Goal: Transaction & Acquisition: Obtain resource

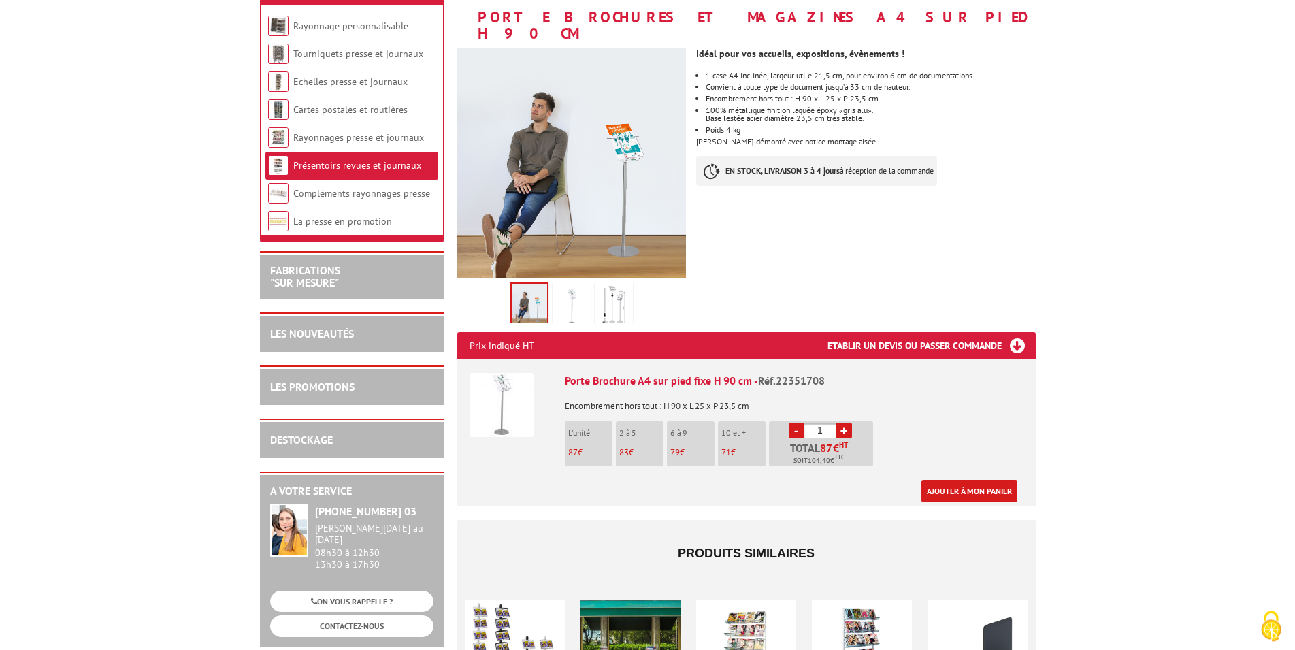
scroll to position [208, 0]
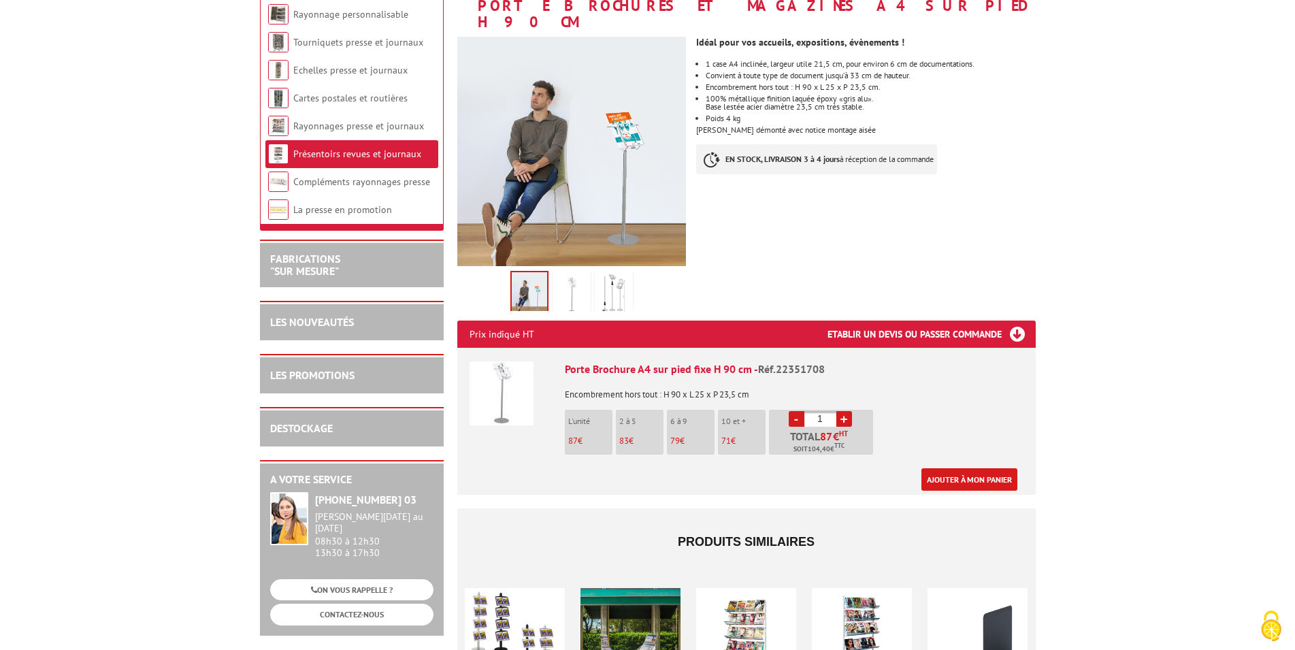
click at [626, 289] on img at bounding box center [614, 295] width 33 height 42
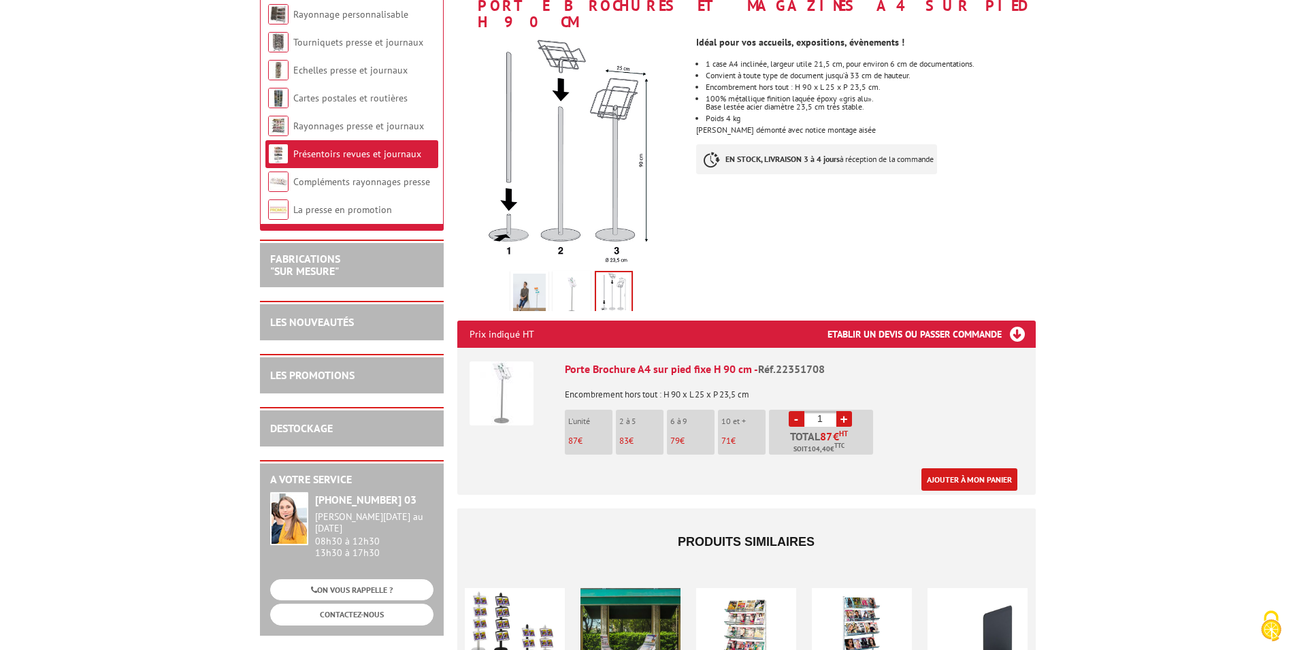
click at [577, 283] on img at bounding box center [571, 295] width 33 height 42
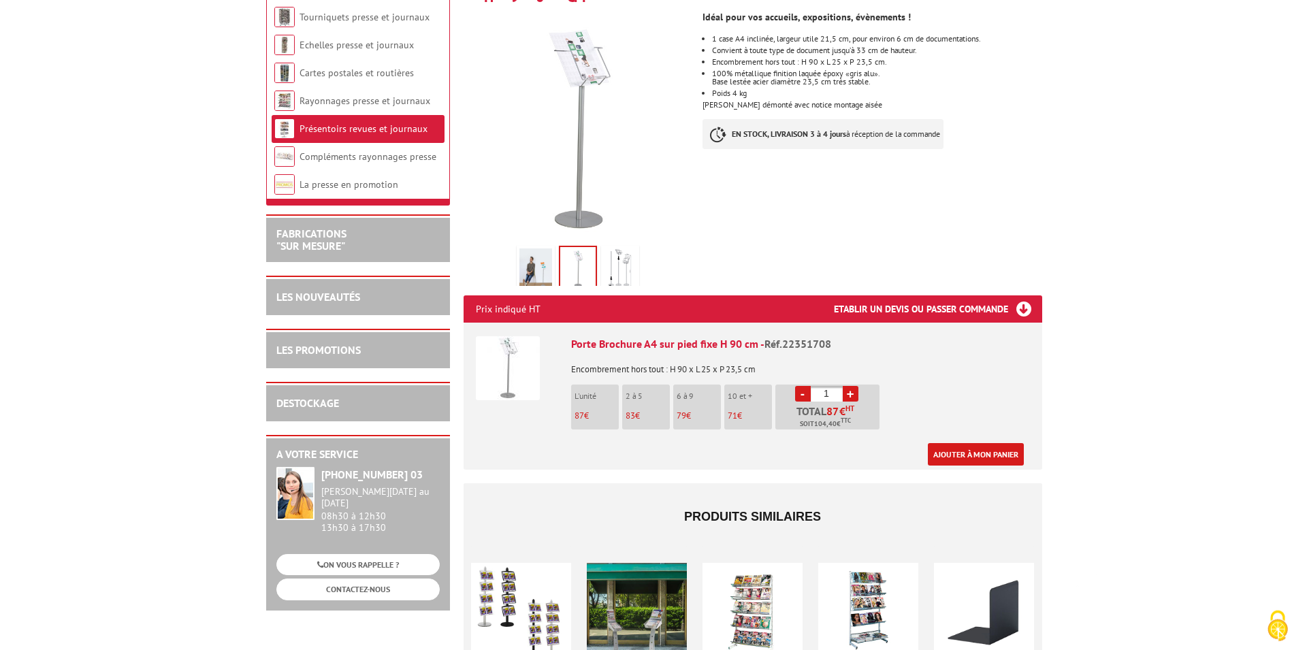
scroll to position [278, 0]
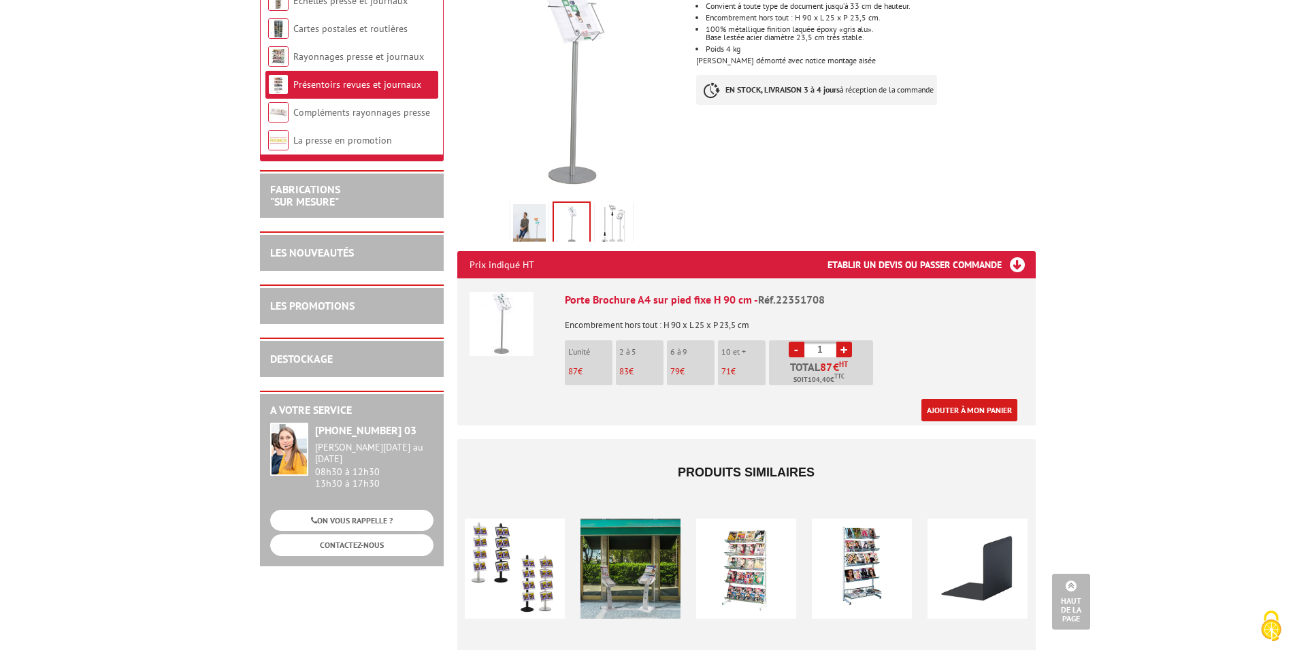
click at [1014, 251] on h3 "Etablir un devis ou passer commande" at bounding box center [932, 264] width 208 height 27
click at [842, 342] on link "+" at bounding box center [845, 350] width 16 height 16
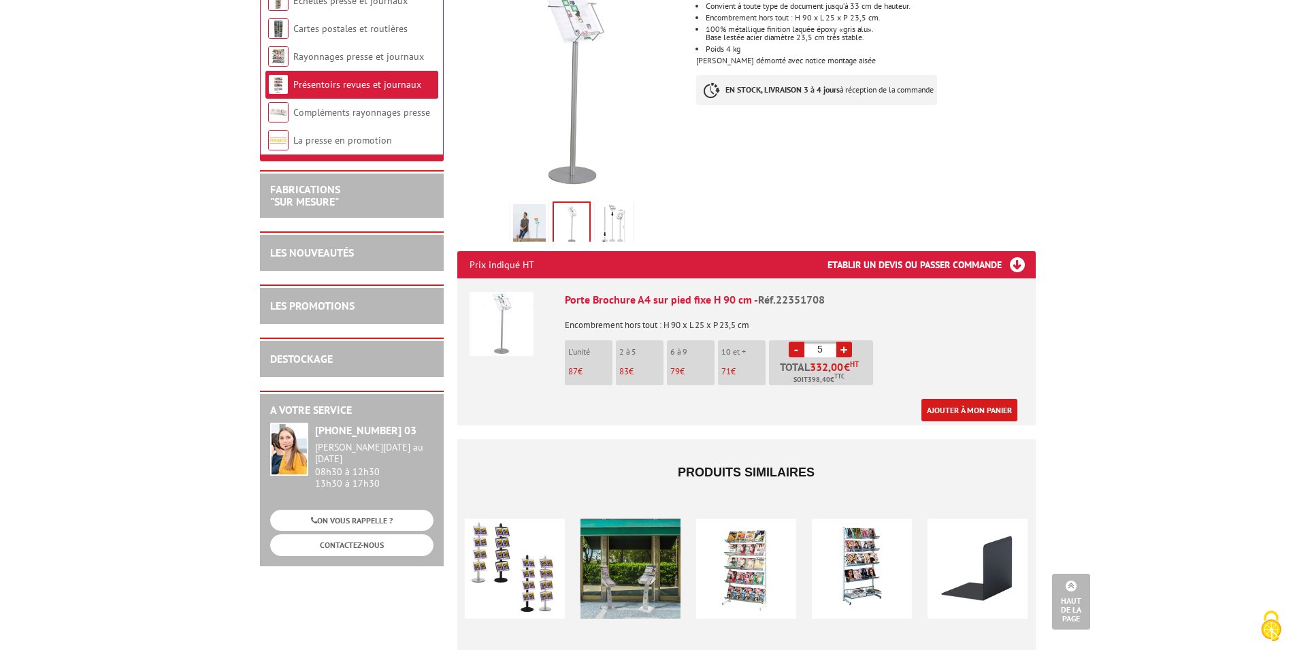
click at [842, 342] on link "+" at bounding box center [845, 350] width 16 height 16
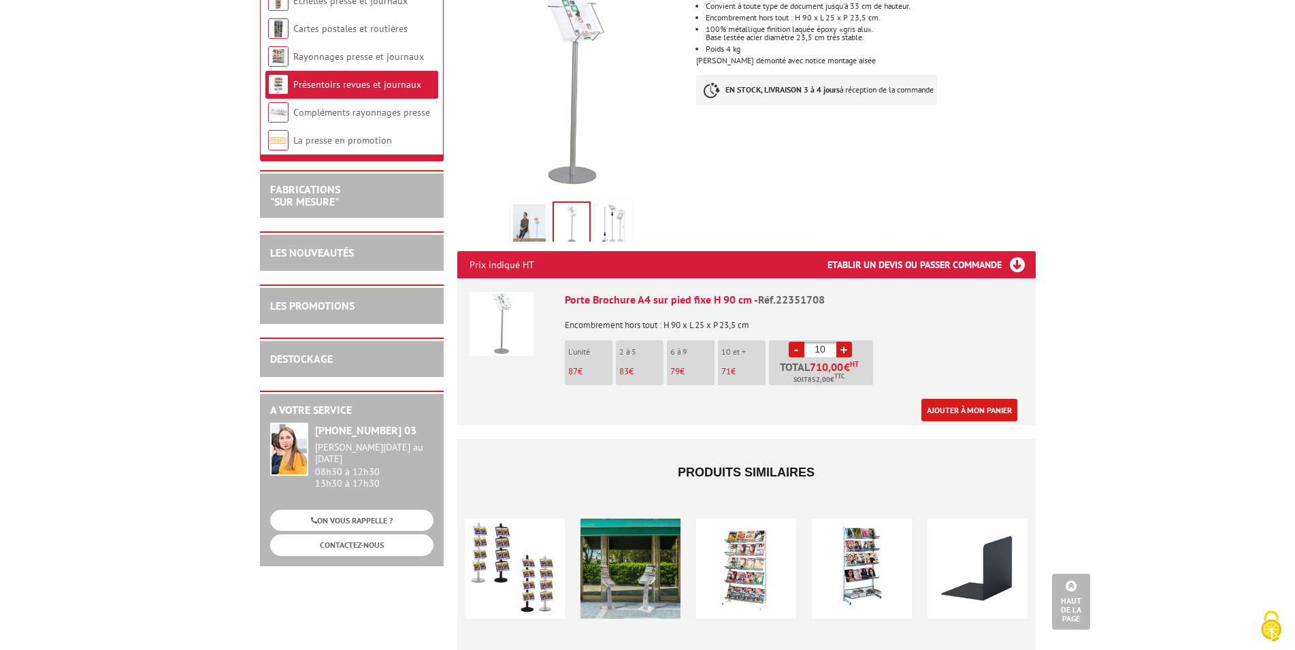
click at [842, 342] on link "+" at bounding box center [845, 350] width 16 height 16
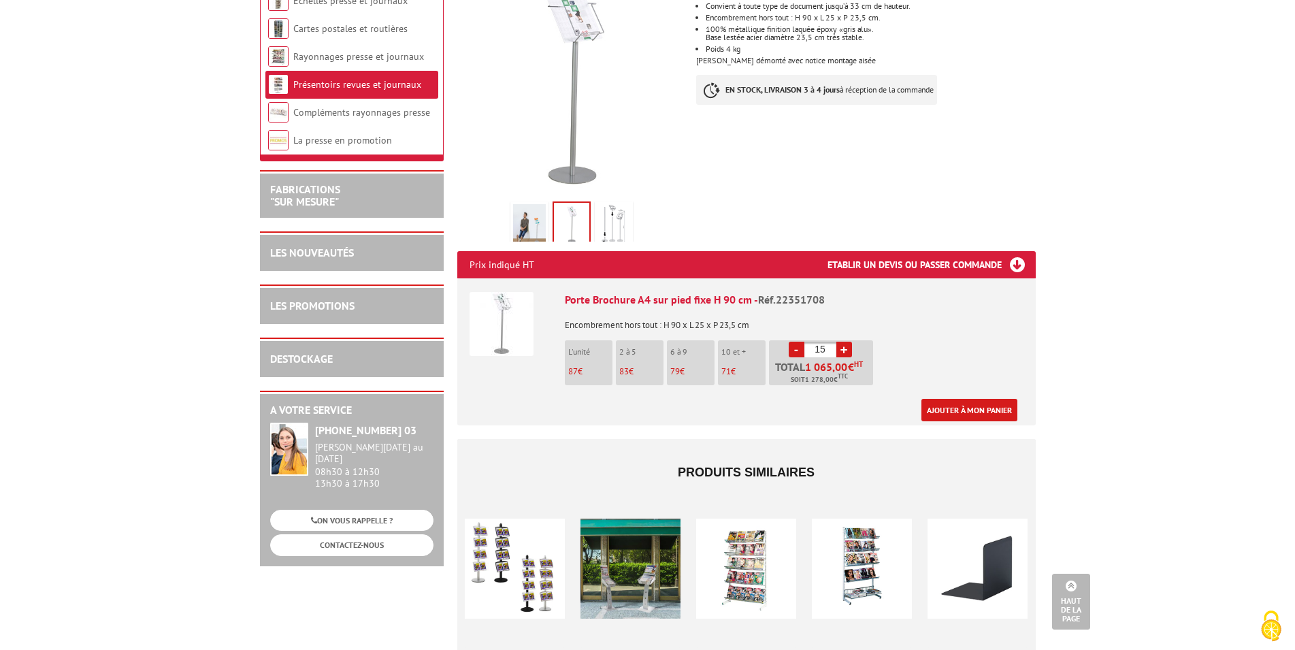
click at [842, 342] on link "+" at bounding box center [845, 350] width 16 height 16
click at [786, 340] on li "- 17 + Total 1 207,00 € HT Soit 1 448,40 € TTC" at bounding box center [821, 362] width 104 height 45
click at [803, 342] on link "-" at bounding box center [797, 350] width 16 height 16
type input "16"
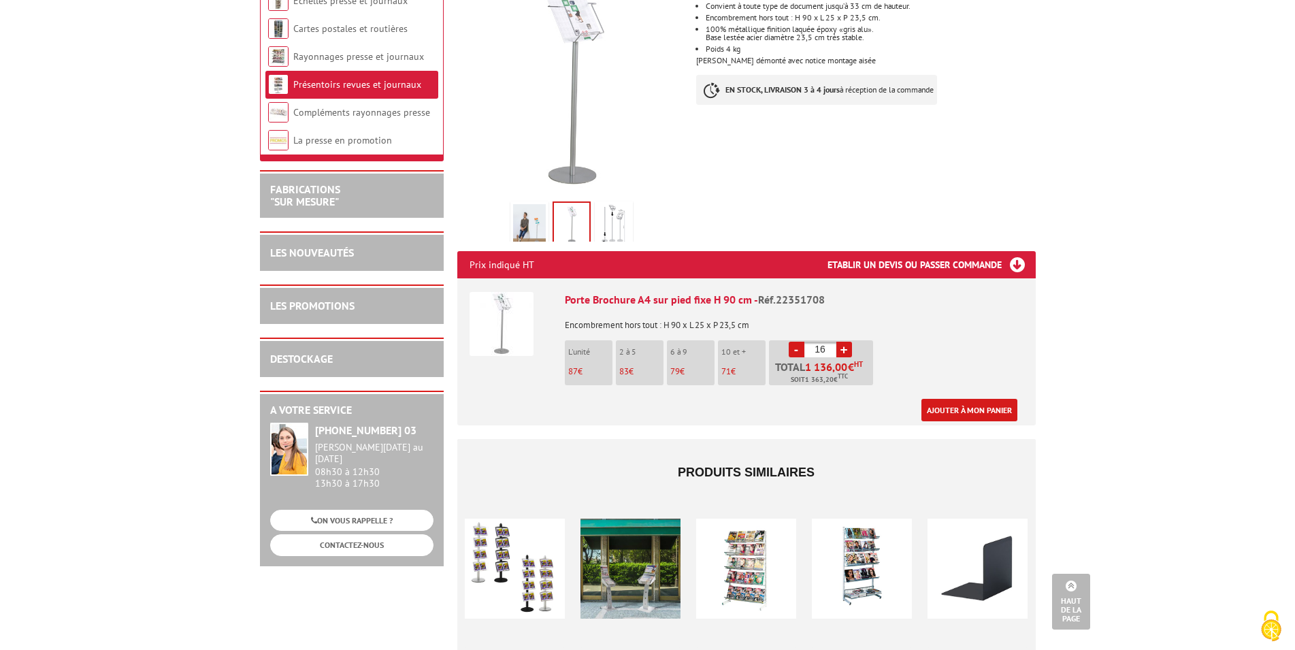
click at [934, 329] on div "Porte Brochure A4 sur pied fixe H 90 cm - Réf.22351708 Encombrement hors tout :…" at bounding box center [794, 356] width 459 height 129
click at [940, 399] on link "Ajouter à mon panier" at bounding box center [970, 410] width 96 height 22
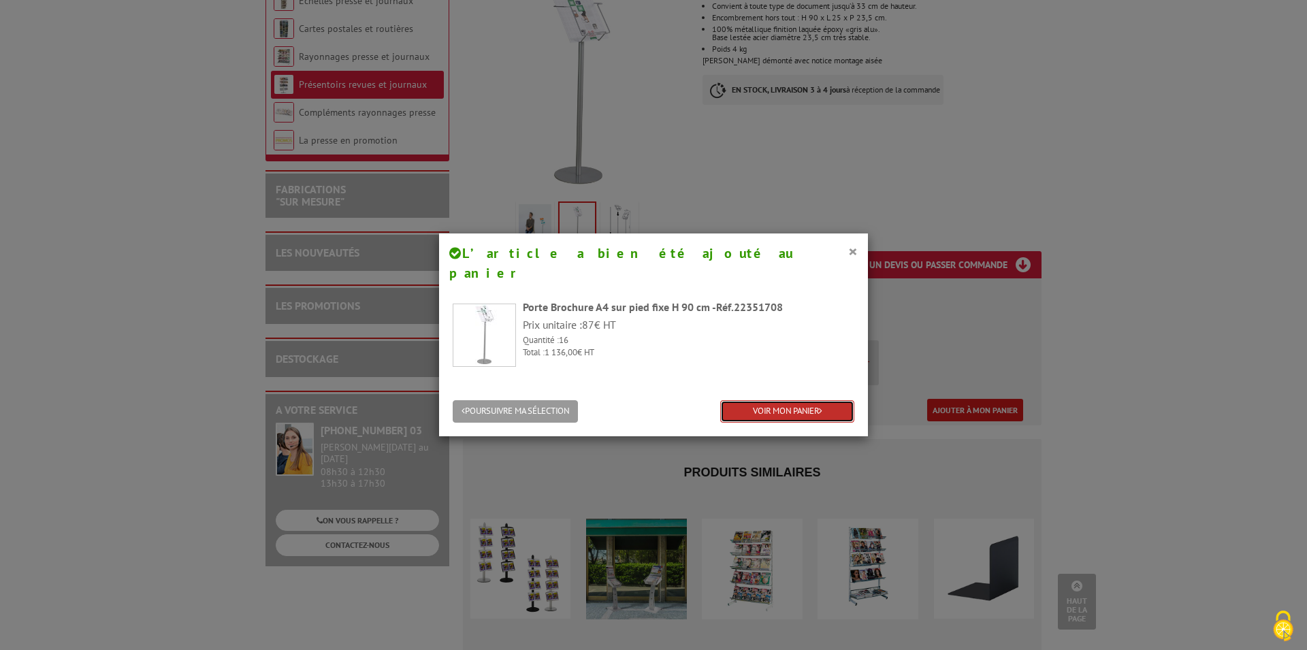
click at [729, 400] on link "VOIR MON PANIER" at bounding box center [787, 411] width 134 height 22
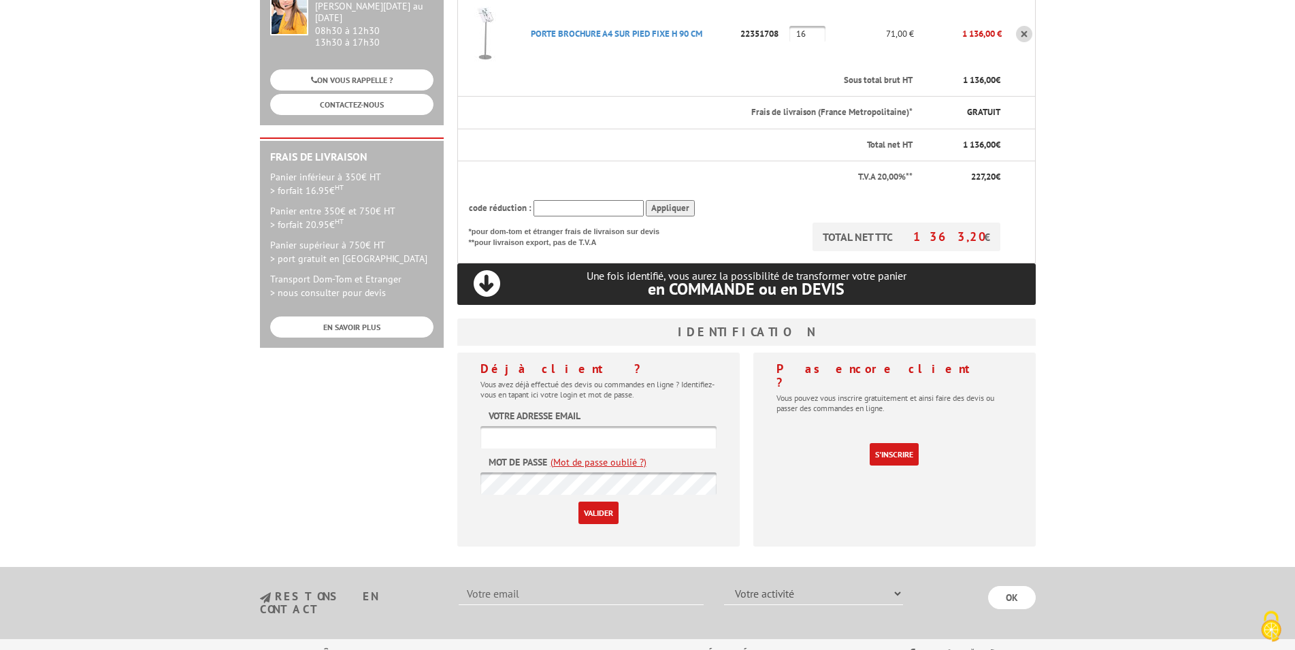
scroll to position [278, 0]
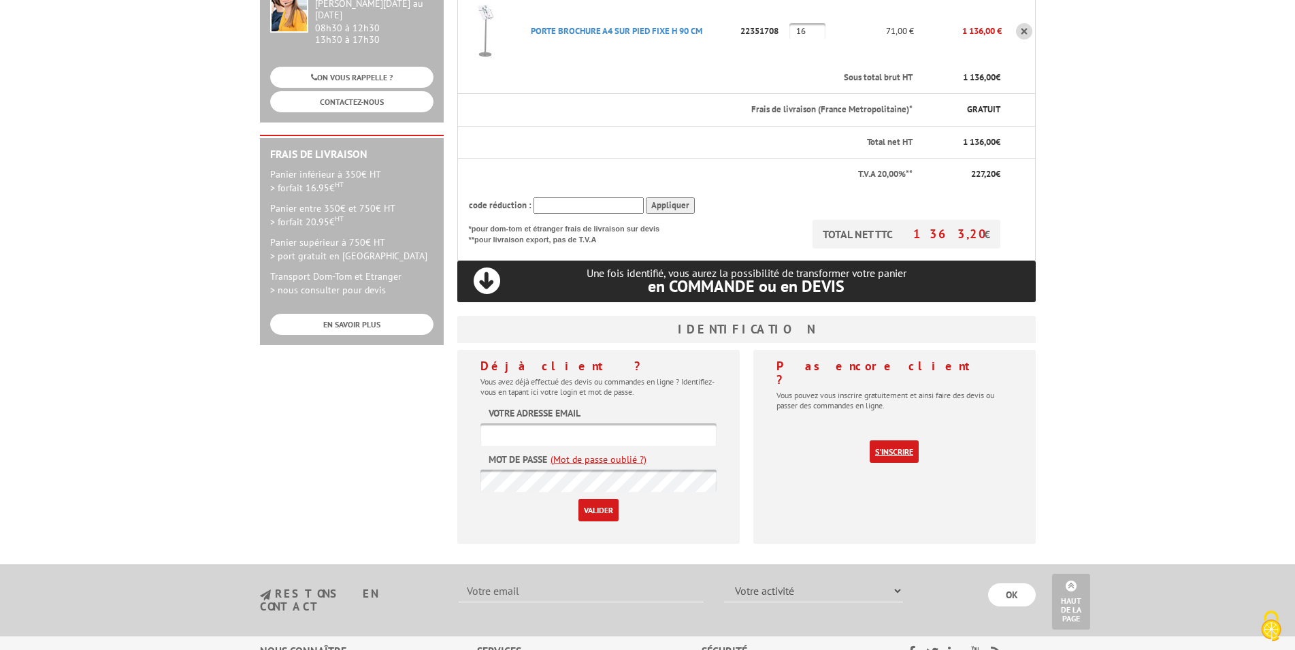
click at [881, 440] on link "S'inscrire" at bounding box center [894, 451] width 49 height 22
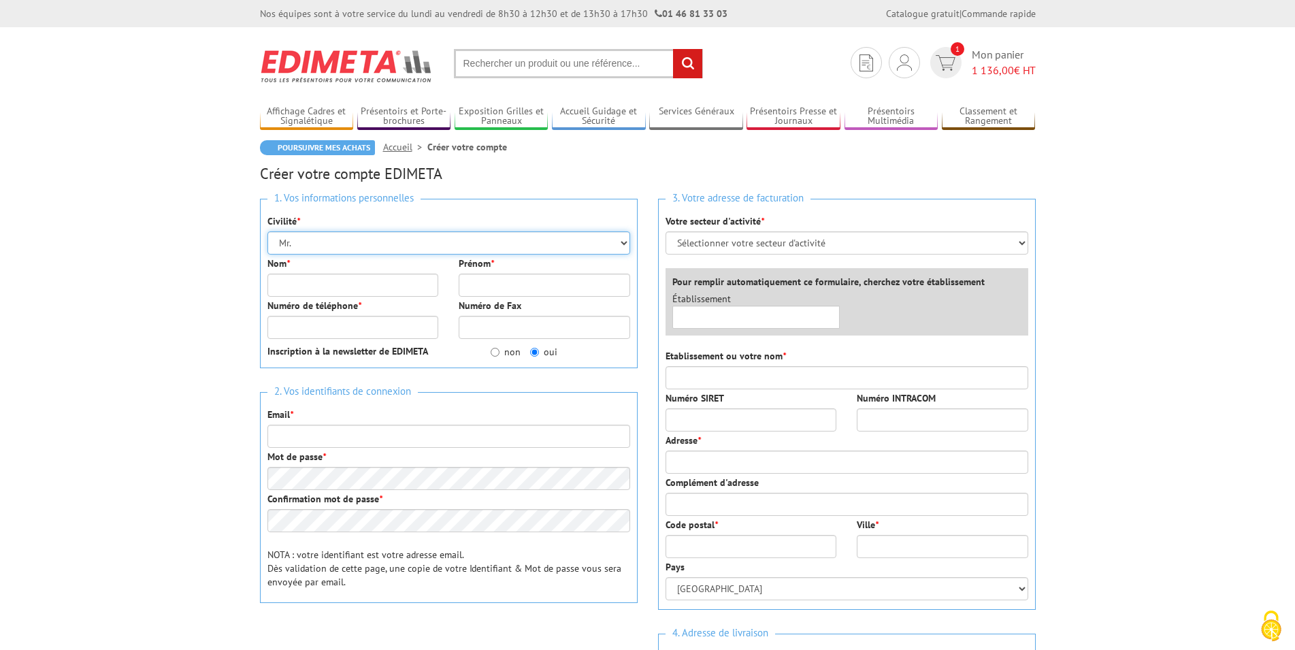
click at [268, 231] on select "Mr. Mme. Mlle." at bounding box center [449, 242] width 363 height 23
select select "Mme."
click option "Mme." at bounding box center [0, 0] width 0 height 0
click at [307, 286] on input "Nom *" at bounding box center [354, 285] width 172 height 23
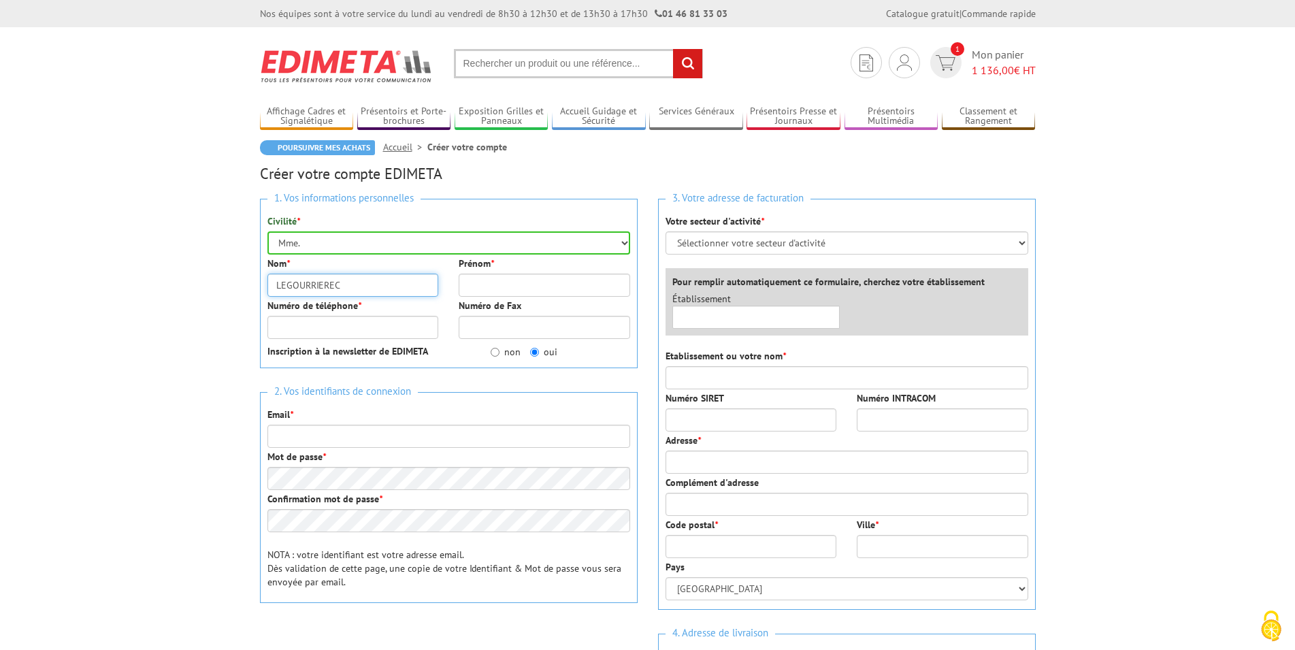
type input "LEGOURRIEREC"
click at [491, 295] on input "Prénom *" at bounding box center [545, 285] width 172 height 23
type input "GAËLLE"
click at [400, 329] on input "Numéro de téléphone *" at bounding box center [354, 327] width 172 height 23
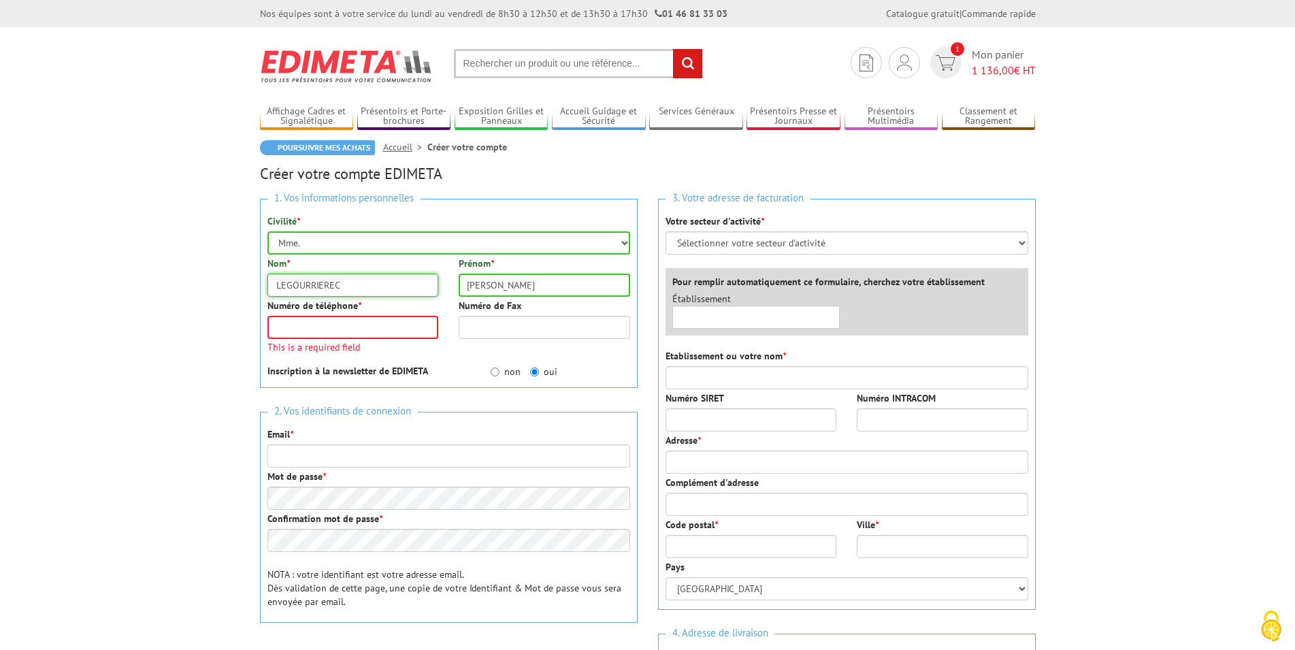
click at [346, 288] on input "LEGOURRIEREC" at bounding box center [354, 285] width 172 height 23
drag, startPoint x: 342, startPoint y: 286, endPoint x: 185, endPoint y: 286, distance: 156.6
click at [268, 286] on input "LEGOURRIEREC" at bounding box center [354, 285] width 172 height 23
type input "ARULAMPALAM"
drag, startPoint x: 514, startPoint y: 287, endPoint x: 389, endPoint y: 282, distance: 124.7
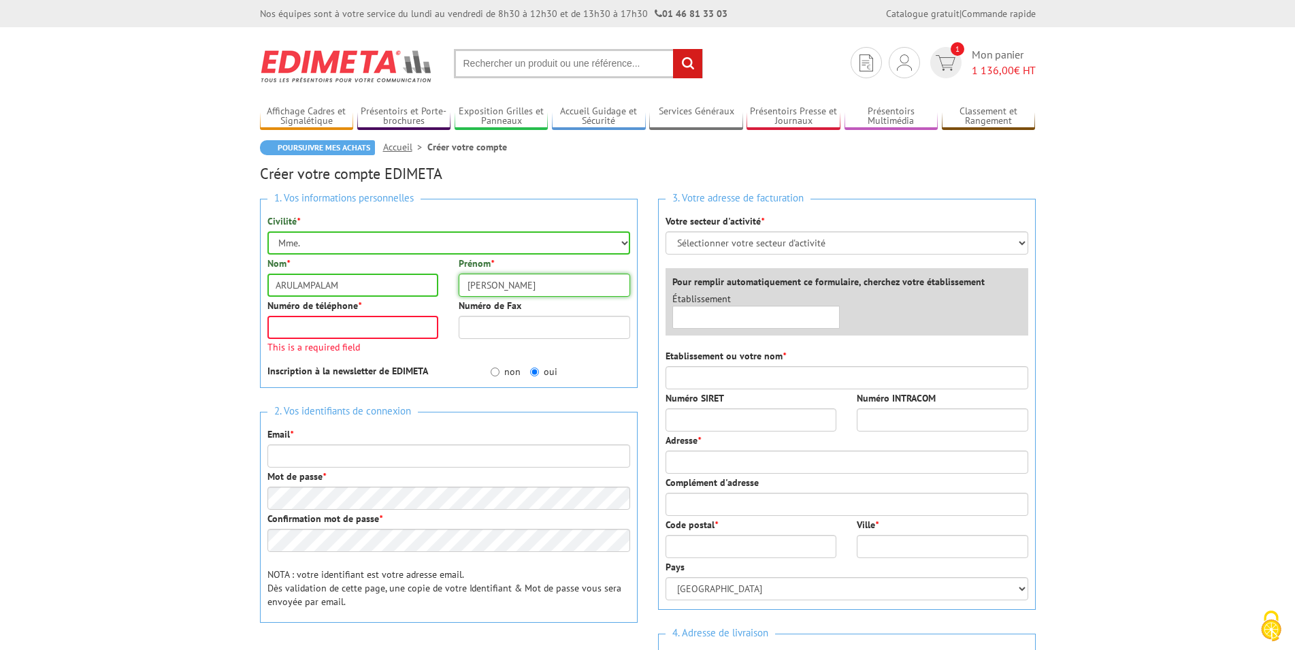
click at [459, 282] on input "GAËLLE" at bounding box center [545, 285] width 172 height 23
type input "Suhana"
click at [268, 231] on select "Mr. Mme. Mlle." at bounding box center [449, 242] width 363 height 23
select select "Mlle."
click option "Mlle." at bounding box center [0, 0] width 0 height 0
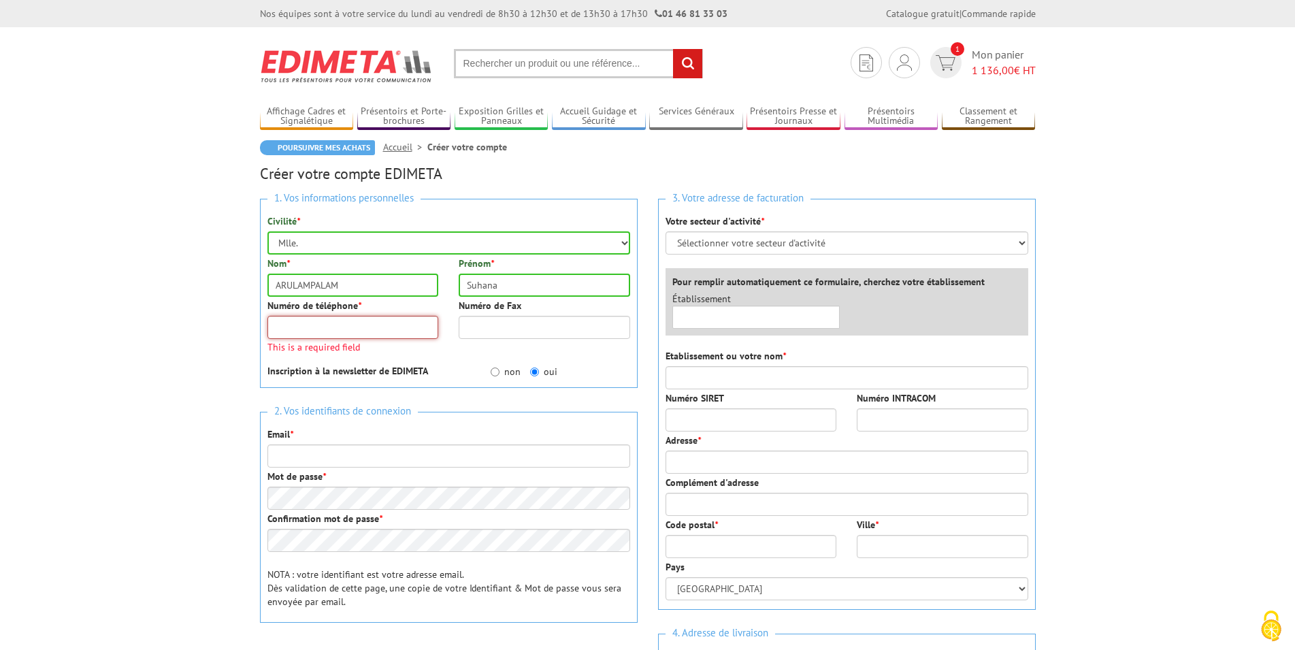
click at [324, 325] on input "Numéro de téléphone *" at bounding box center [354, 327] width 172 height 23
click at [359, 319] on input "Numéro de téléphone *" at bounding box center [354, 327] width 172 height 23
paste input "01 30 86 84 52"
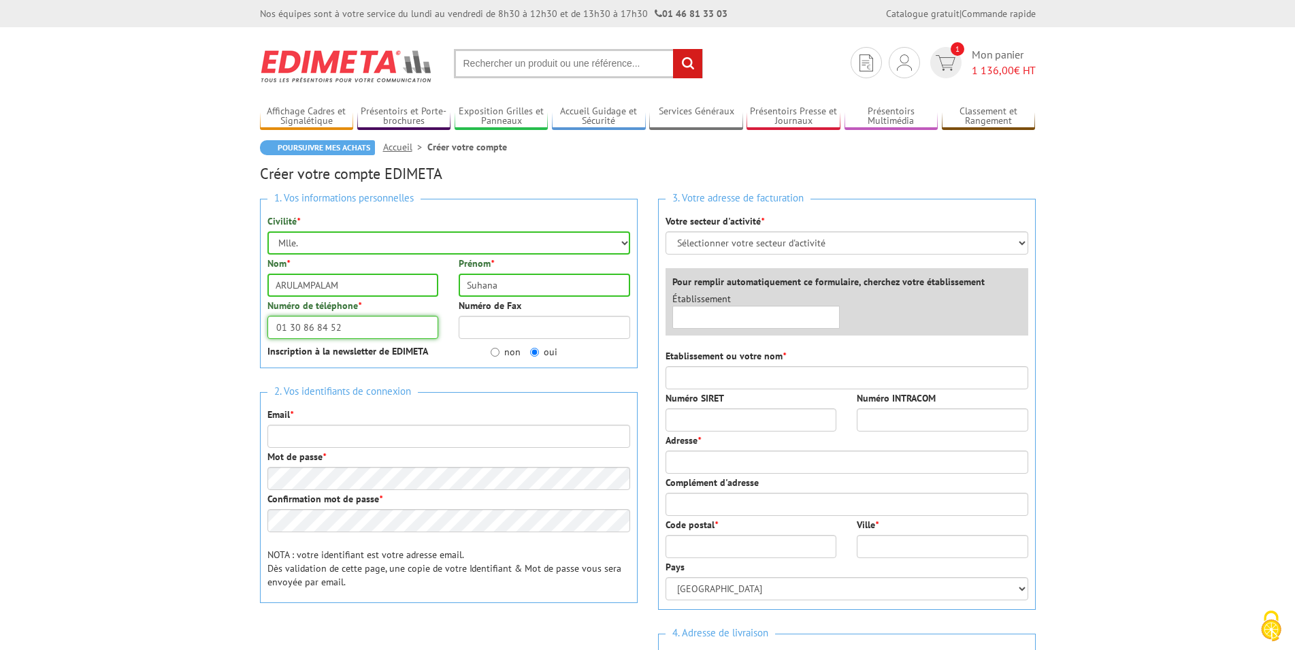
type input "01 30 86 84 52"
click at [399, 372] on div "1. Vos informations personnelles Civilité * Mr. Mme. Mlle. Nom * ARULAMPALAM Pr…" at bounding box center [449, 436] width 398 height 494
click at [495, 351] on input "non" at bounding box center [495, 352] width 9 height 9
radio input "true"
click at [420, 441] on input "Email *" at bounding box center [449, 436] width 363 height 23
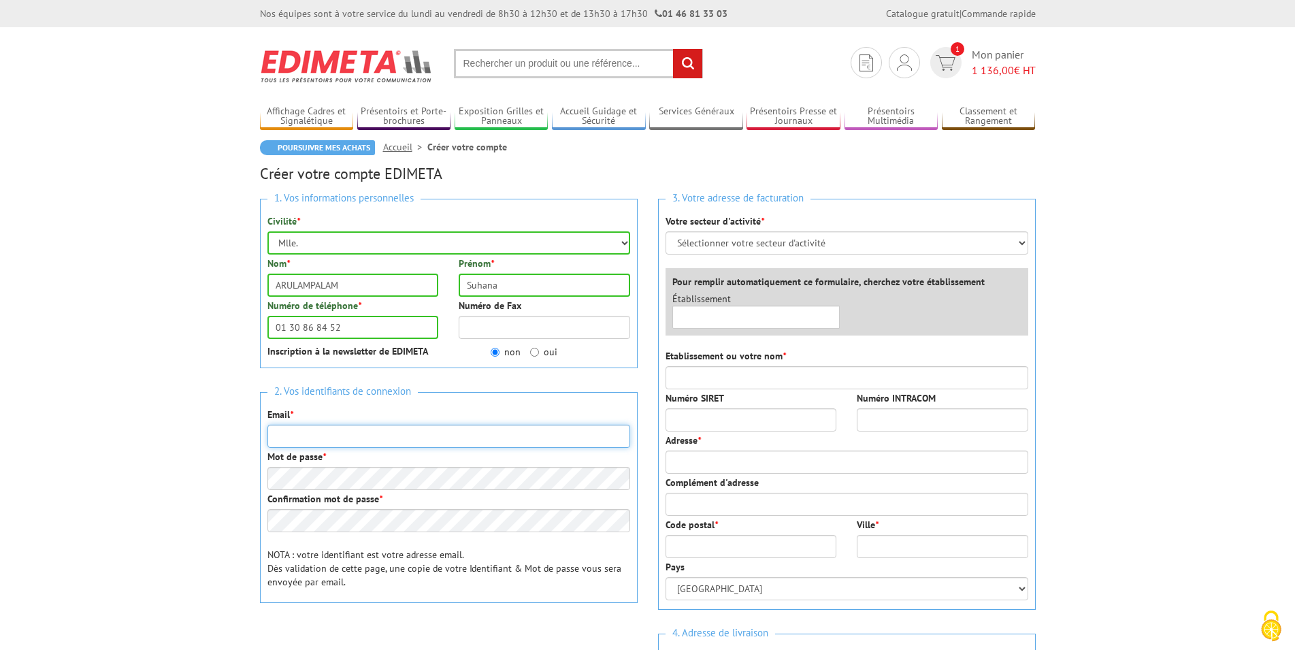
click at [402, 430] on input "Email *" at bounding box center [449, 436] width 363 height 23
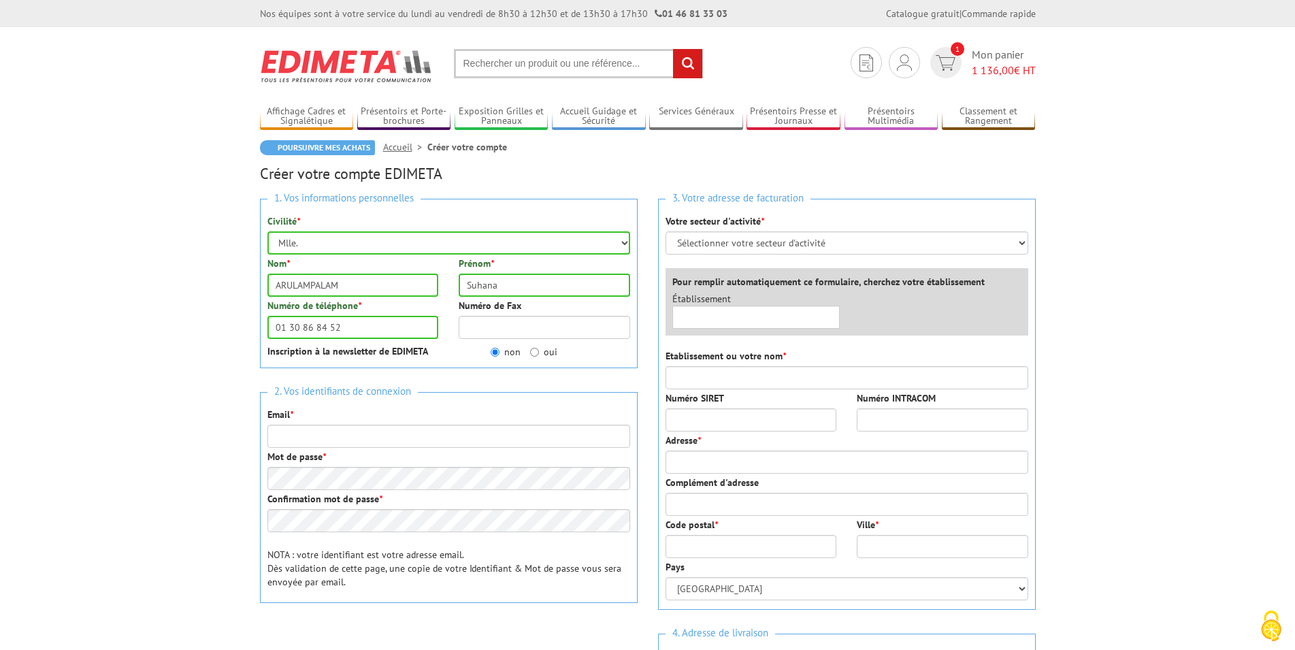
click at [181, 454] on body "Nos équipes sont à votre service du lundi au vendredi de 8h30 à 12h30 et de 13h…" at bounding box center [647, 569] width 1295 height 1139
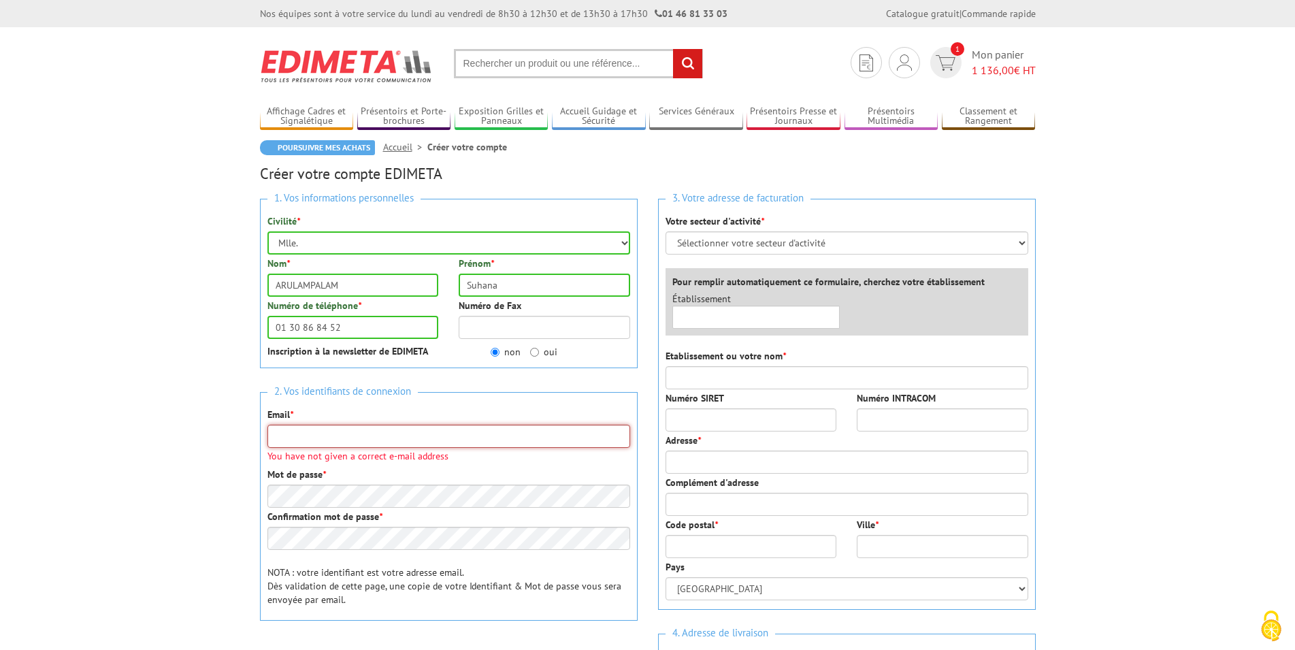
click at [277, 438] on input "Email *" at bounding box center [449, 436] width 363 height 23
type input "S"
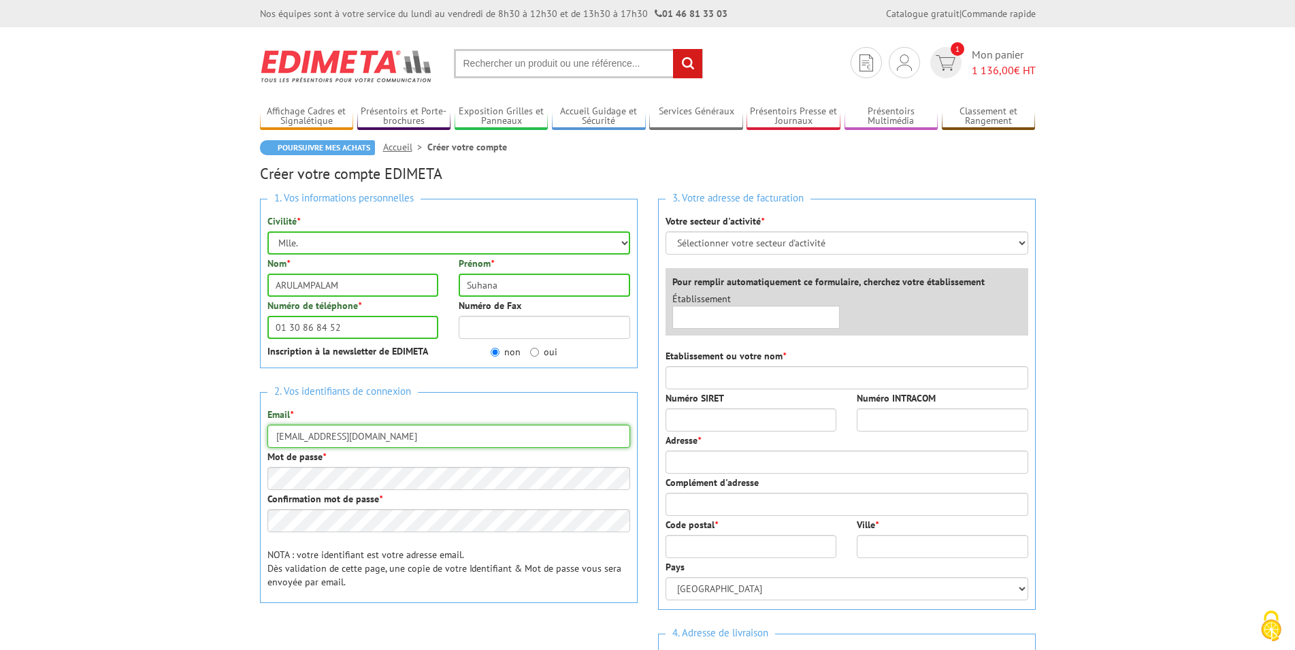
type input "[EMAIL_ADDRESS][DOMAIN_NAME]"
click at [270, 496] on label "Confirmation mot de passe *" at bounding box center [325, 499] width 115 height 14
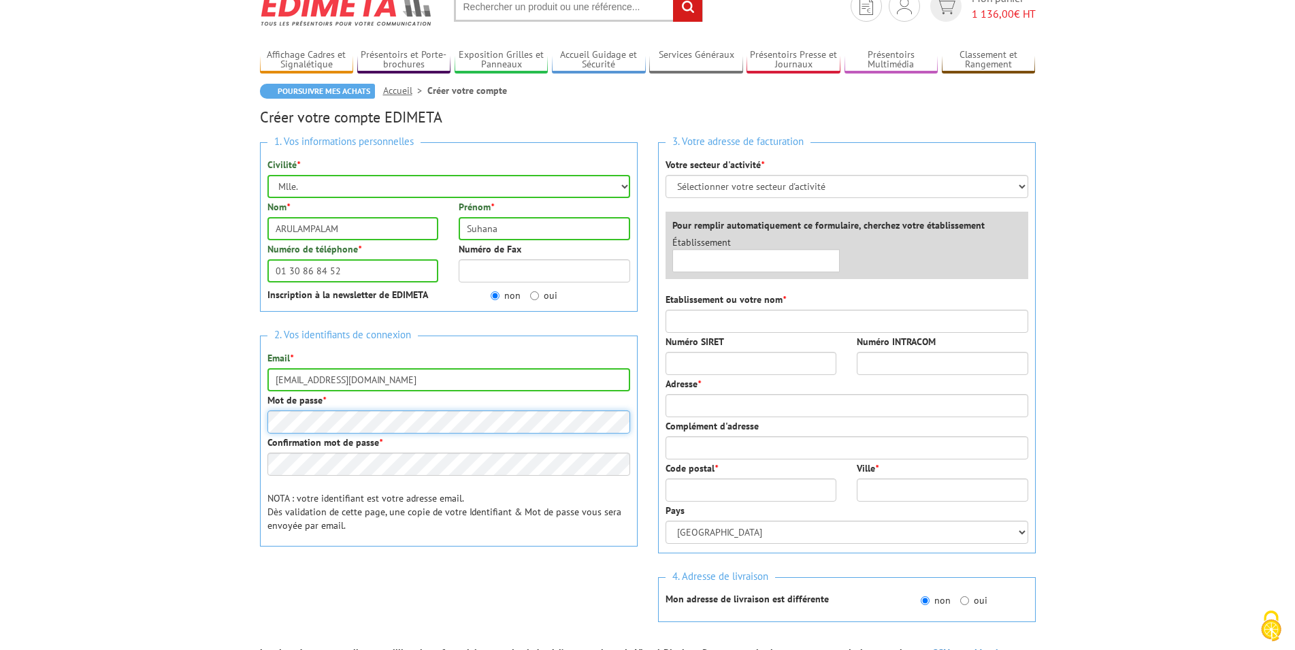
scroll to position [139, 0]
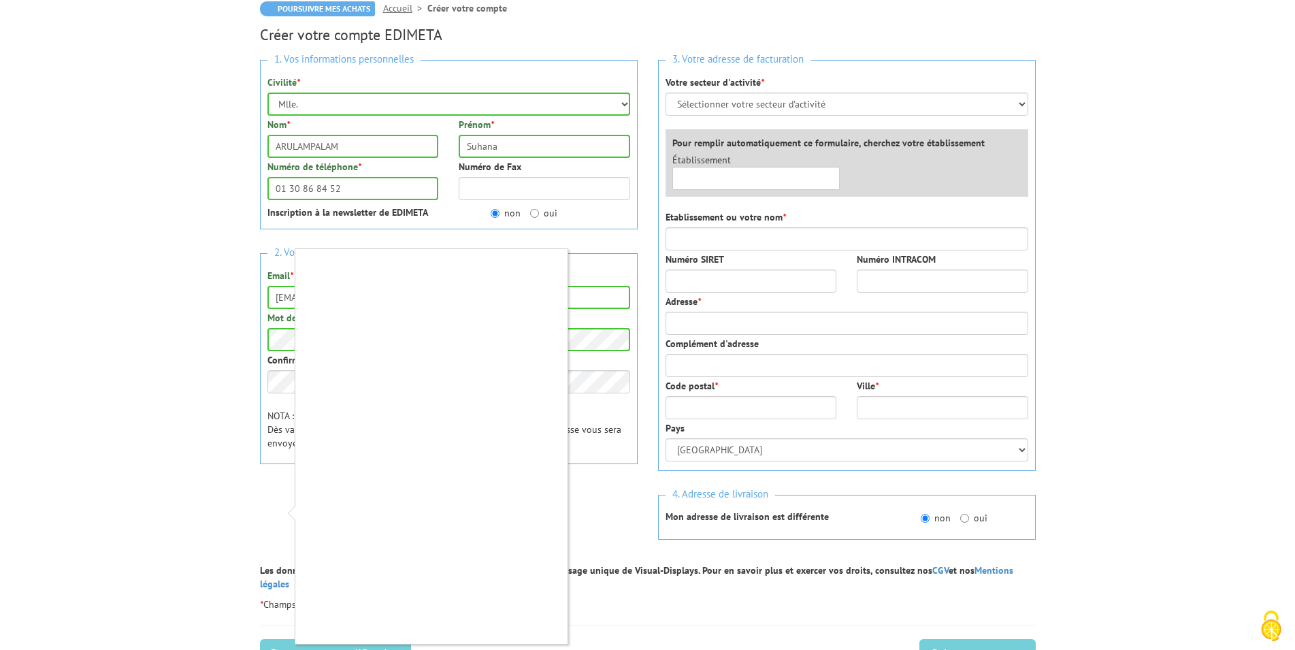
click at [757, 105] on div at bounding box center [647, 325] width 1295 height 650
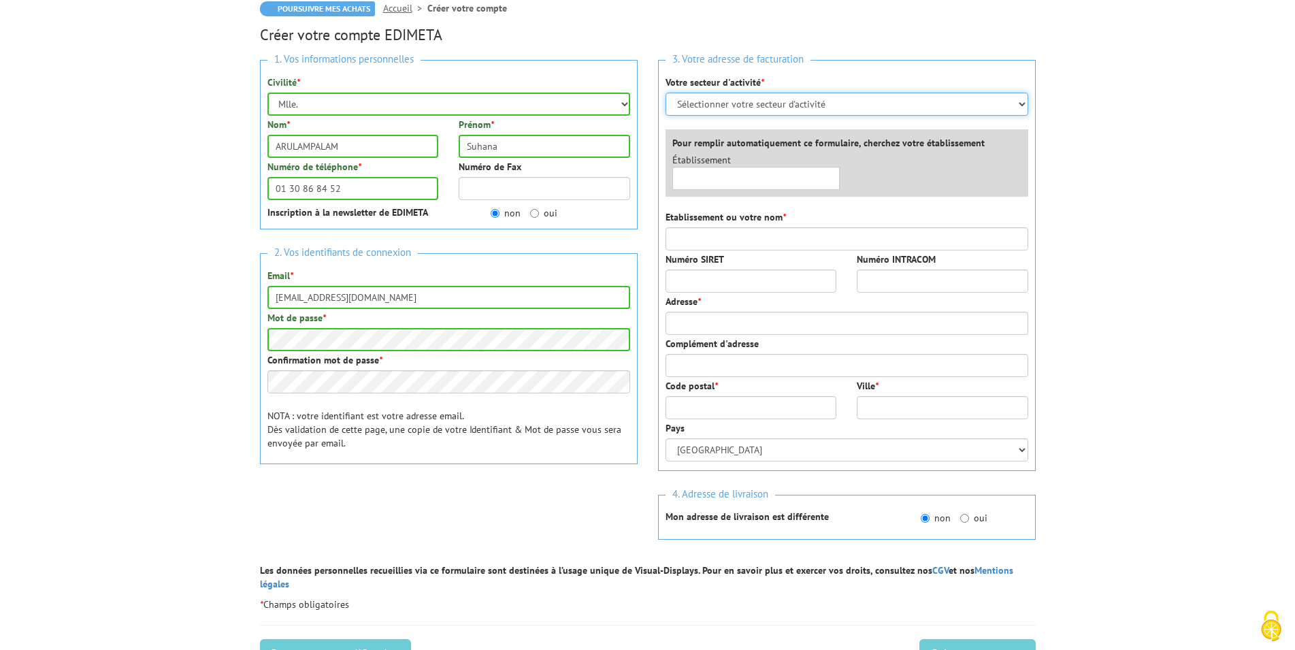
click at [666, 93] on select "Sélectionner votre secteur d'activité Administrations et collectivités Magasins…" at bounding box center [847, 104] width 363 height 23
select select "876"
click option "Administrations et collectivités" at bounding box center [0, 0] width 0 height 0
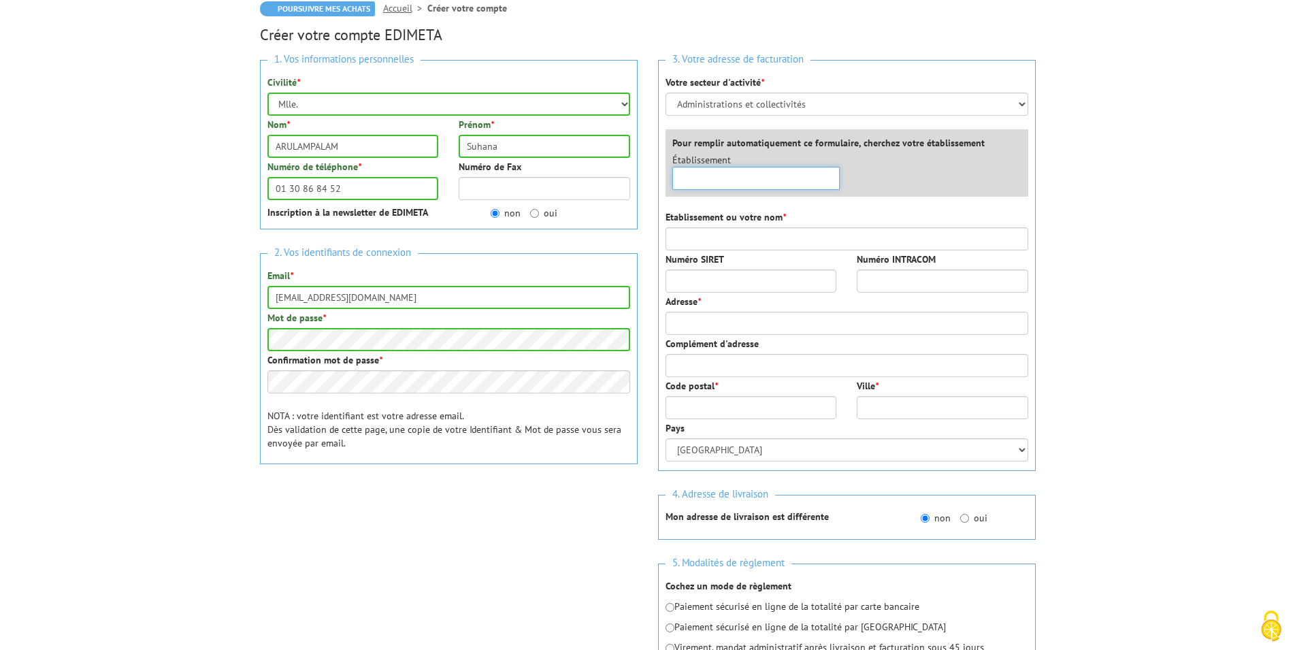
click at [735, 187] on input "text" at bounding box center [757, 178] width 168 height 23
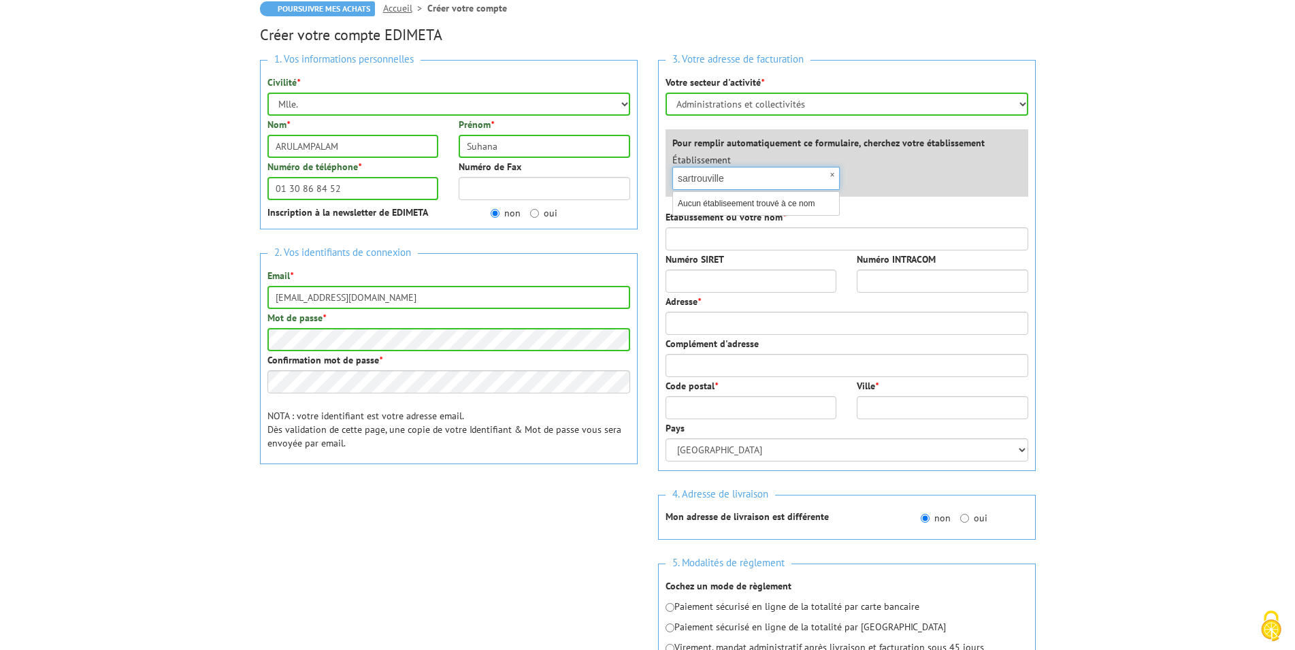
drag, startPoint x: 761, startPoint y: 175, endPoint x: 647, endPoint y: 184, distance: 114.0
click at [673, 184] on input "sartrouville" at bounding box center [757, 178] width 168 height 23
type input "sartrouville"
click at [767, 238] on input "Etablissement ou votre nom *" at bounding box center [847, 238] width 363 height 23
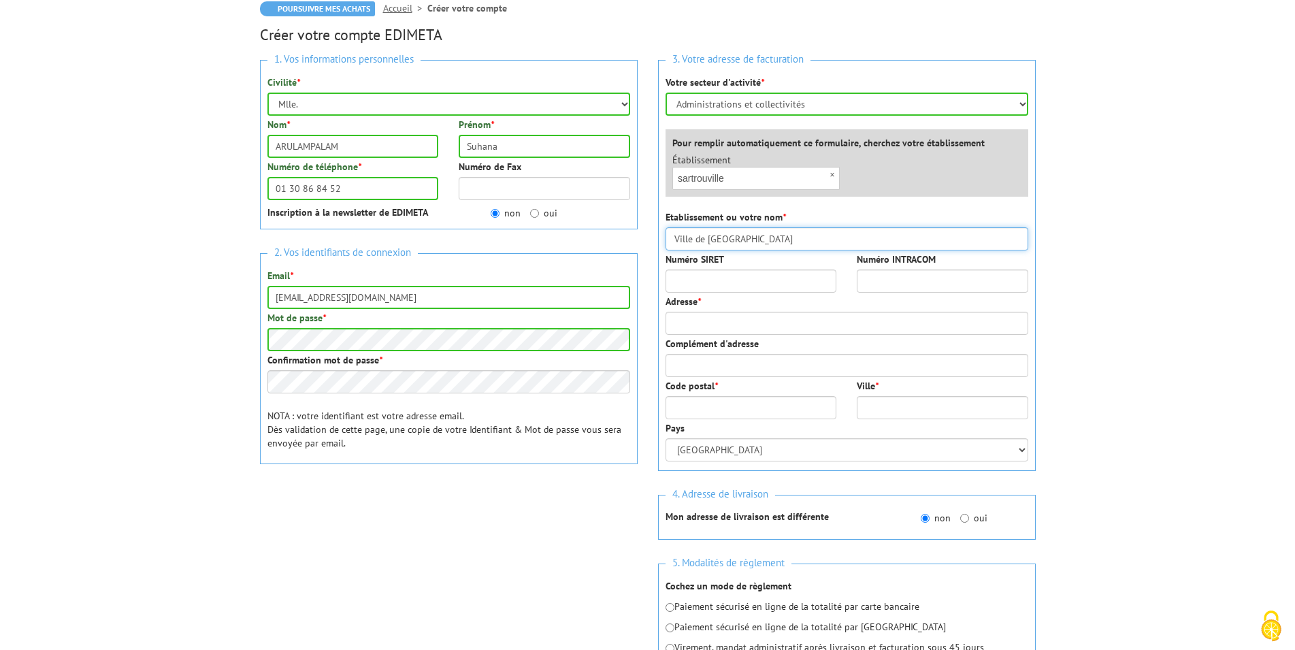
type input "Ville de Sartrouville"
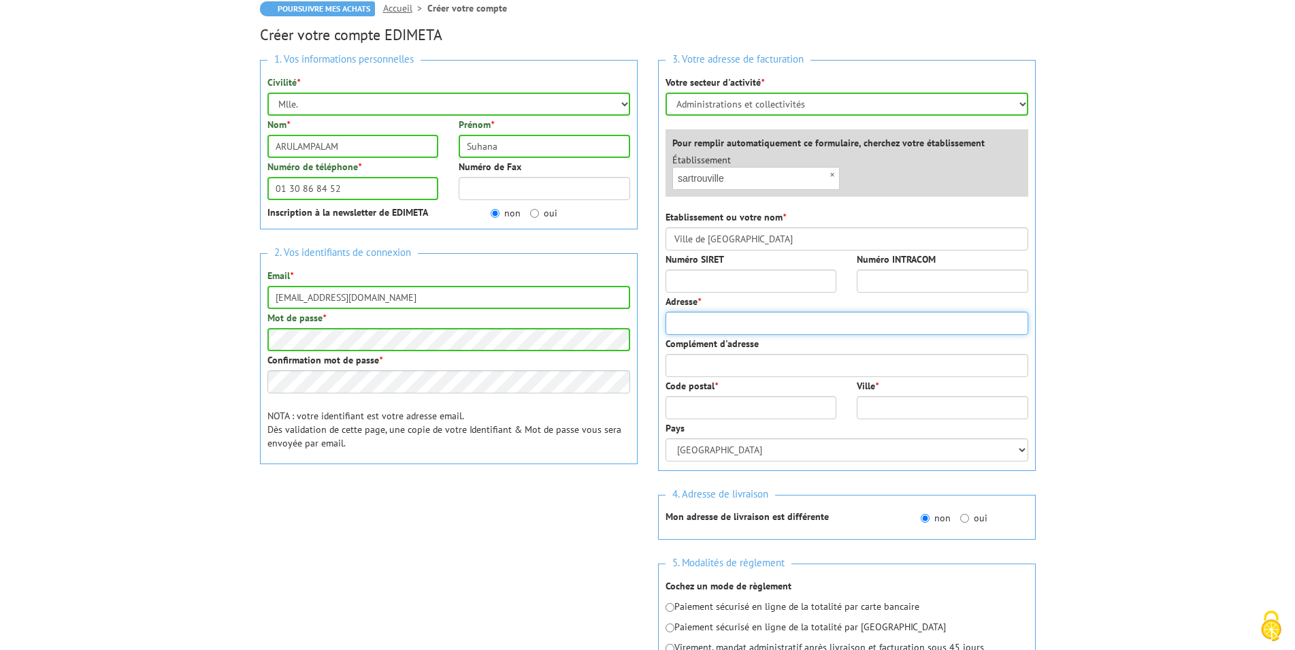
click at [771, 323] on input "Adresse *" at bounding box center [847, 323] width 363 height 23
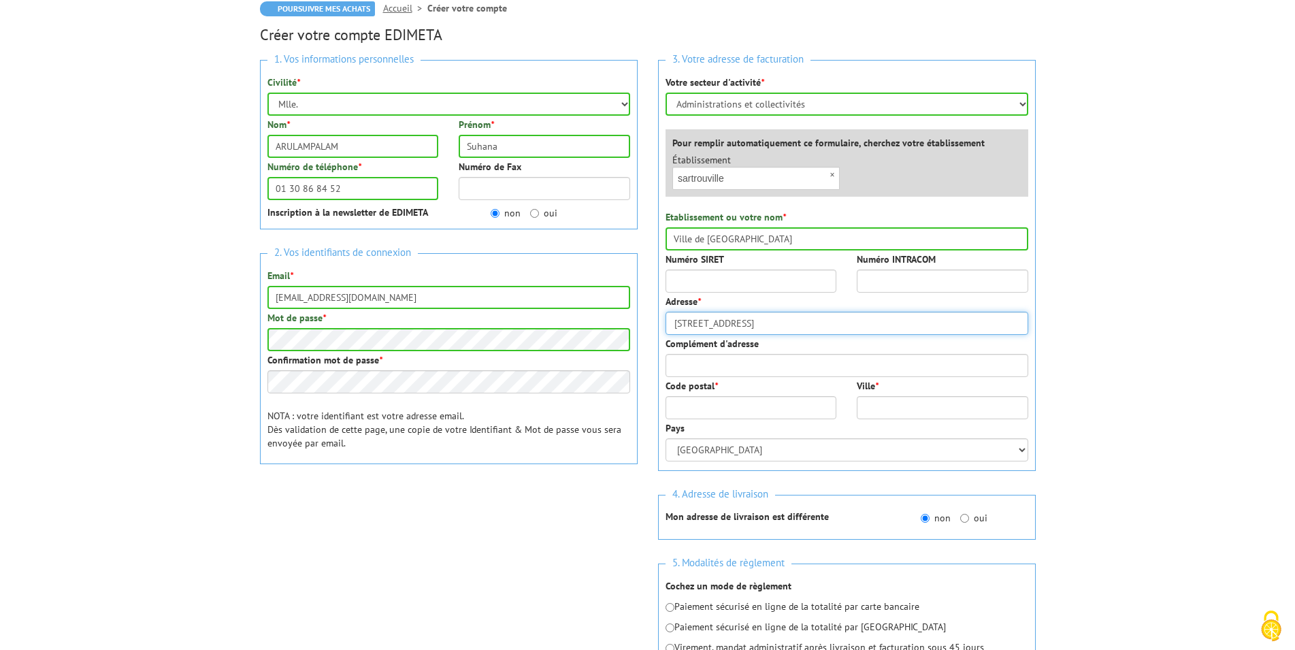
type input "2 rue Buffon"
click at [774, 398] on input "Code postal *" at bounding box center [752, 407] width 172 height 23
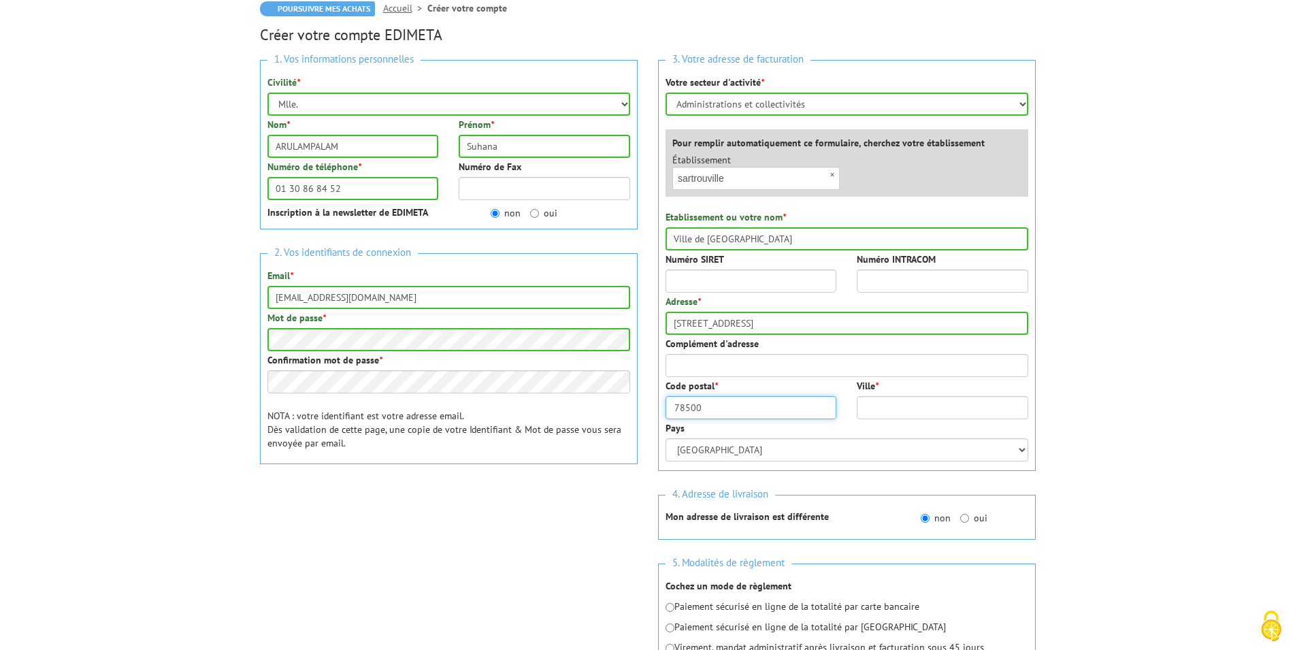
type input "78500"
click at [897, 408] on input "Ville *" at bounding box center [943, 407] width 172 height 23
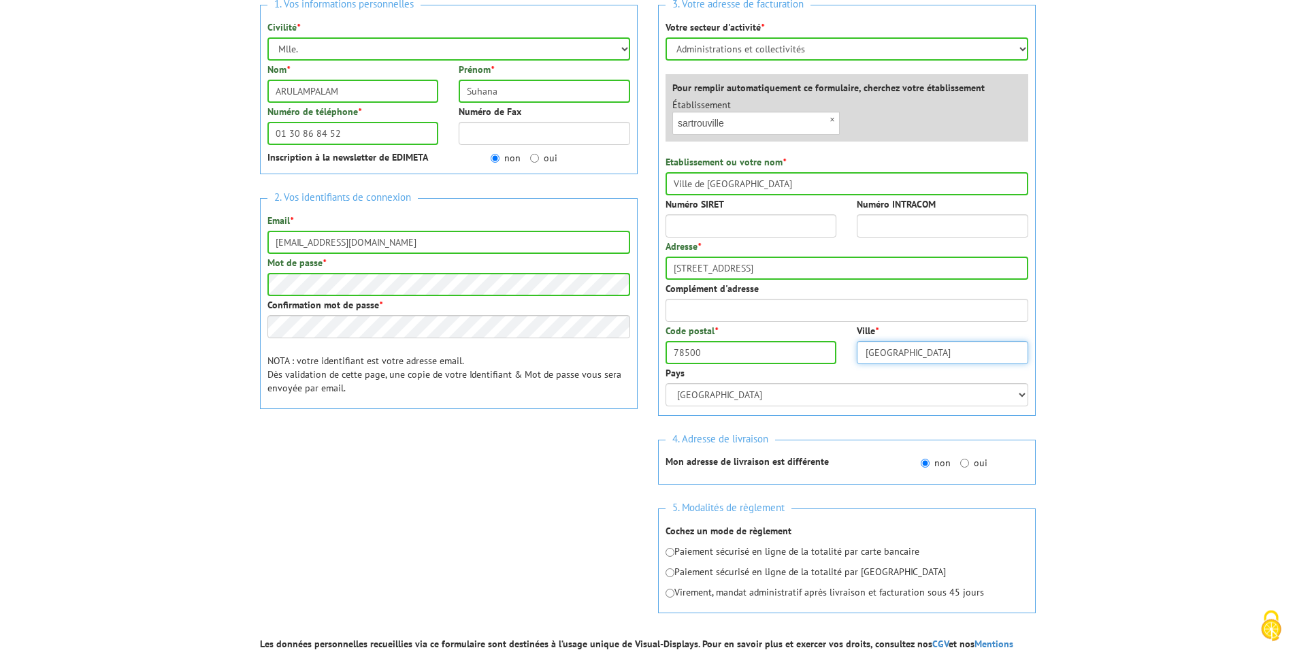
scroll to position [278, 0]
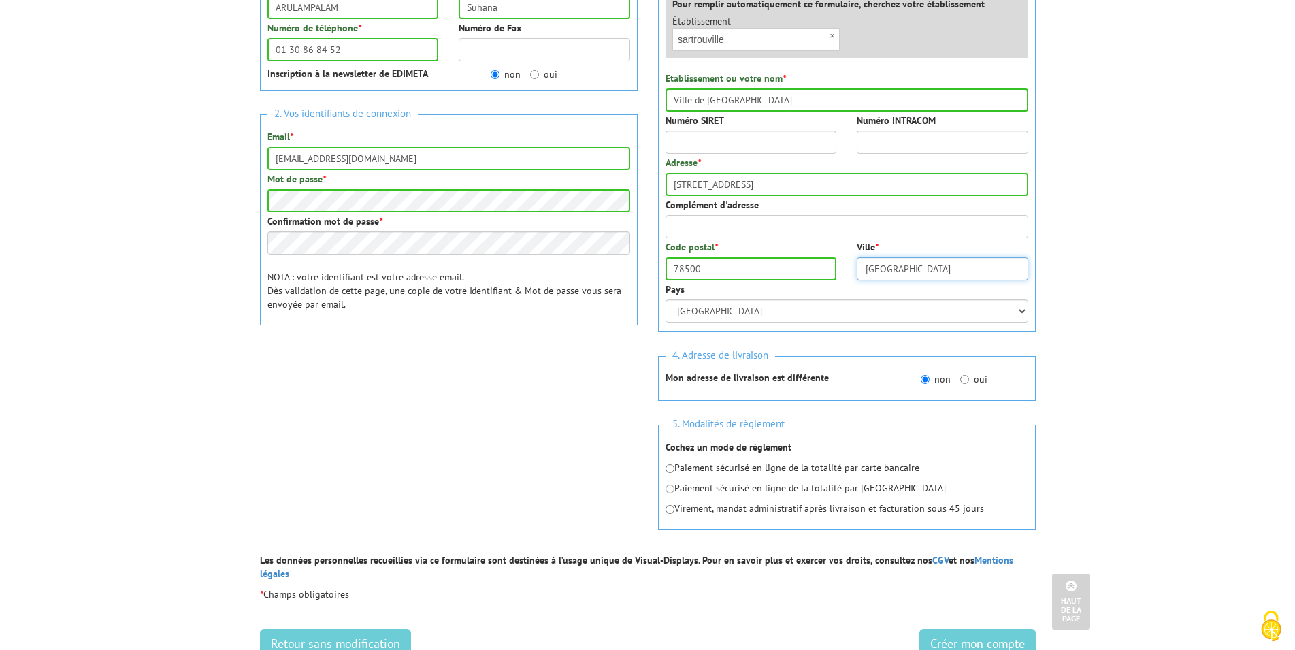
type input "Sartrouville"
click at [877, 417] on h3 "5. Modalités de règlement" at bounding box center [847, 424] width 363 height 18
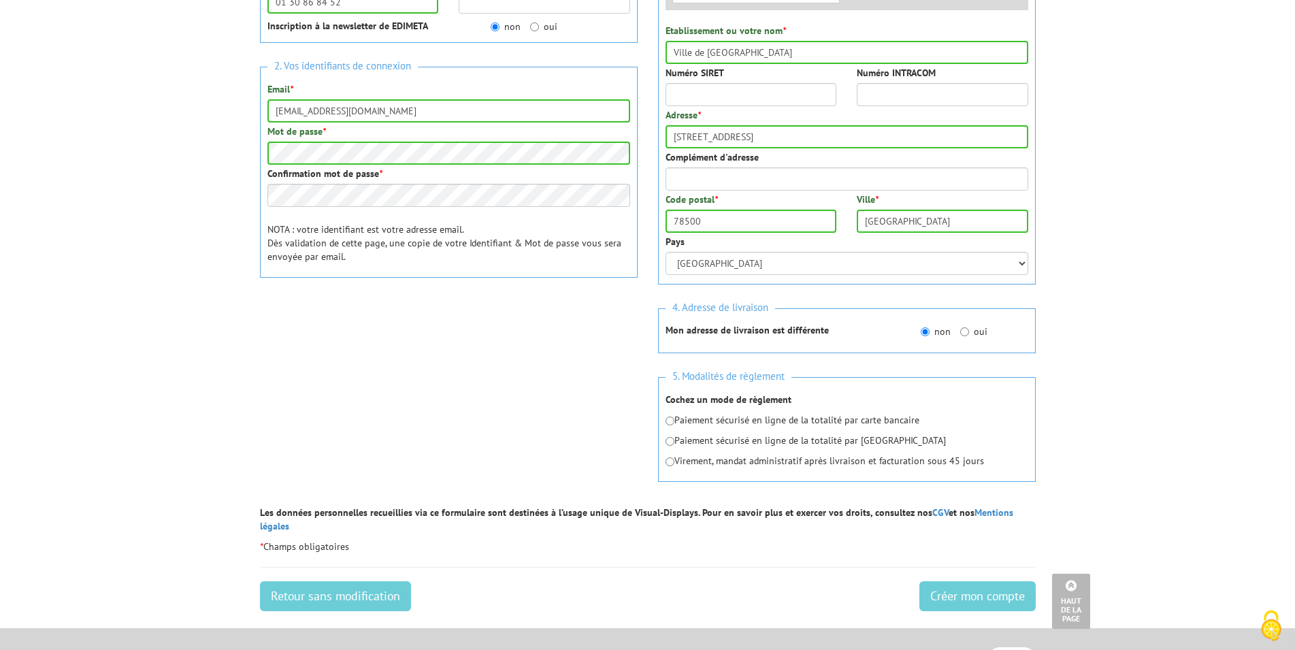
scroll to position [347, 0]
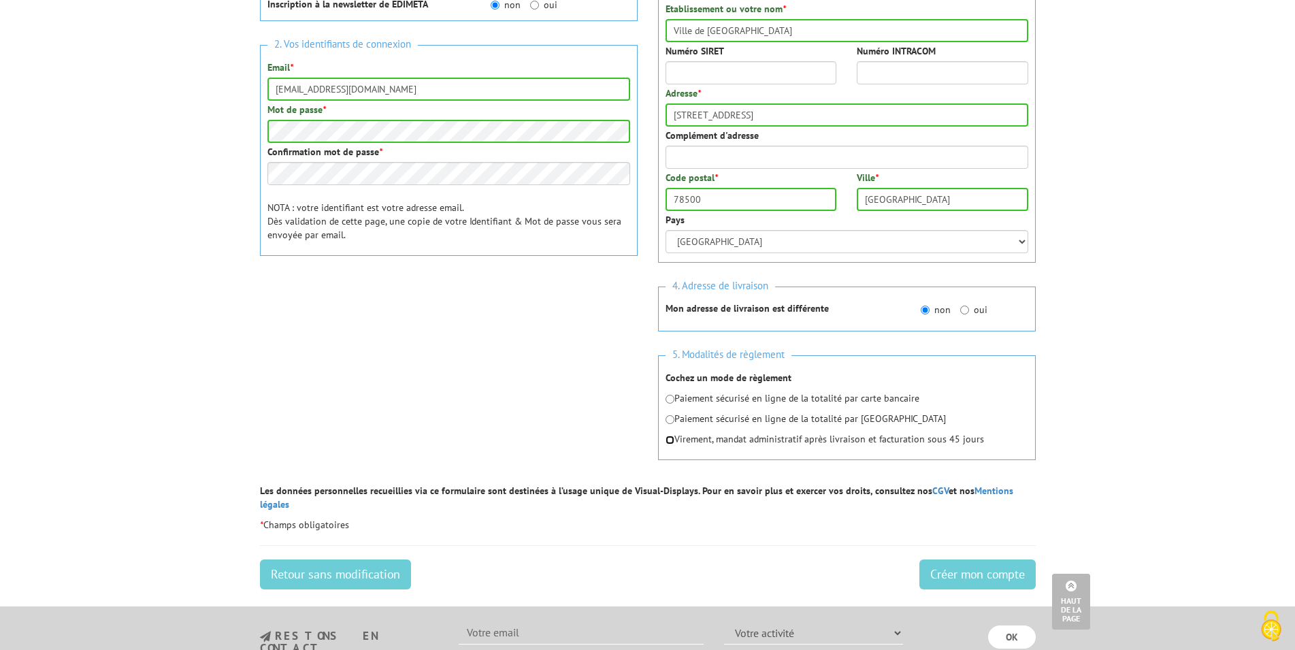
click at [675, 439] on input "radio" at bounding box center [670, 440] width 9 height 9
radio input "true"
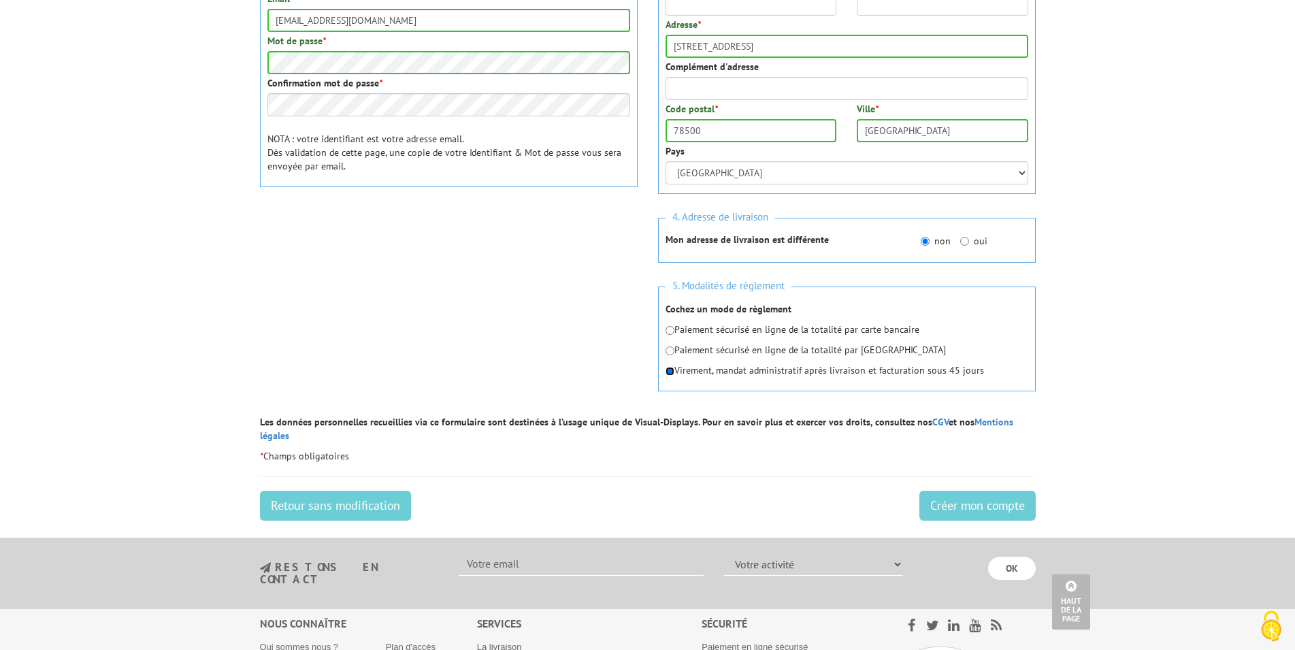
scroll to position [417, 0]
click at [938, 496] on input "Créer mon compte" at bounding box center [978, 505] width 116 height 30
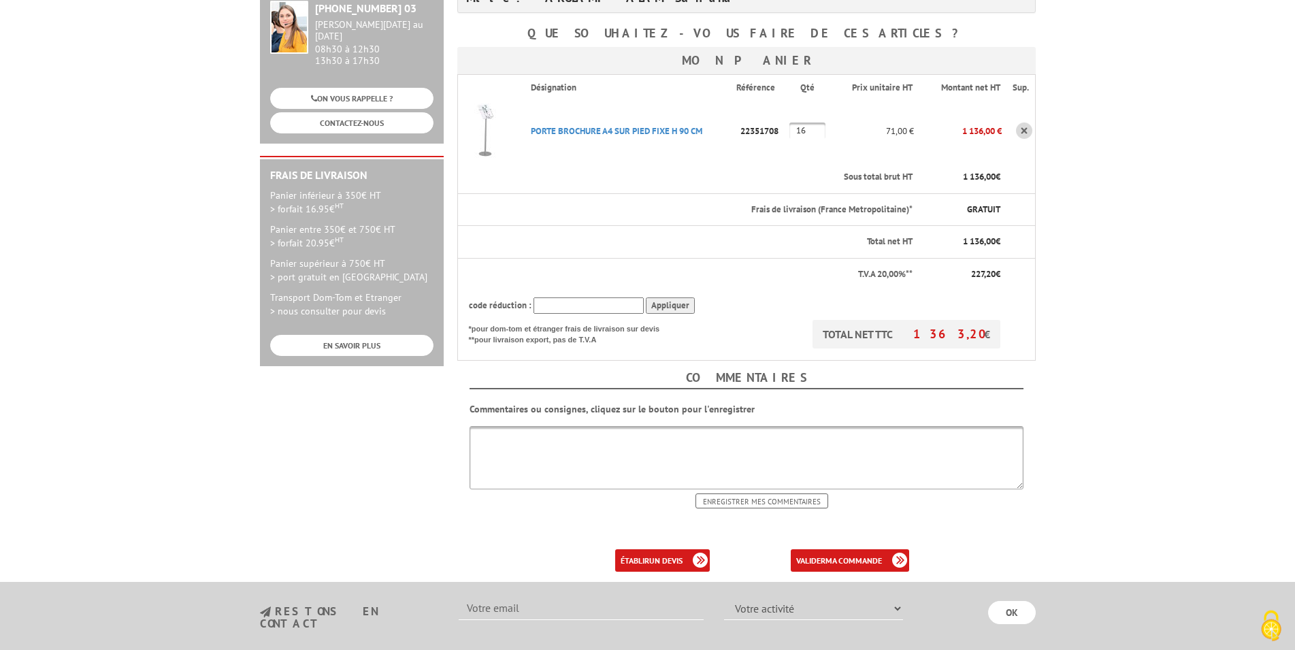
scroll to position [278, 0]
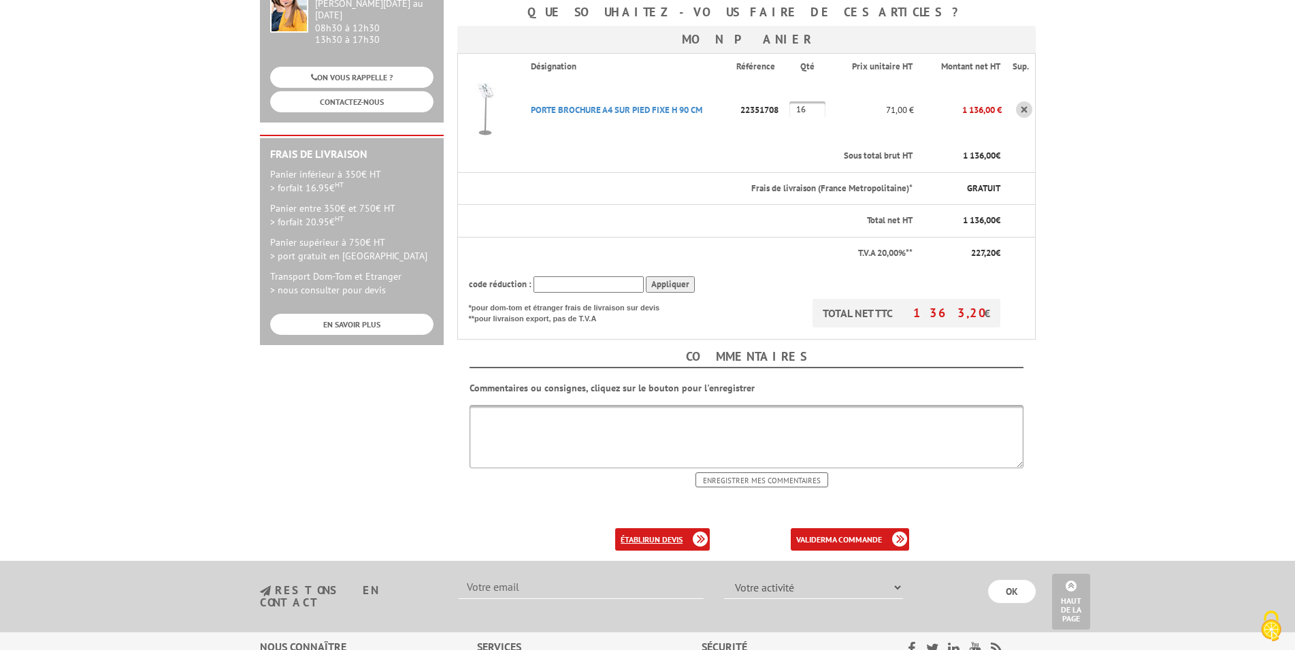
click at [656, 528] on link "établir un devis" at bounding box center [662, 539] width 95 height 22
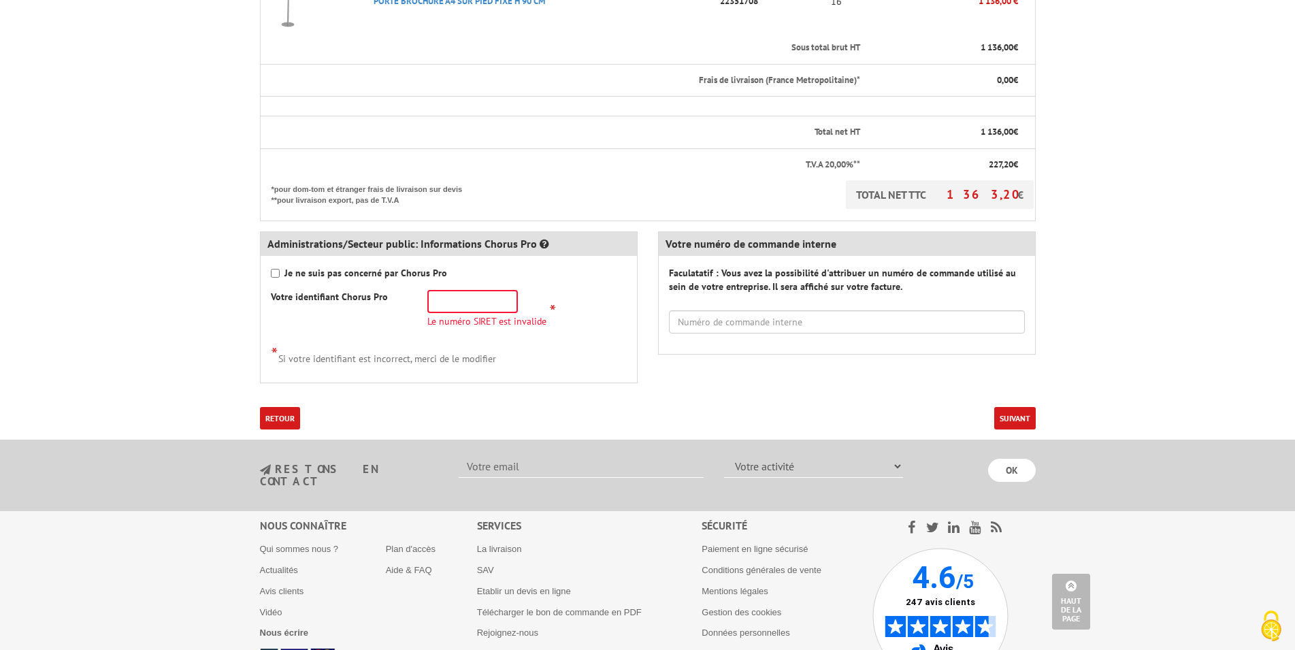
click at [1020, 422] on button "Suivant" at bounding box center [1016, 418] width 42 height 22
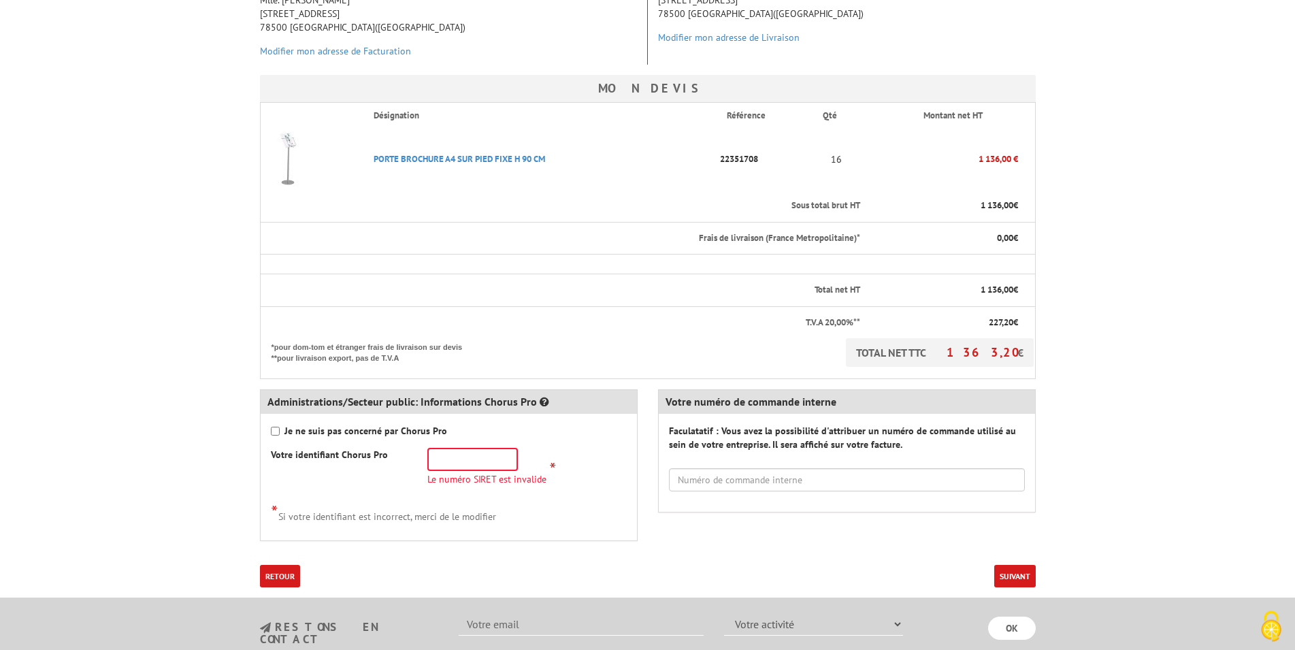
scroll to position [278, 0]
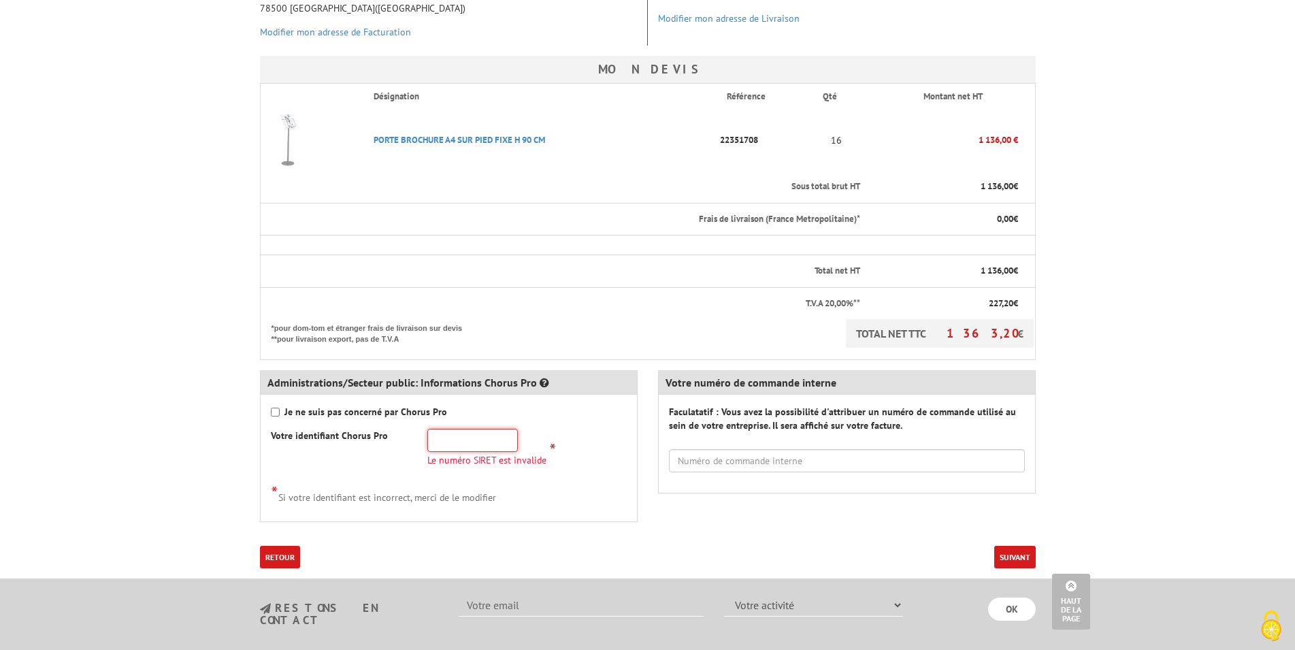
click at [468, 439] on input "text" at bounding box center [472, 440] width 91 height 23
click at [468, 438] on input "text" at bounding box center [472, 440] width 91 height 23
click at [276, 414] on input "Je ne suis pas concerné par Chorus Pro" at bounding box center [275, 412] width 9 height 9
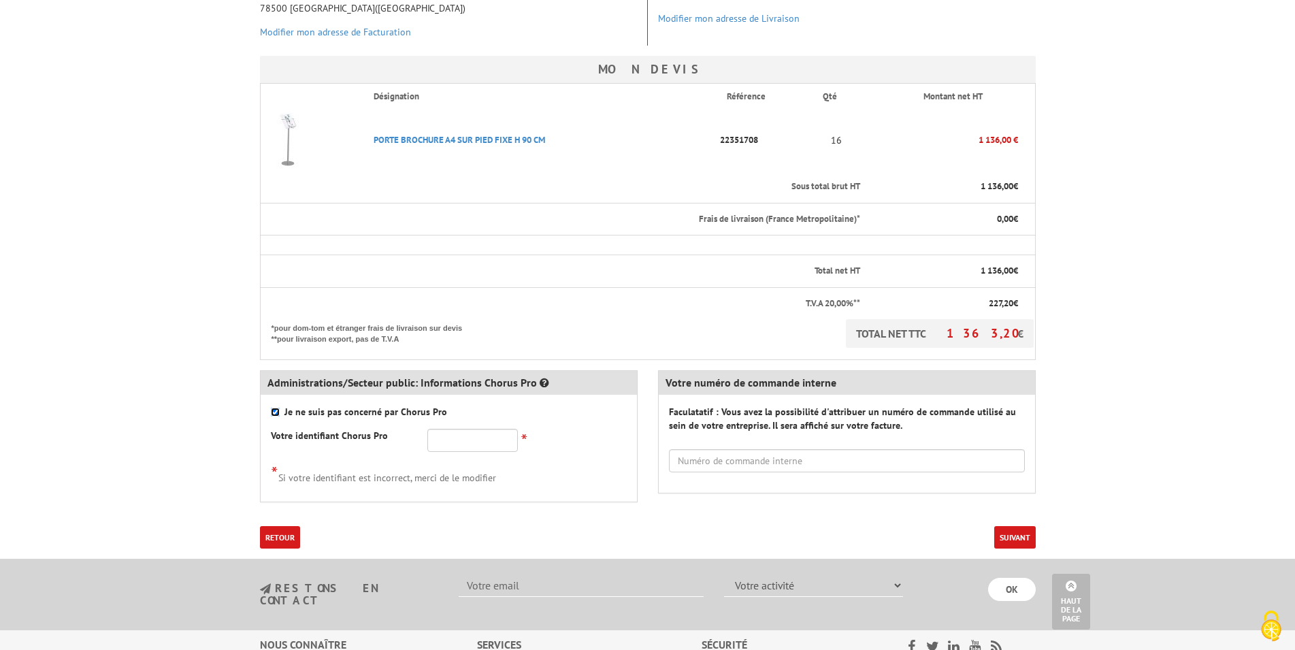
click at [276, 414] on input "Je ne suis pas concerné par Chorus Pro" at bounding box center [275, 412] width 9 height 9
checkbox input "true"
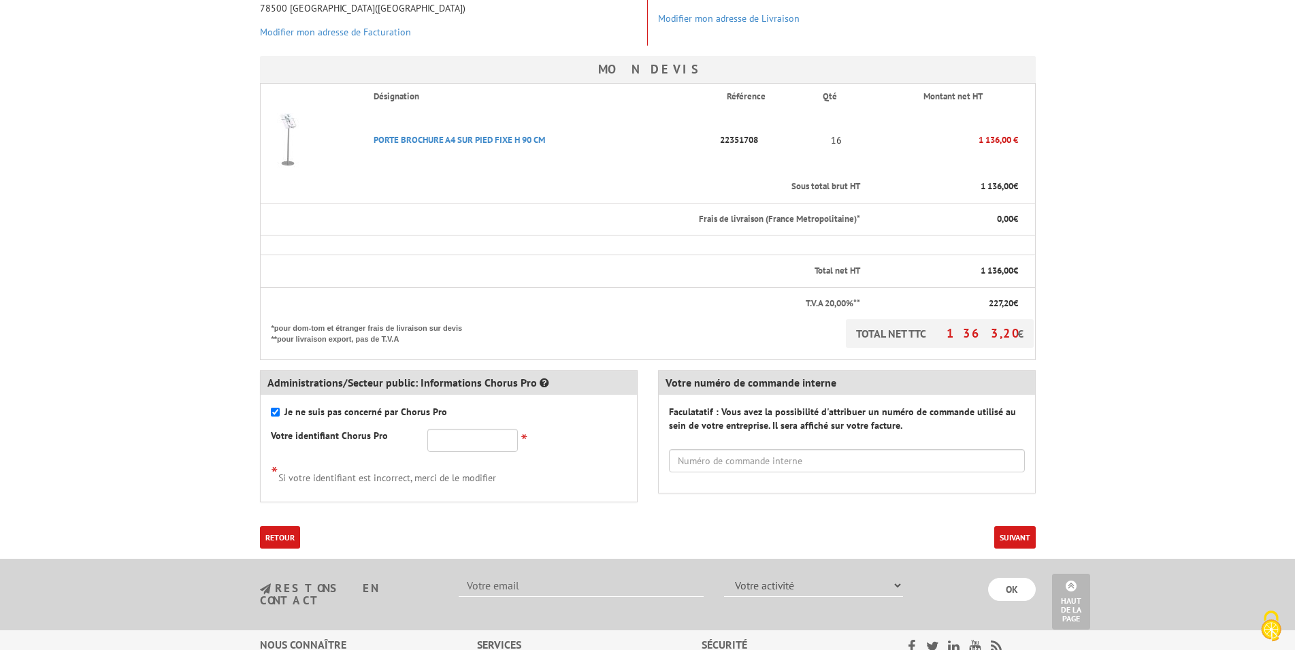
click at [1007, 538] on button "Suivant" at bounding box center [1016, 537] width 42 height 22
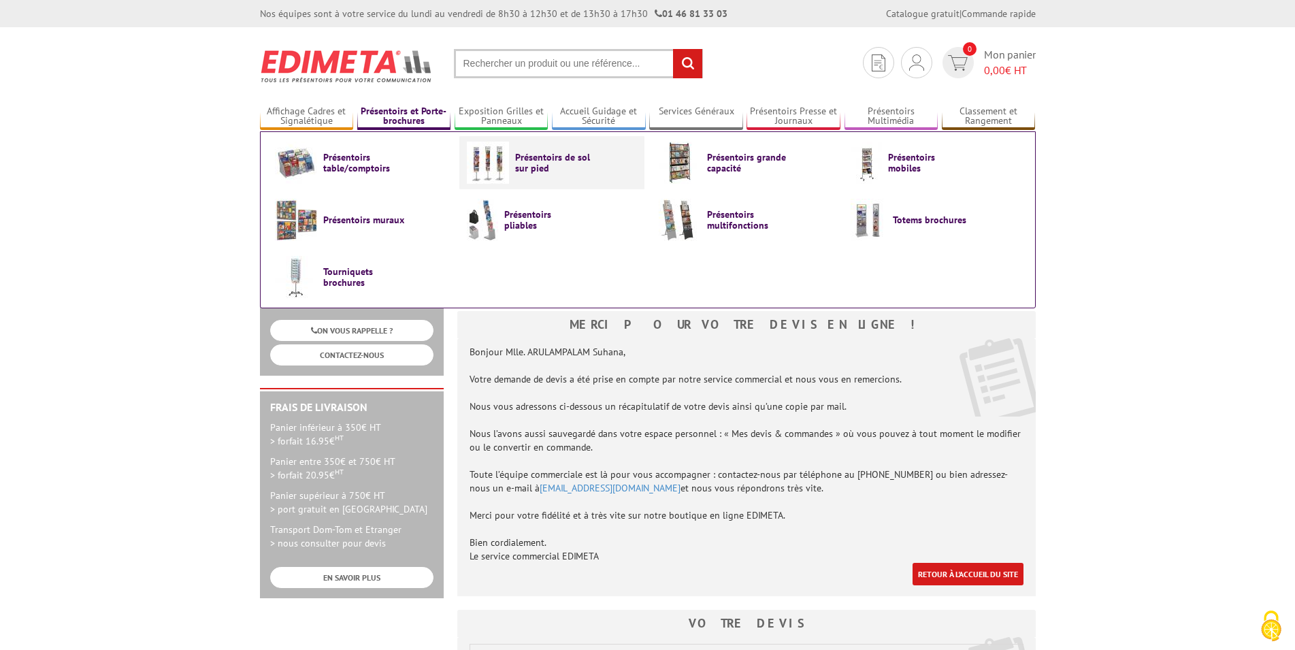
click at [502, 174] on img at bounding box center [488, 163] width 42 height 42
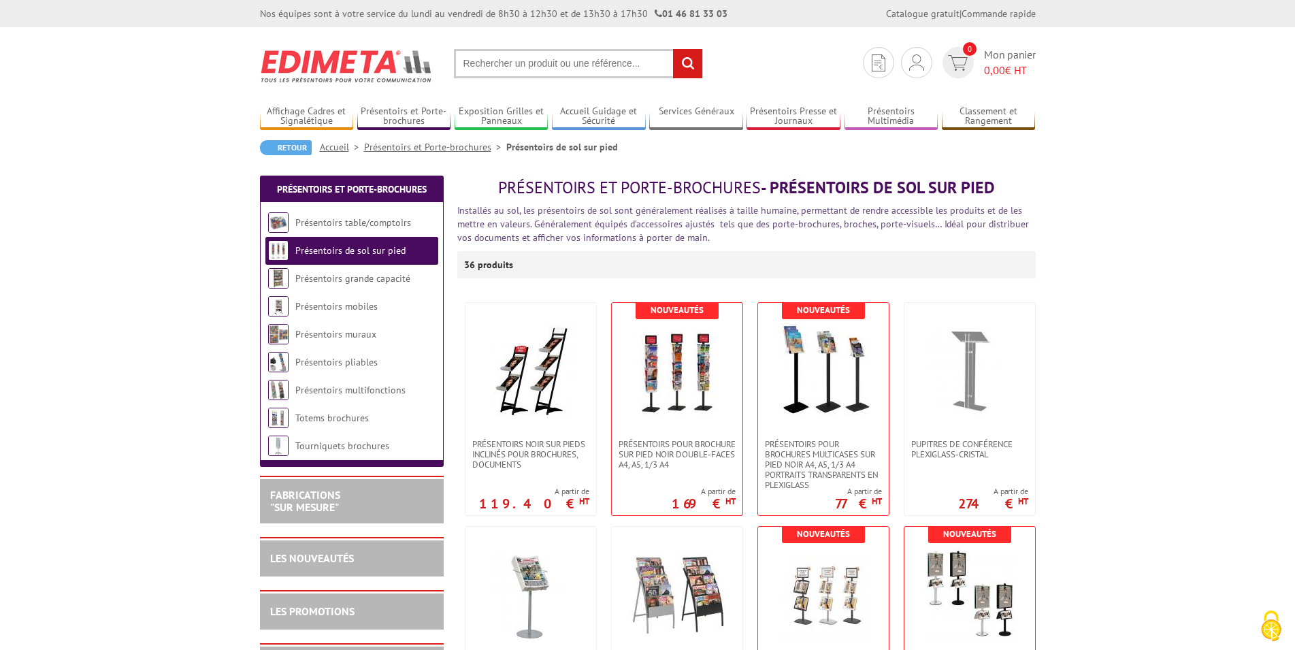
click at [546, 65] on input "text" at bounding box center [578, 63] width 249 height 29
type input "présentoir A5"
click at [681, 74] on input "rechercher" at bounding box center [687, 63] width 29 height 29
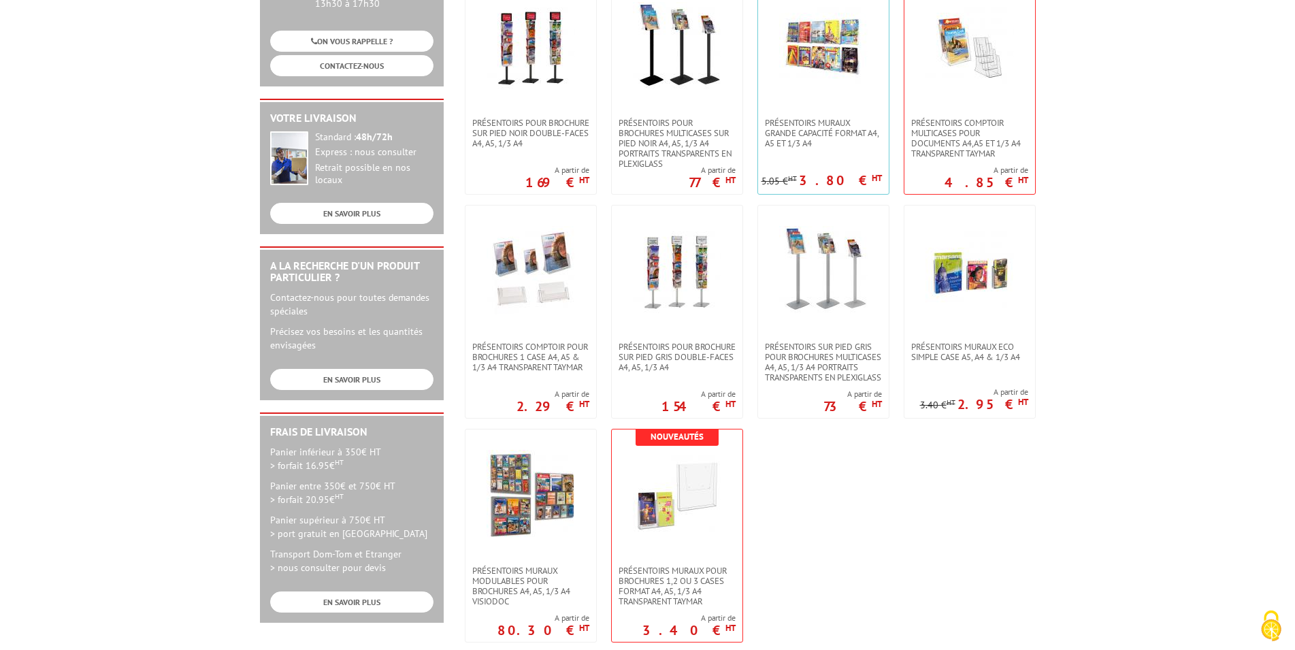
scroll to position [278, 0]
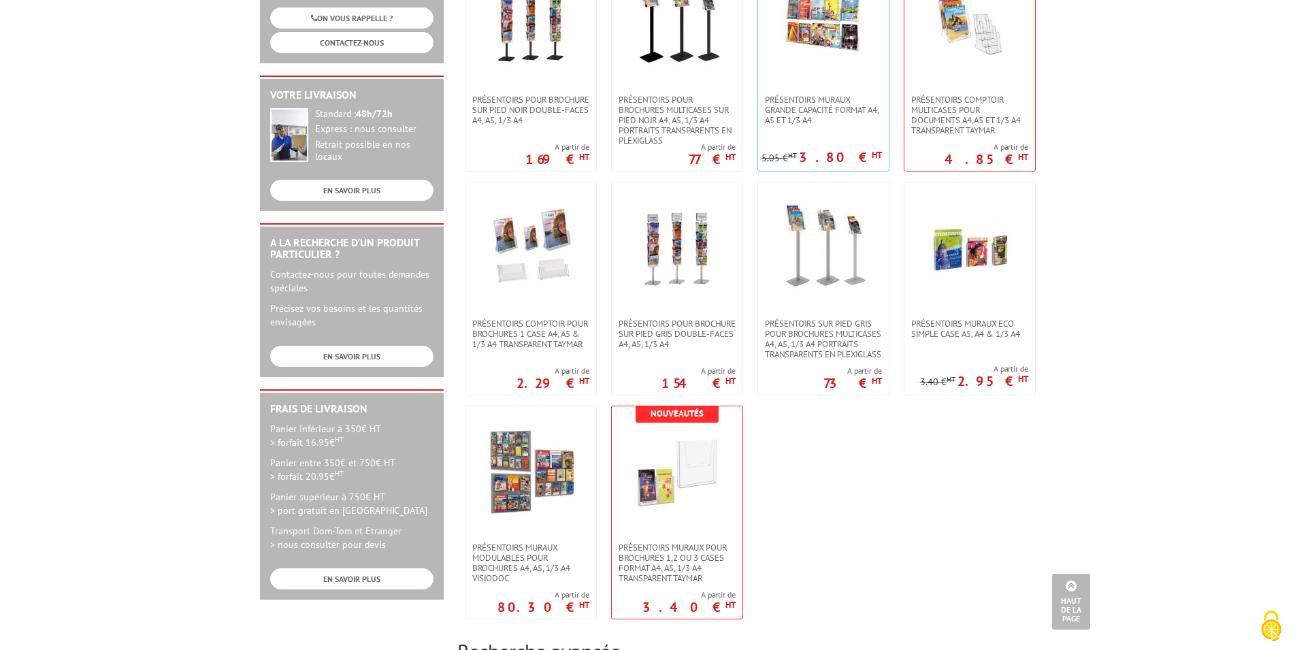
click at [1216, 398] on body "Nos équipes sont à votre service du [DATE] au [DATE] de 8h30 à 12h30 et de 13h3…" at bounding box center [647, 465] width 1295 height 1487
click at [197, 327] on body "Nos équipes sont à votre service du [DATE] au [DATE] de 8h30 à 12h30 et de 13h3…" at bounding box center [647, 465] width 1295 height 1487
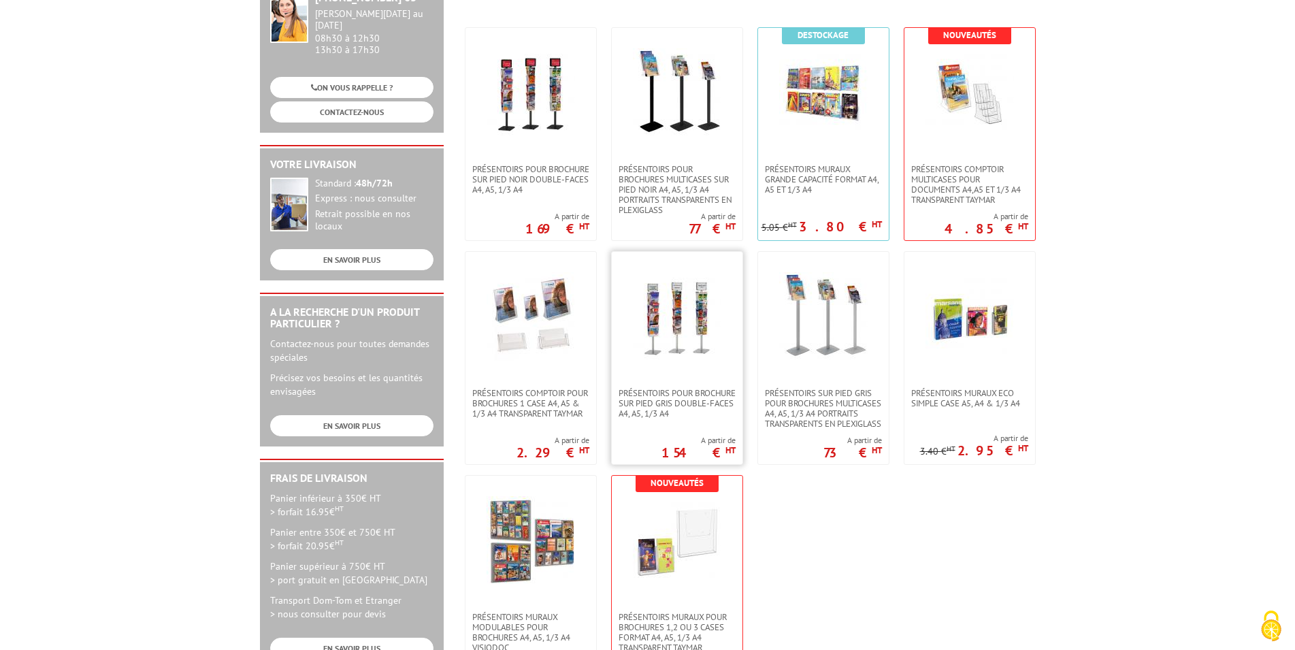
scroll to position [0, 0]
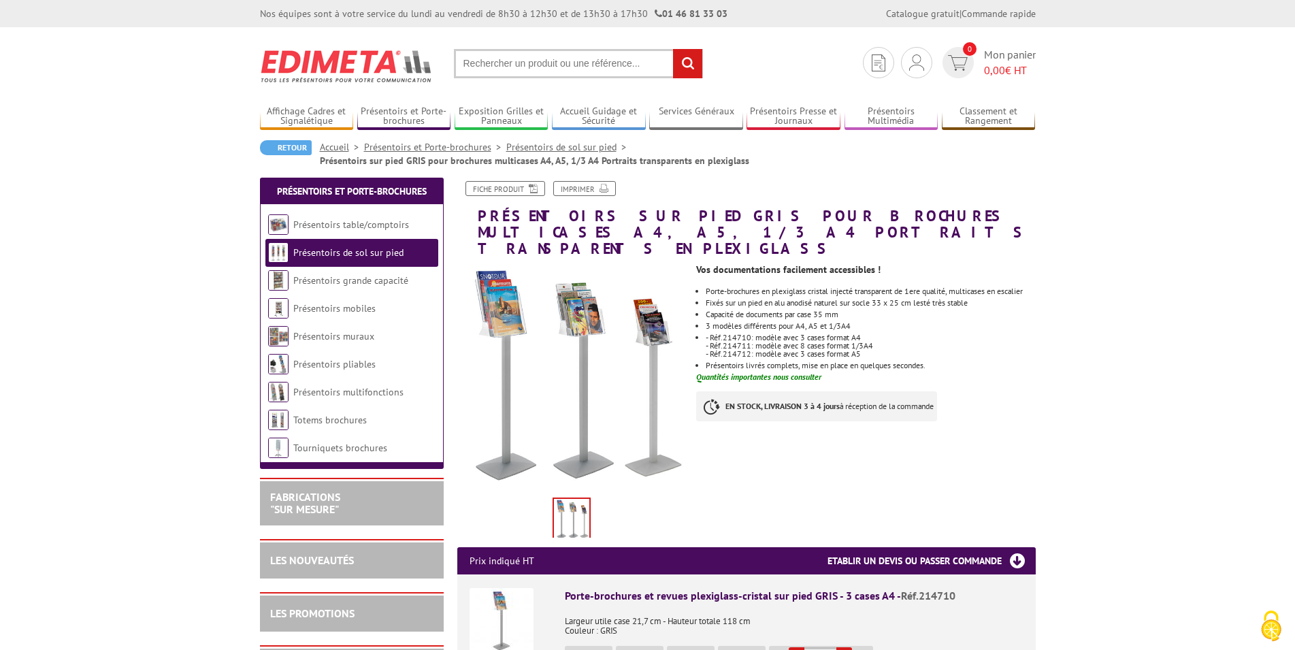
click at [327, 257] on link "Présentoirs de sol sur pied" at bounding box center [348, 252] width 110 height 12
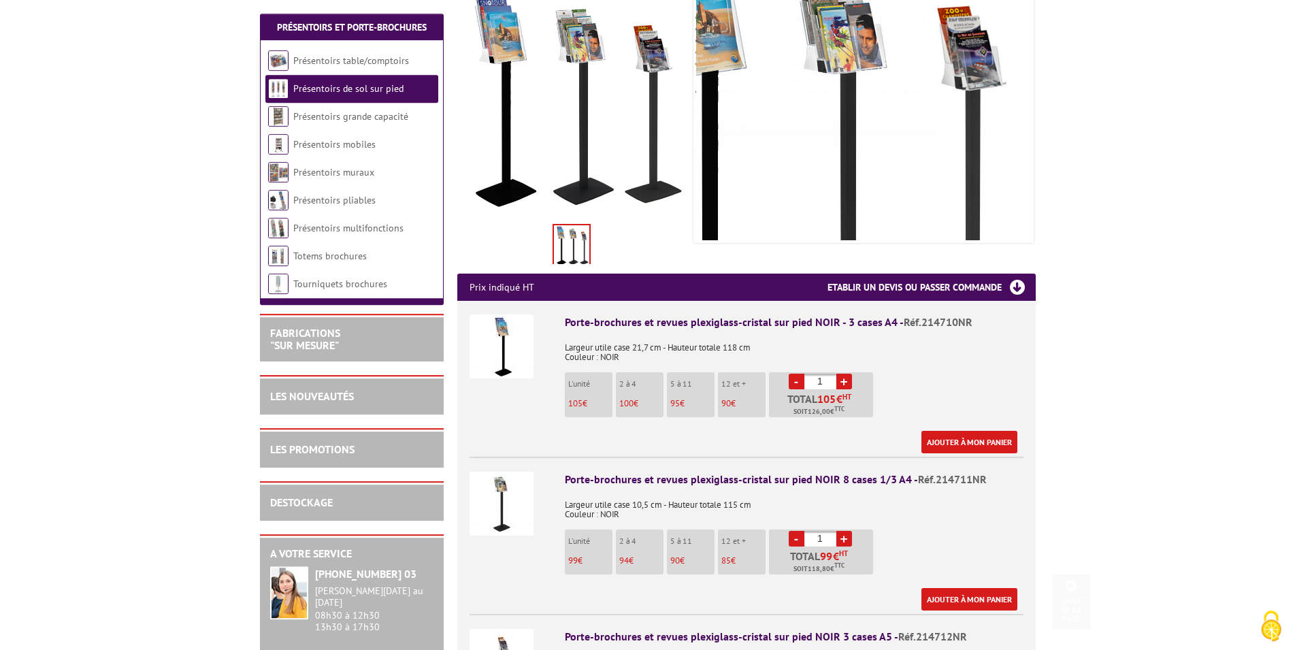
scroll to position [417, 0]
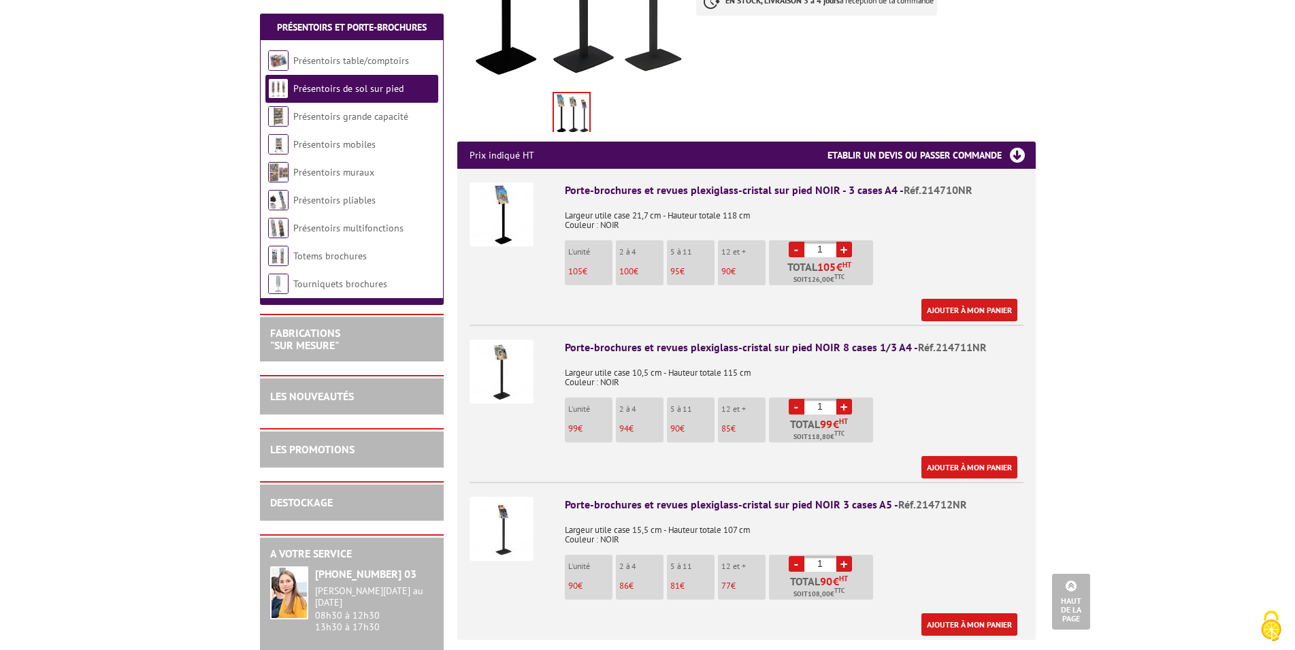
click at [844, 556] on link "+" at bounding box center [845, 564] width 16 height 16
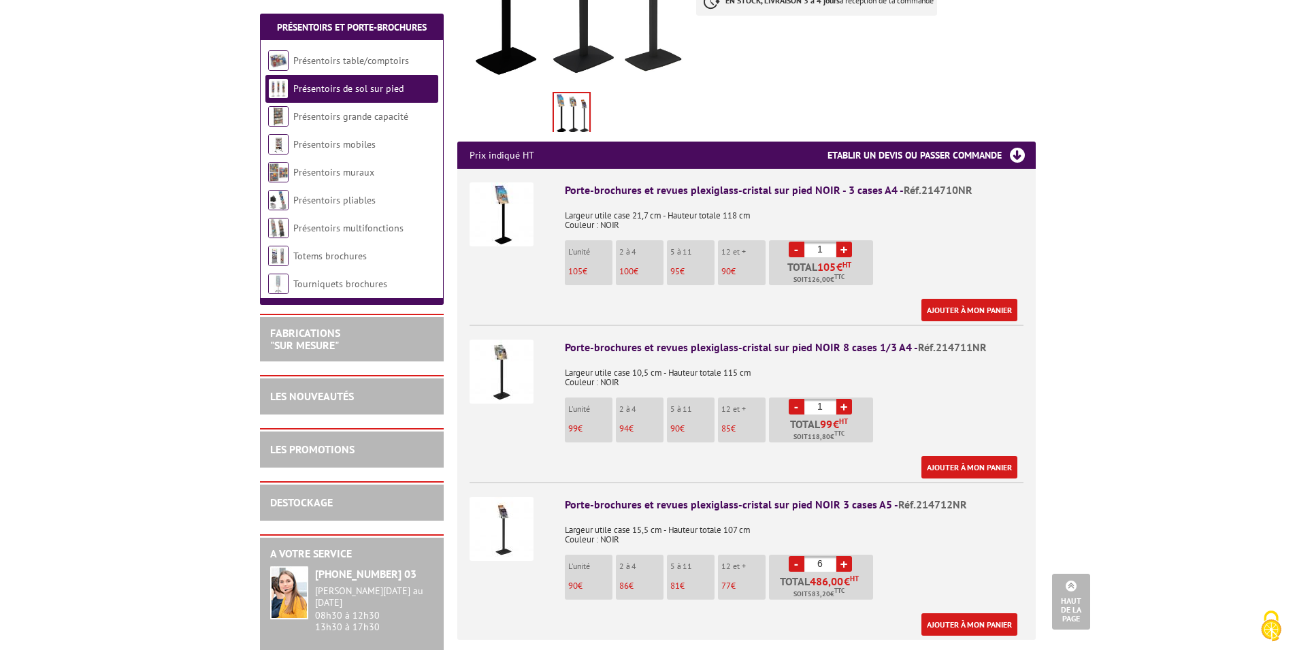
click at [844, 556] on link "+" at bounding box center [845, 564] width 16 height 16
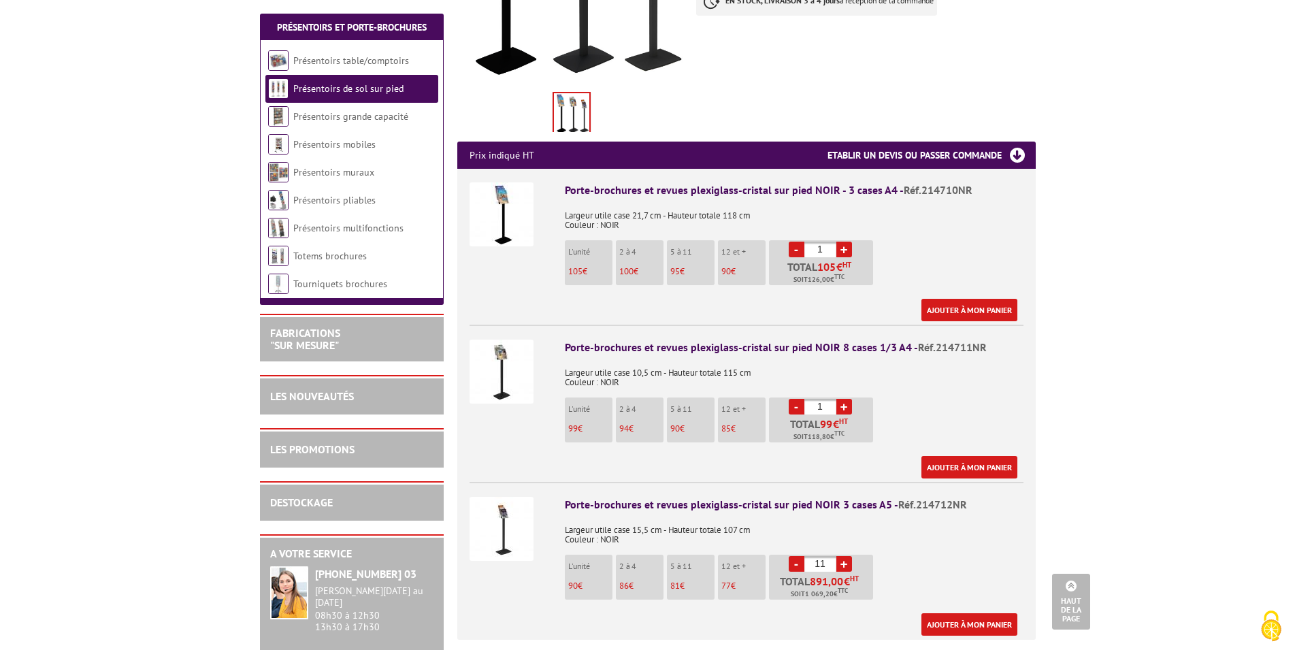
click at [844, 556] on link "+" at bounding box center [845, 564] width 16 height 16
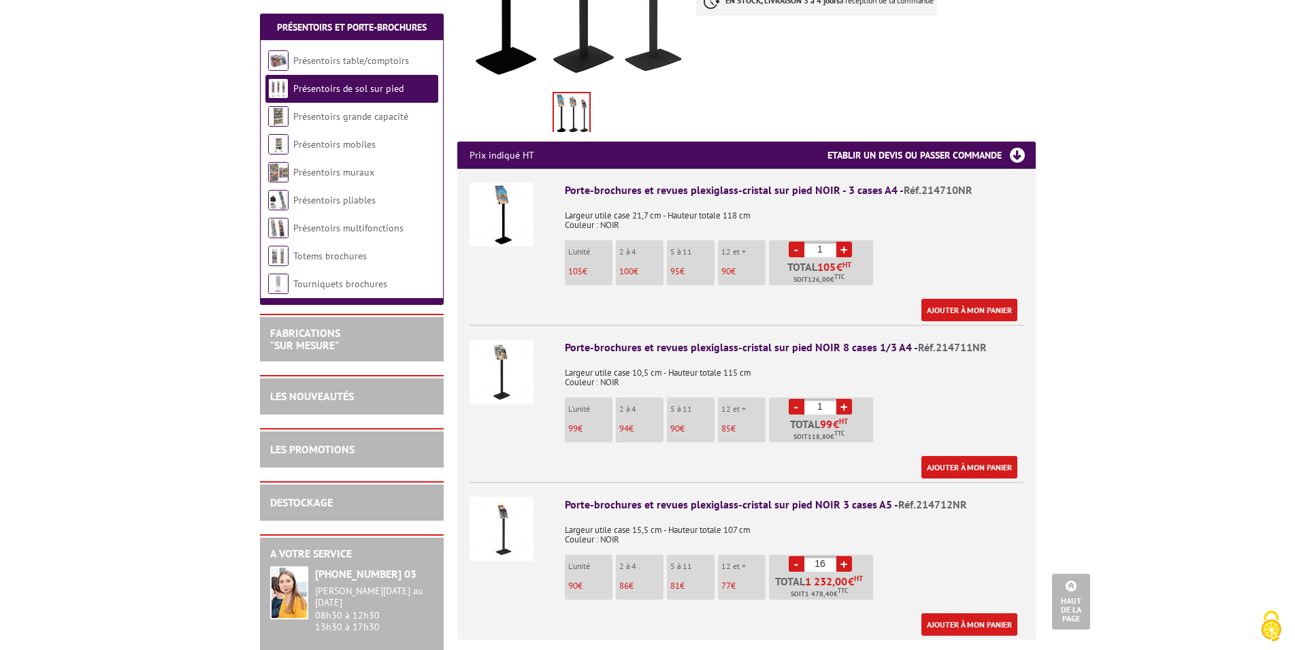
click at [844, 556] on link "+" at bounding box center [845, 564] width 16 height 16
click at [796, 556] on link "-" at bounding box center [797, 564] width 16 height 16
type input "16"
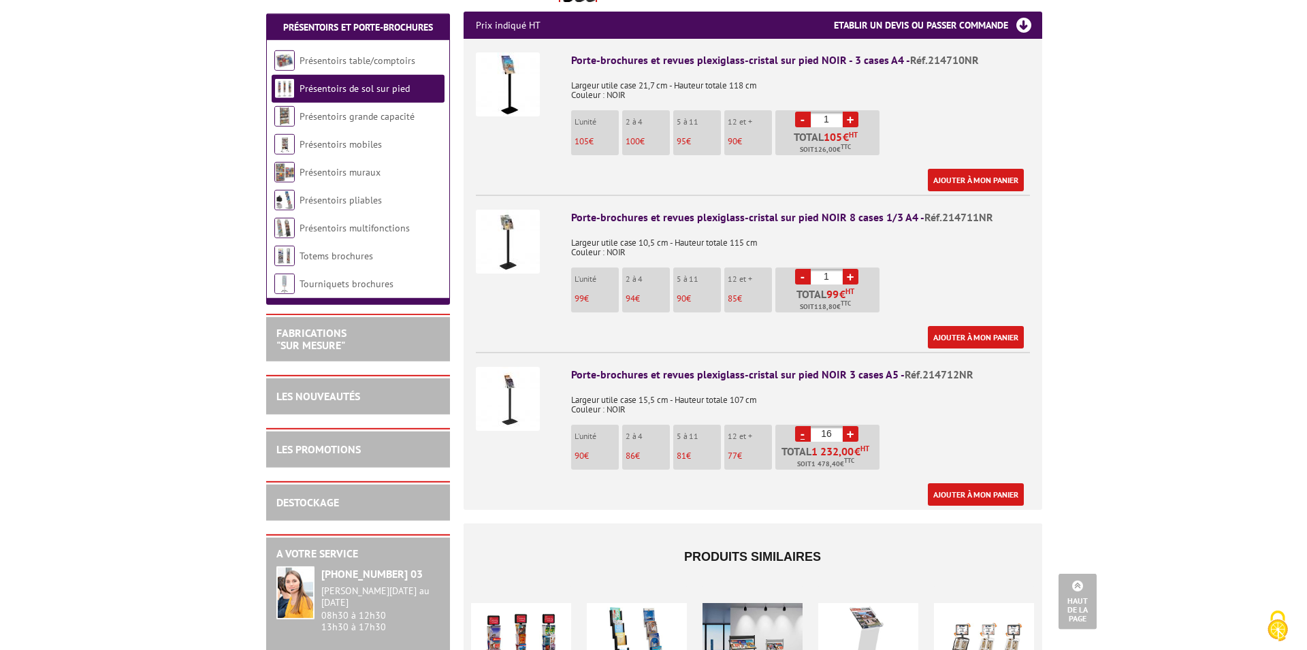
scroll to position [555, 0]
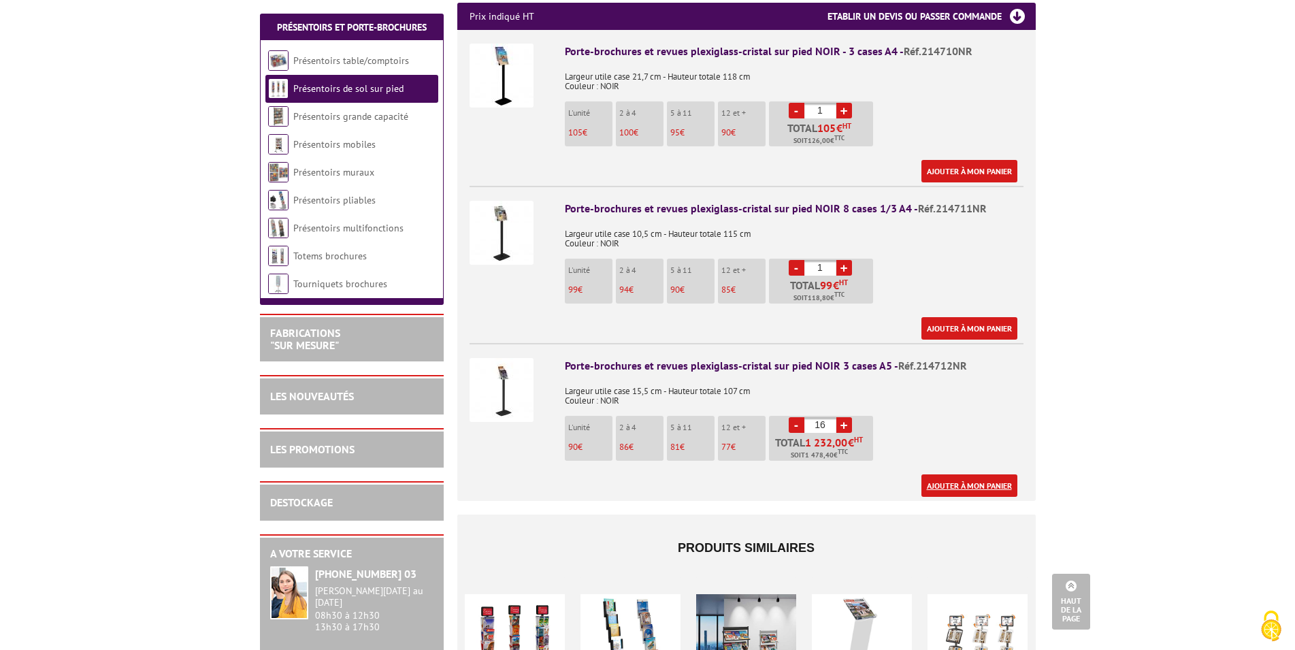
click at [948, 474] on link "Ajouter à mon panier" at bounding box center [970, 485] width 96 height 22
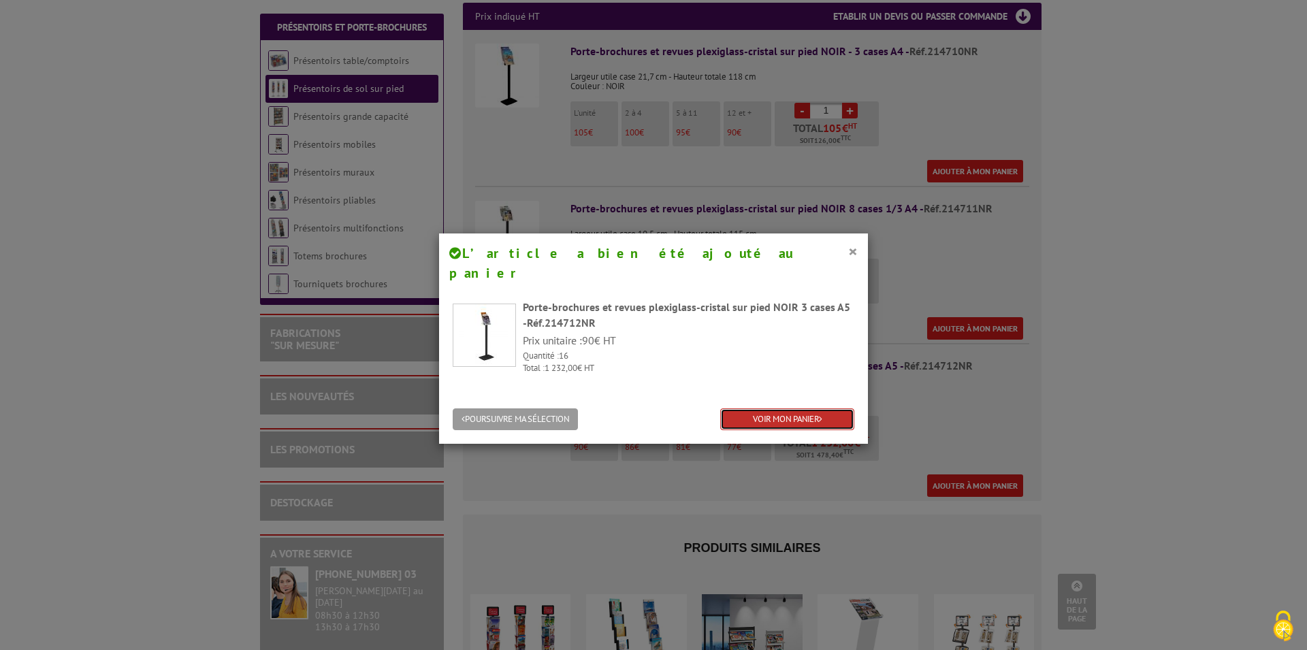
click at [751, 408] on link "VOIR MON PANIER" at bounding box center [787, 419] width 134 height 22
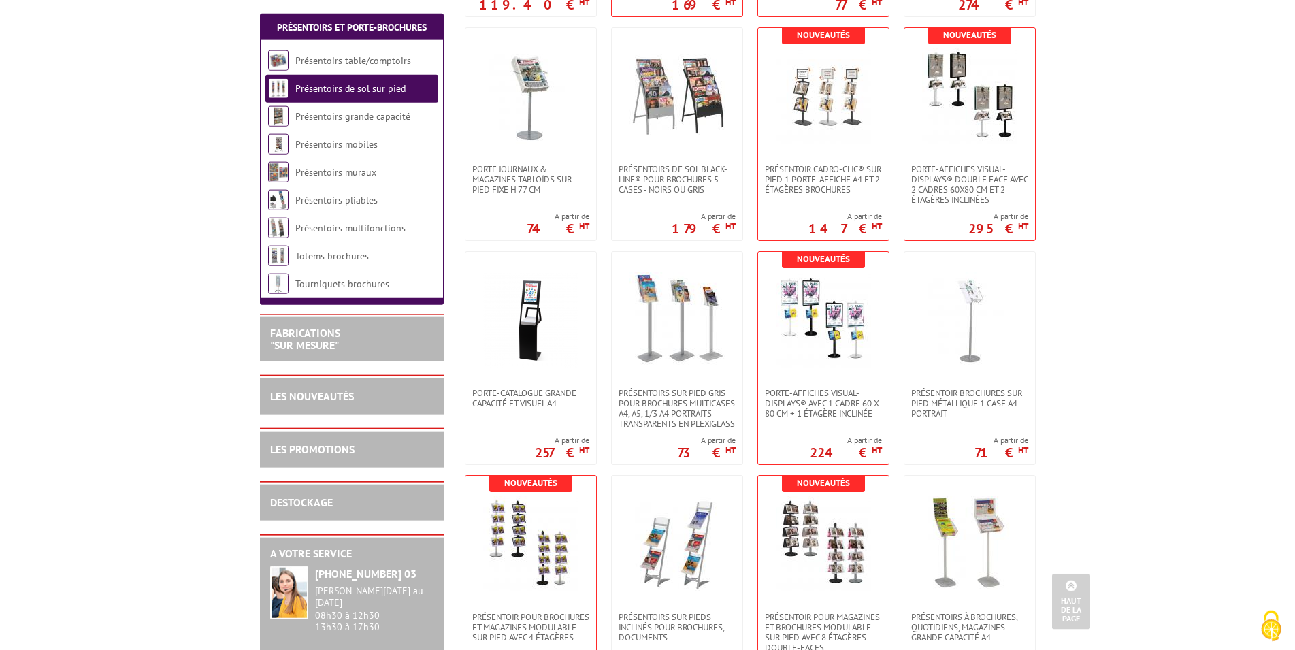
scroll to position [555, 0]
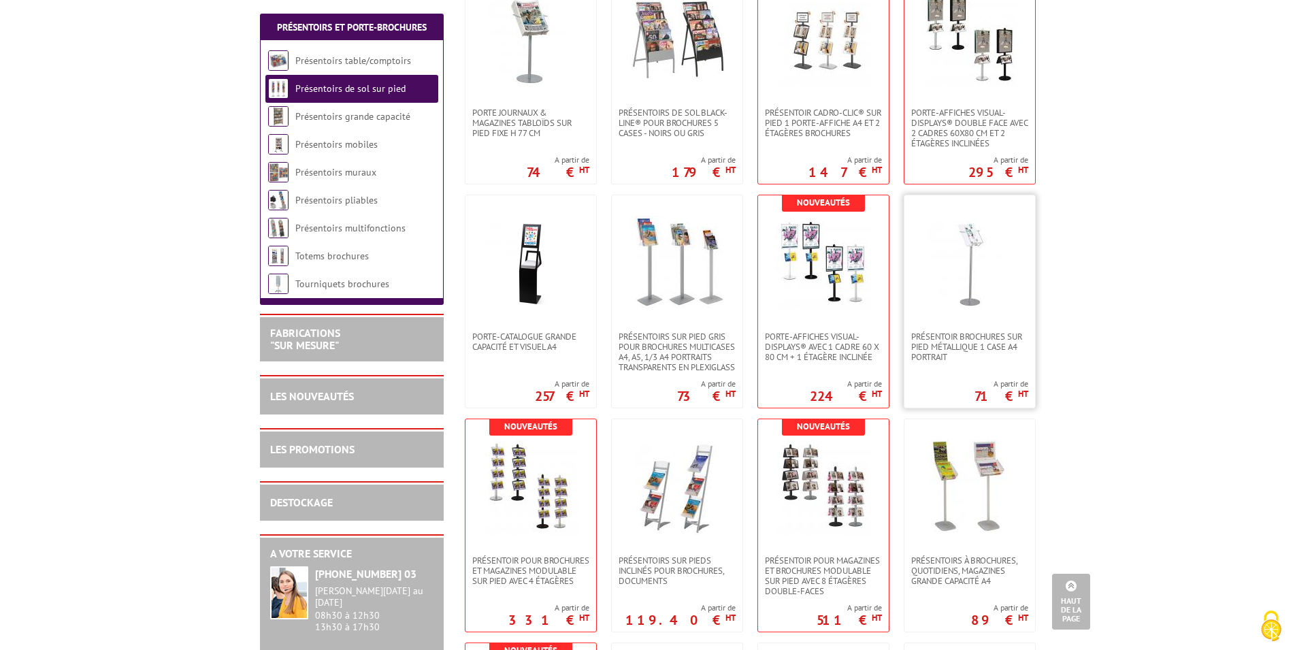
click at [965, 278] on img at bounding box center [969, 263] width 95 height 95
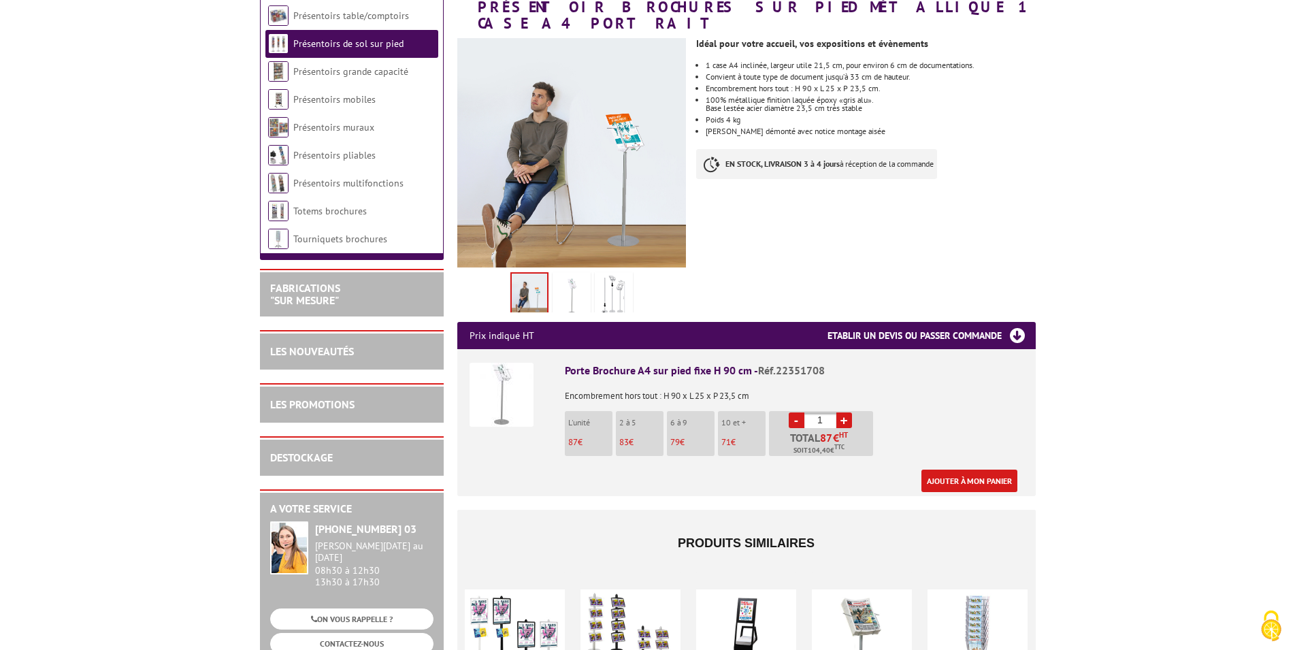
scroll to position [208, 0]
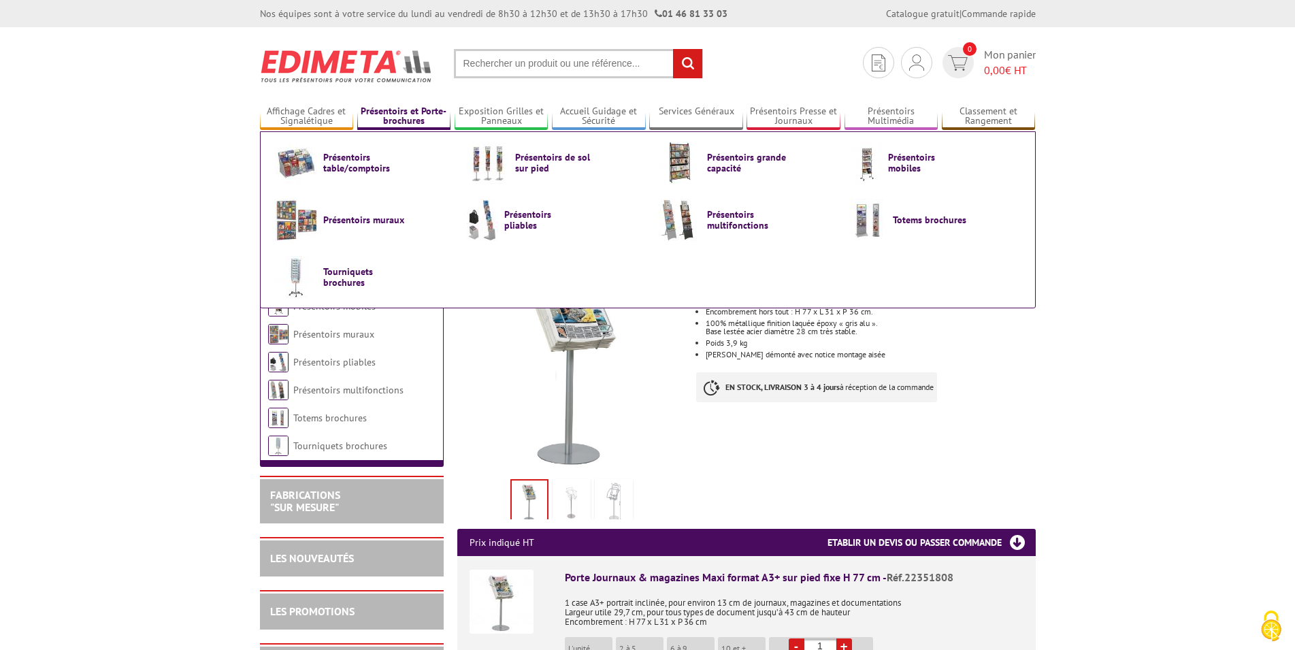
click at [401, 115] on link "Présentoirs et Porte-brochures" at bounding box center [404, 117] width 94 height 22
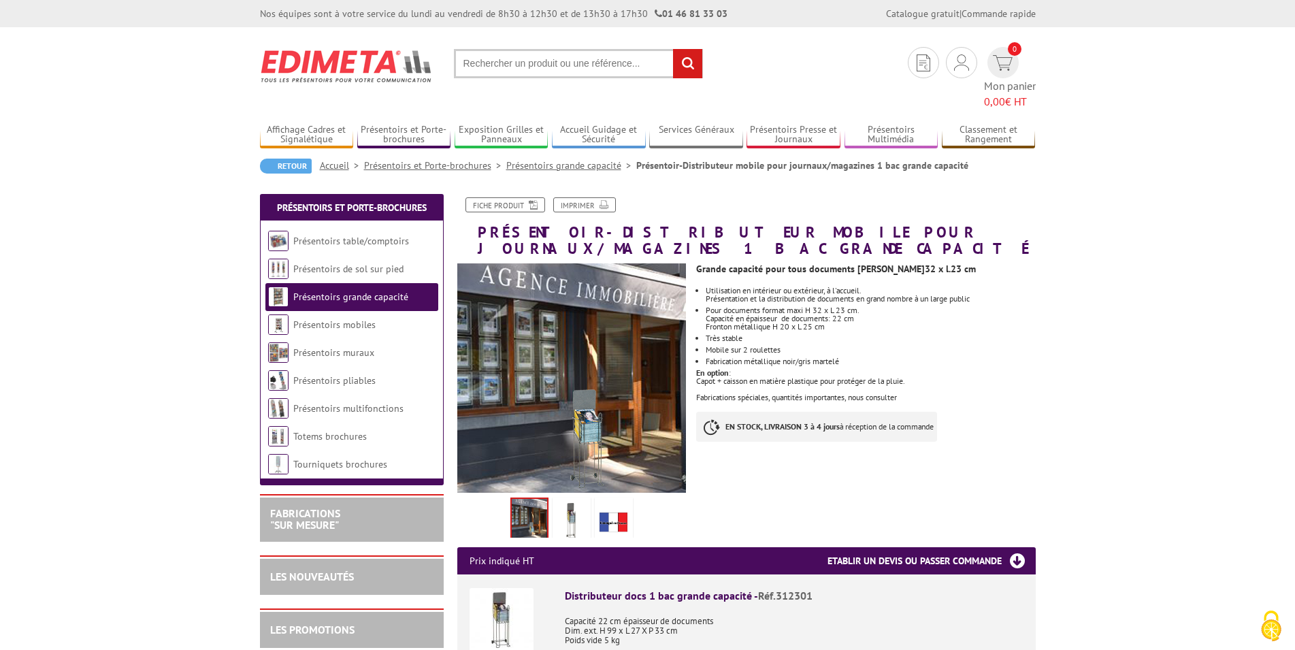
click at [592, 65] on input "text" at bounding box center [578, 63] width 249 height 29
type input "présentoir A5"
click at [673, 49] on input "rechercher" at bounding box center [687, 63] width 29 height 29
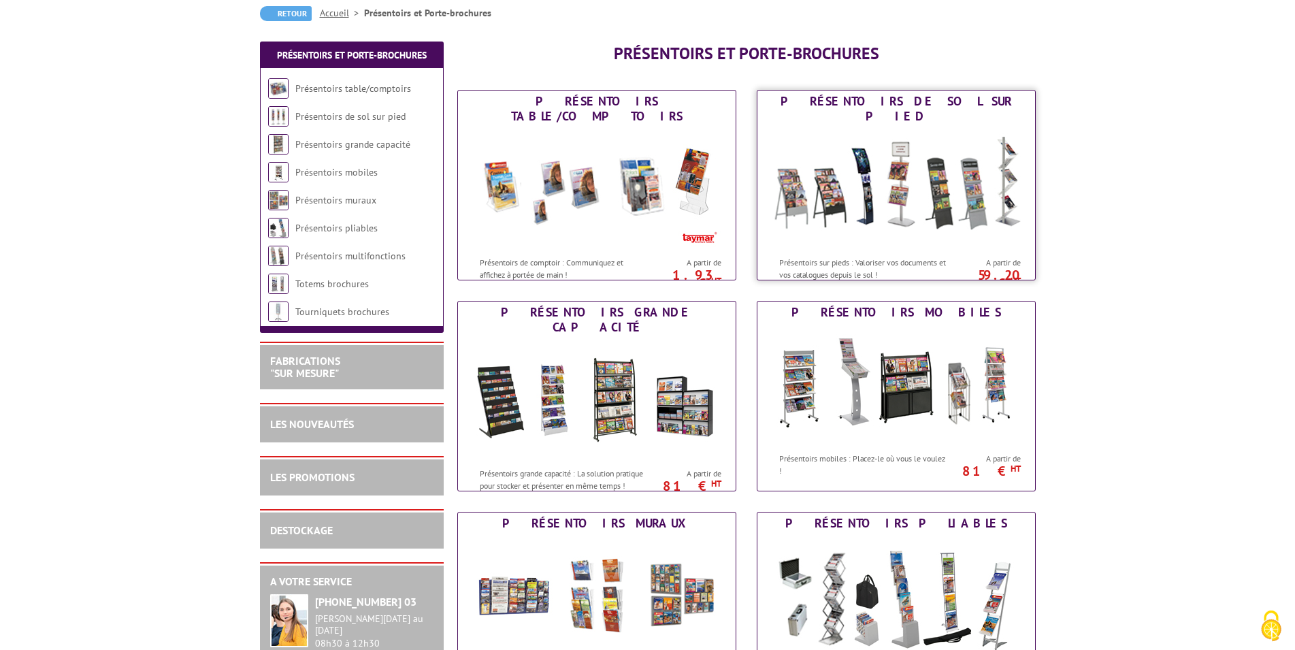
scroll to position [139, 0]
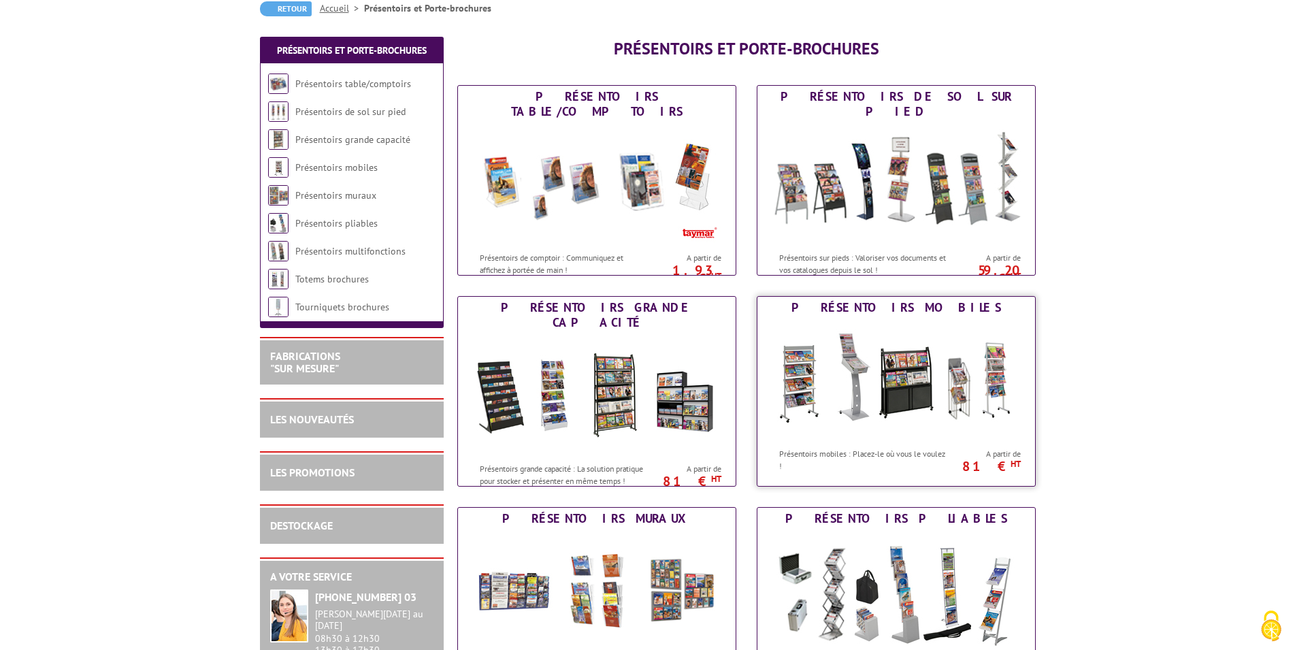
click at [867, 371] on img at bounding box center [897, 380] width 252 height 123
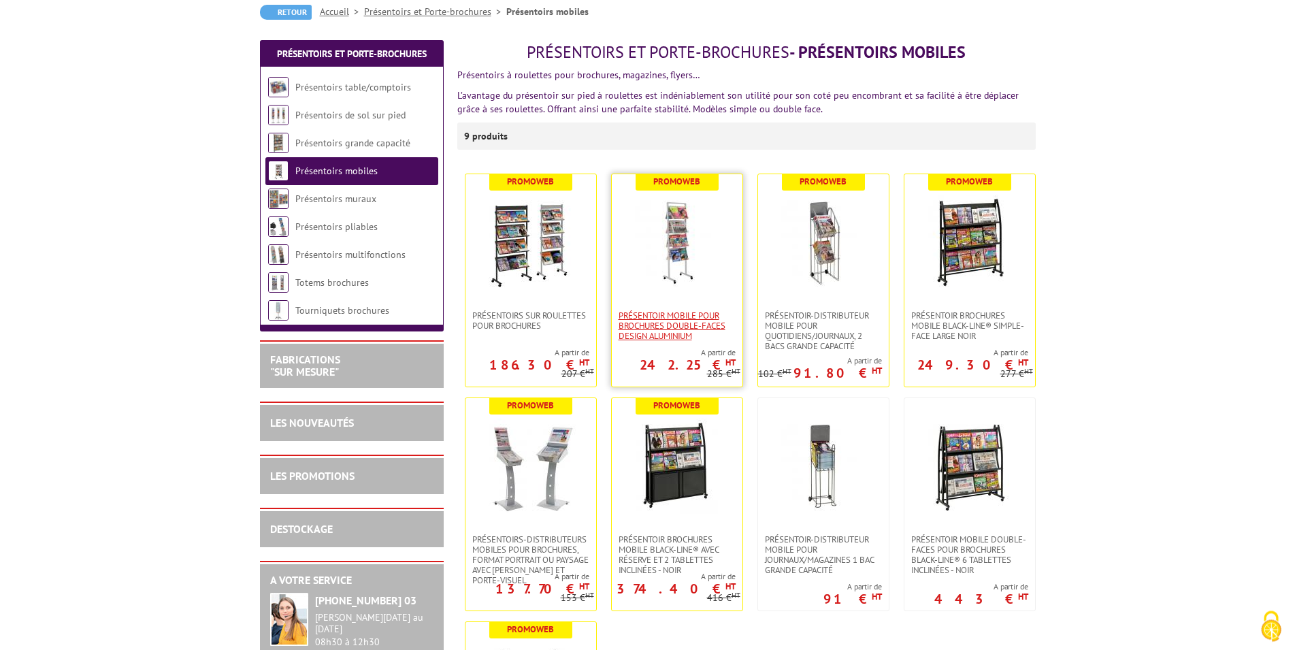
scroll to position [139, 0]
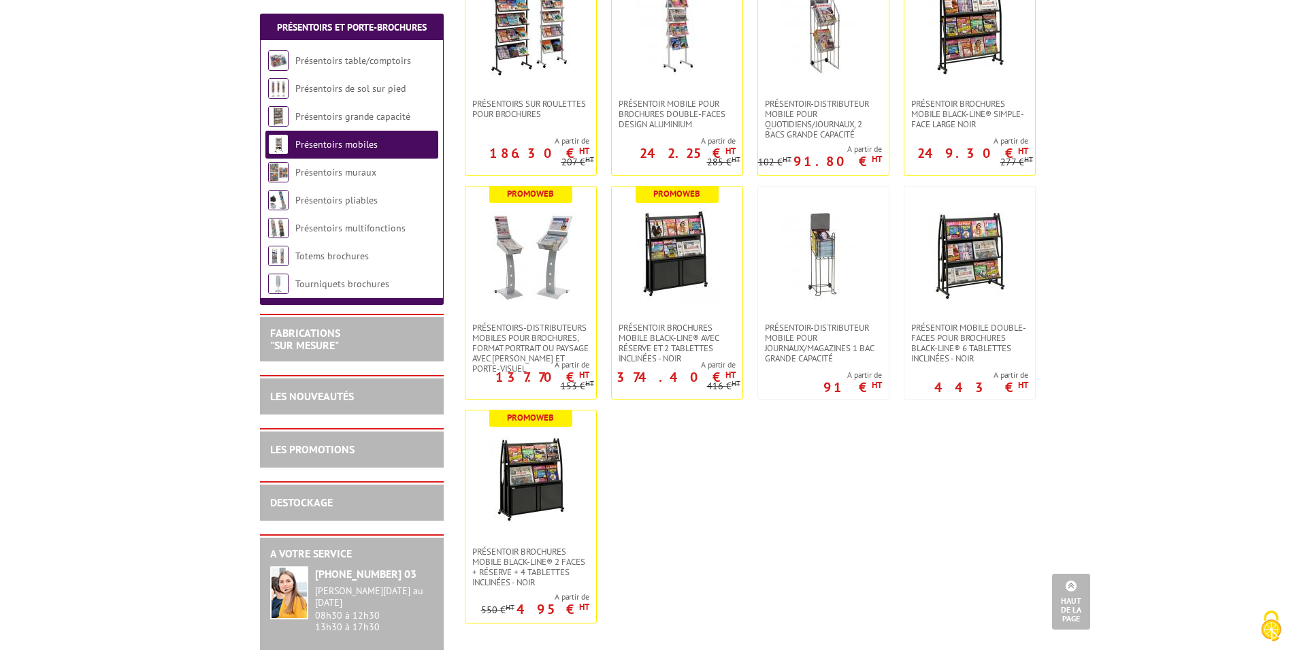
scroll to position [69, 0]
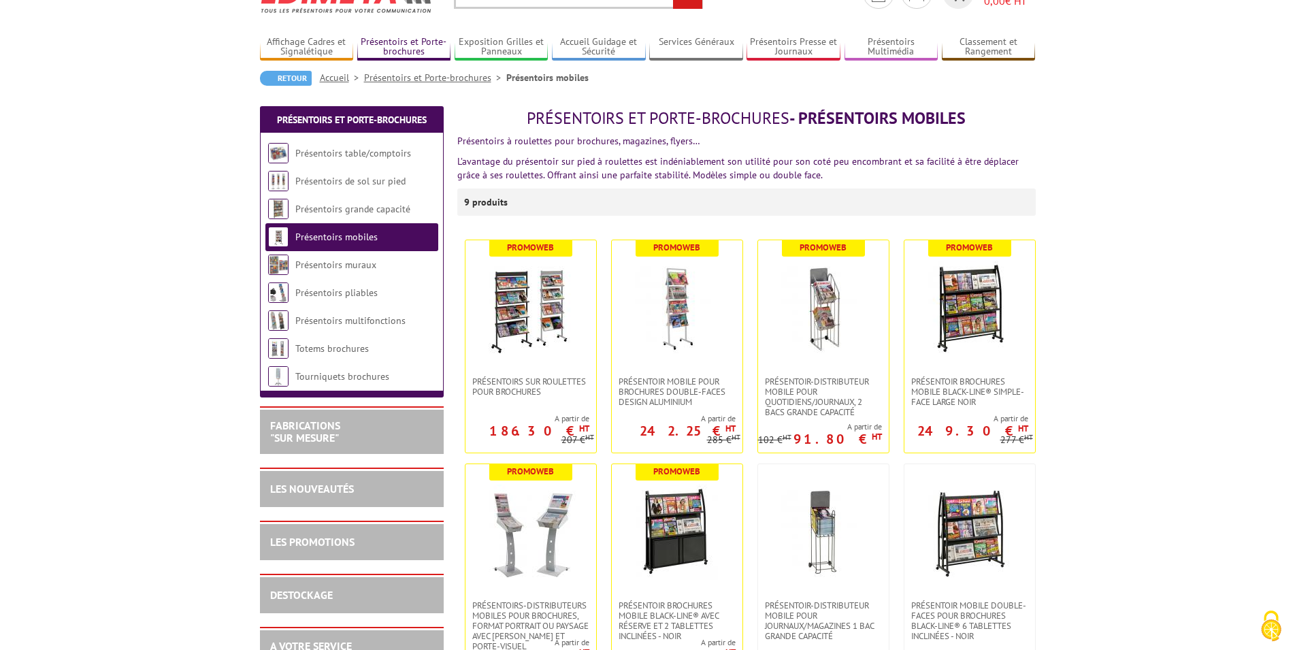
click at [399, 40] on link "Présentoirs et Porte-brochures" at bounding box center [404, 47] width 94 height 22
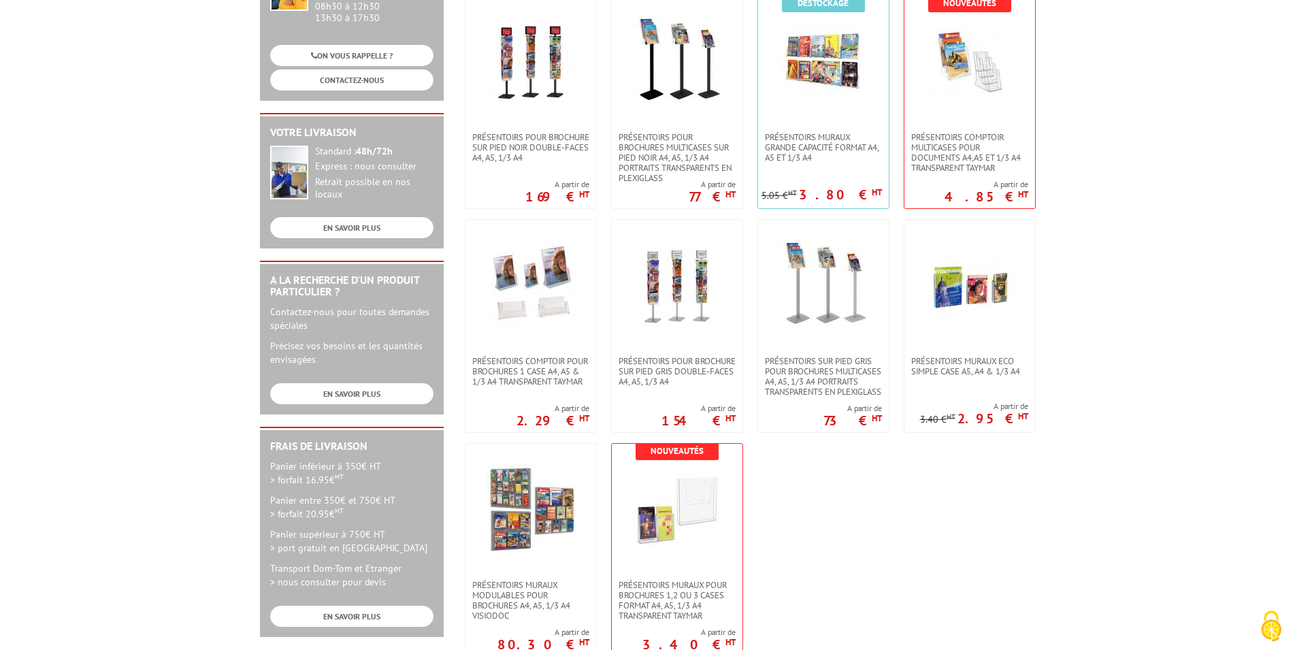
scroll to position [278, 0]
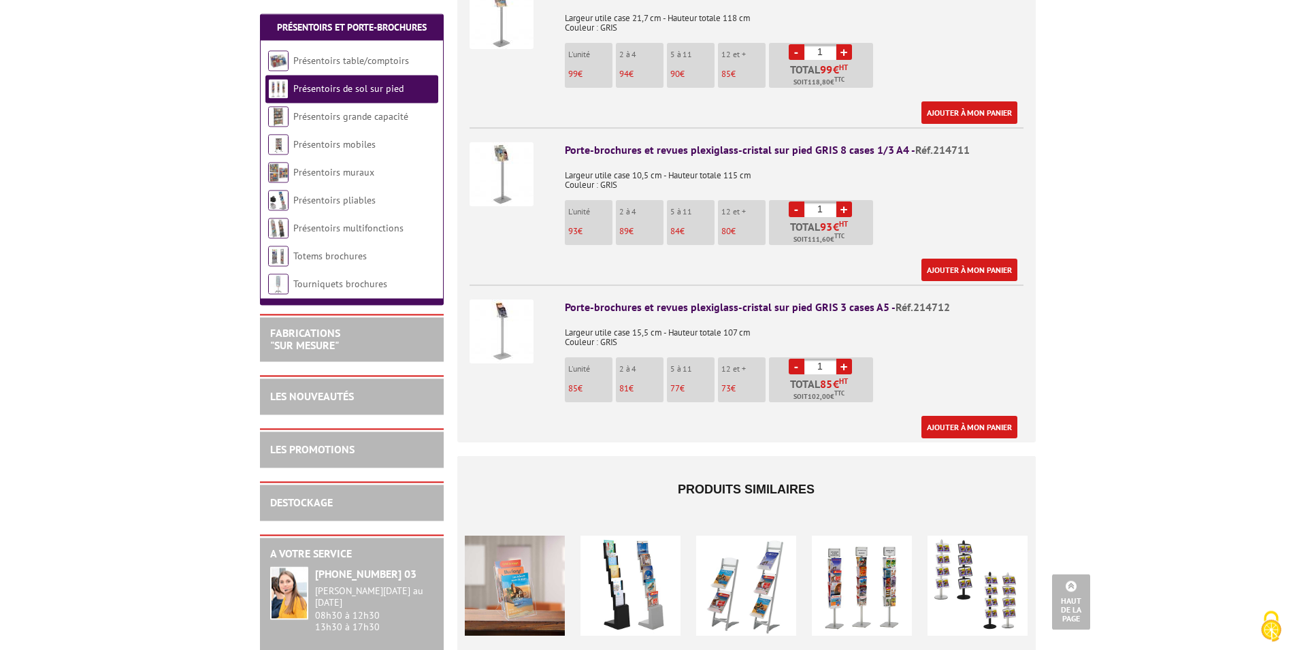
scroll to position [625, 0]
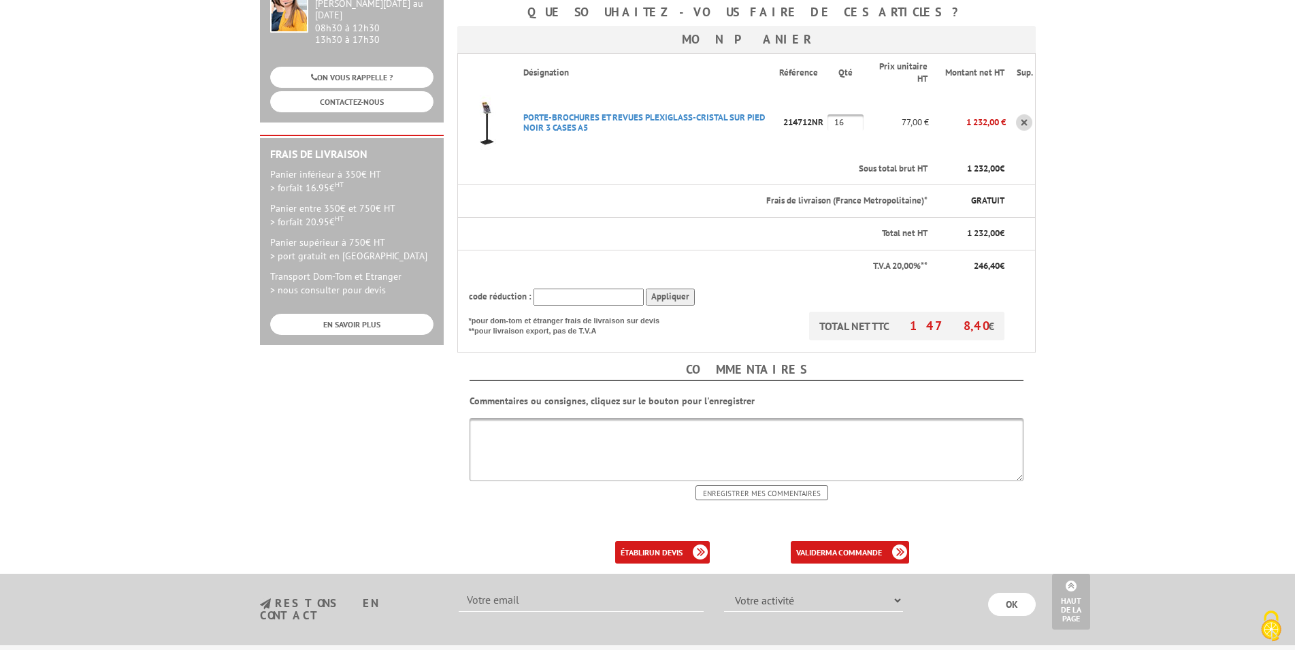
scroll to position [347, 0]
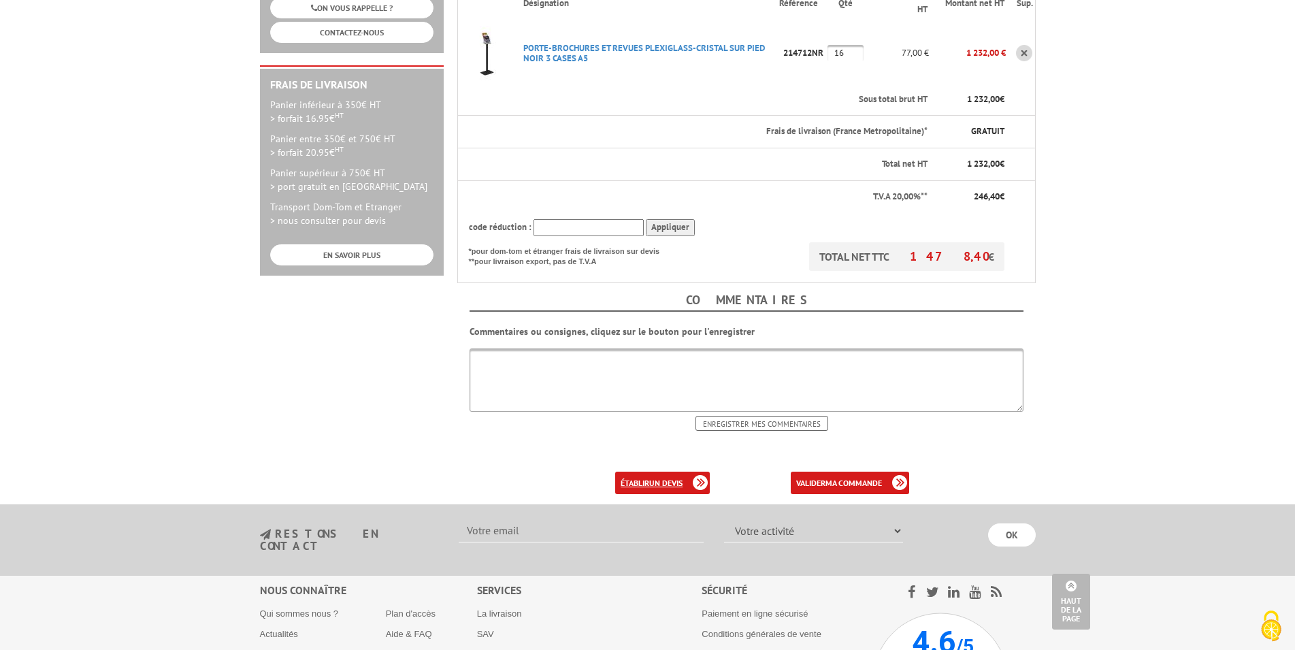
click at [667, 478] on b "un devis" at bounding box center [665, 483] width 33 height 10
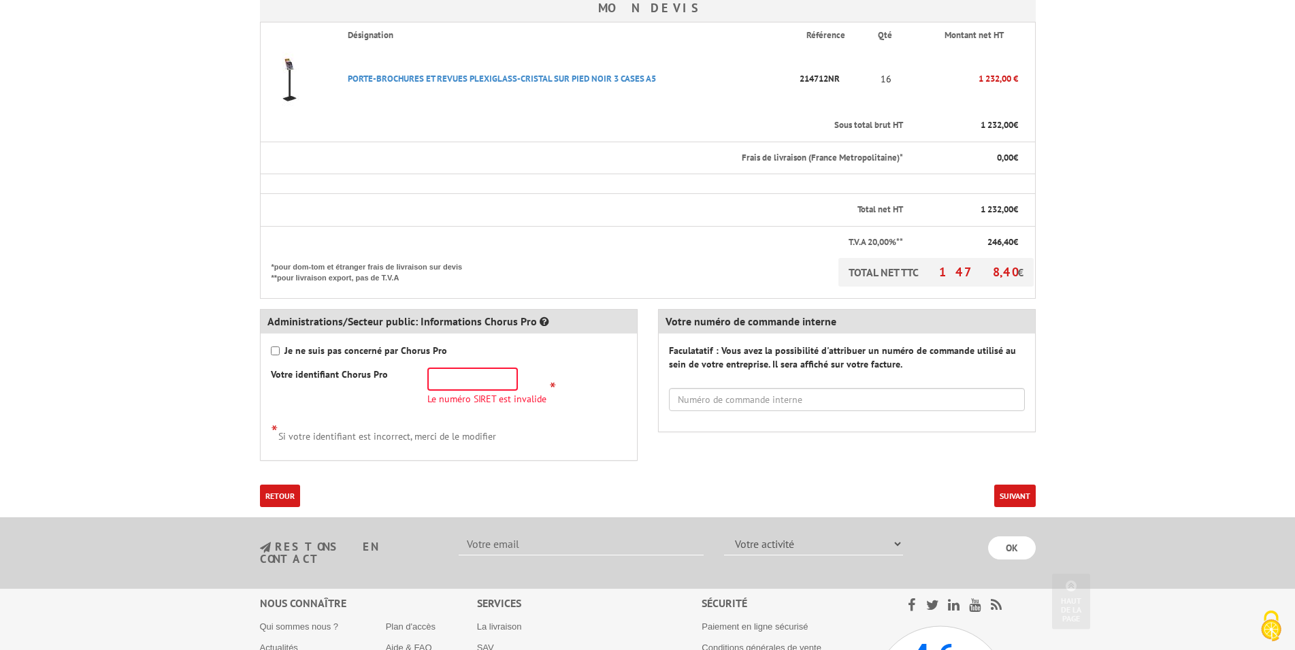
scroll to position [347, 0]
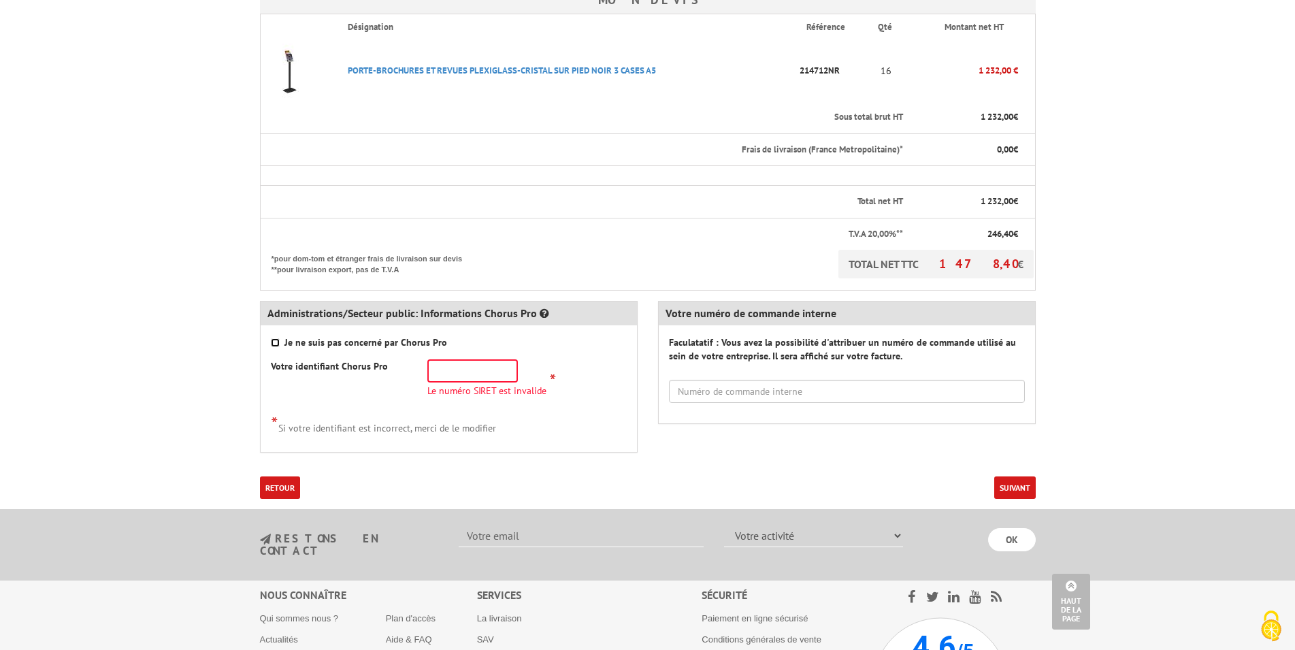
click at [279, 347] on input "Je ne suis pas concerné par Chorus Pro" at bounding box center [275, 342] width 9 height 9
checkbox input "true"
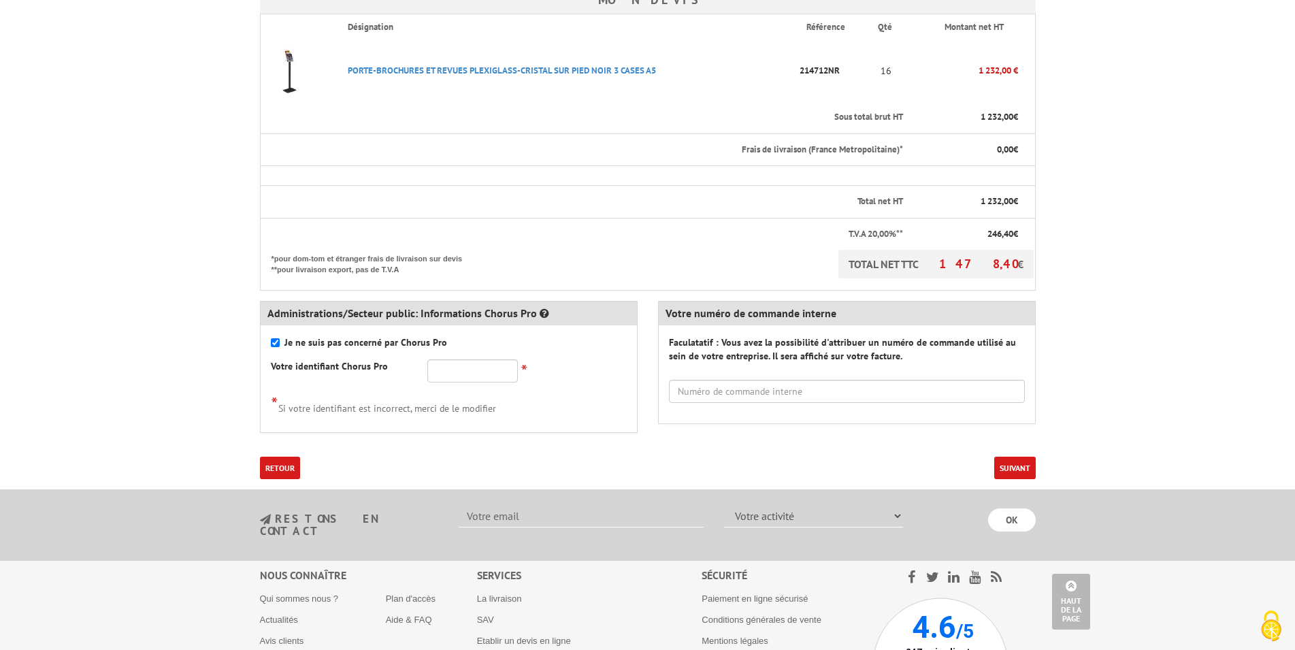
click at [1015, 466] on button "Suivant" at bounding box center [1016, 468] width 42 height 22
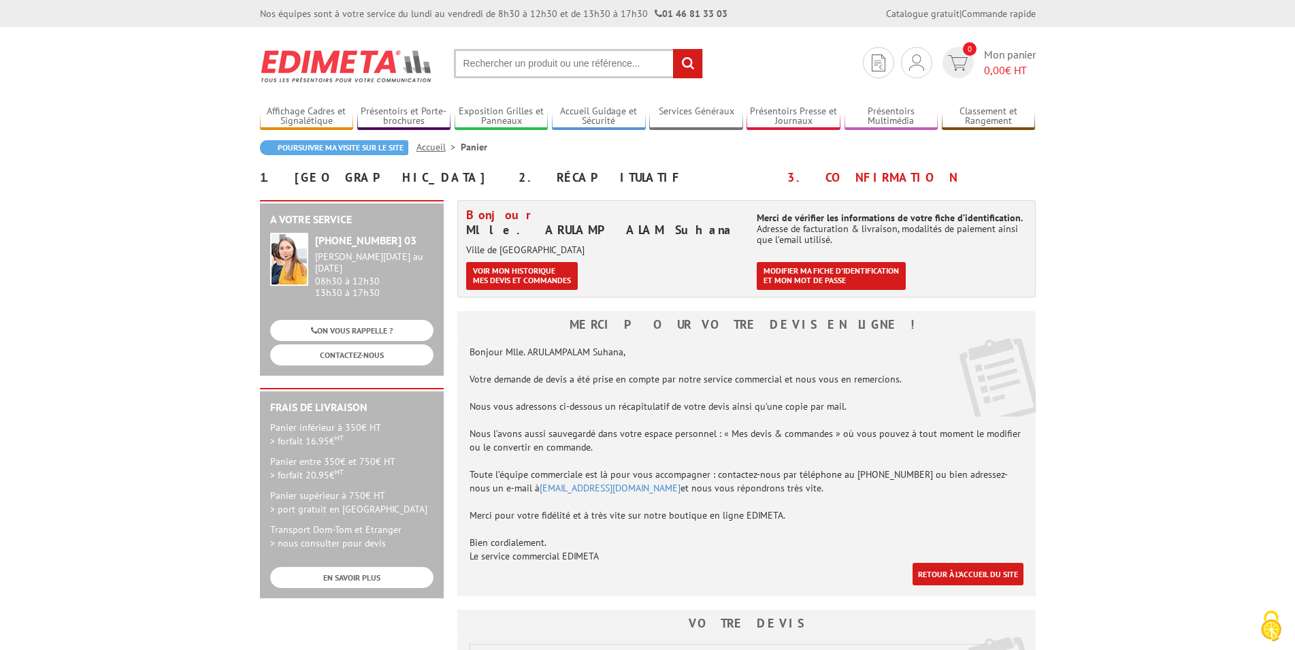
click at [221, 319] on body "Nos équipes sont à votre service du [DATE] au [DATE] de 8h30 à 12h30 et de 13h3…" at bounding box center [647, 609] width 1295 height 1219
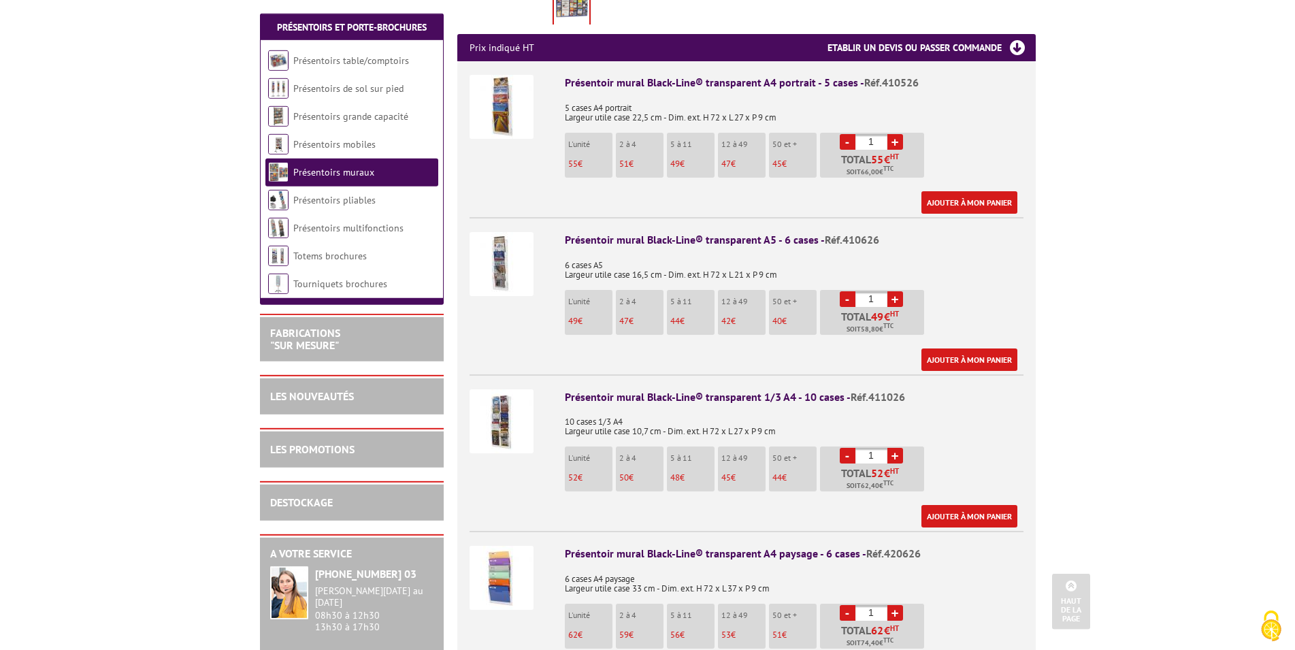
scroll to position [555, 0]
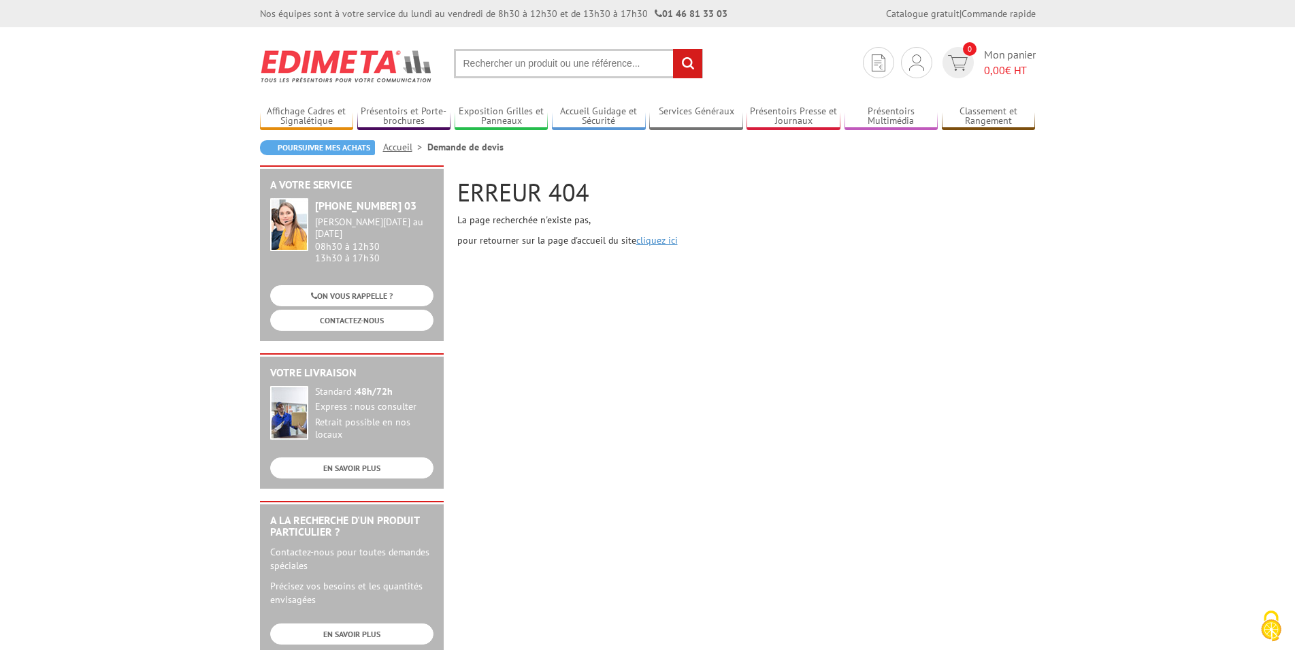
click at [643, 240] on link "cliquez ici" at bounding box center [657, 240] width 42 height 12
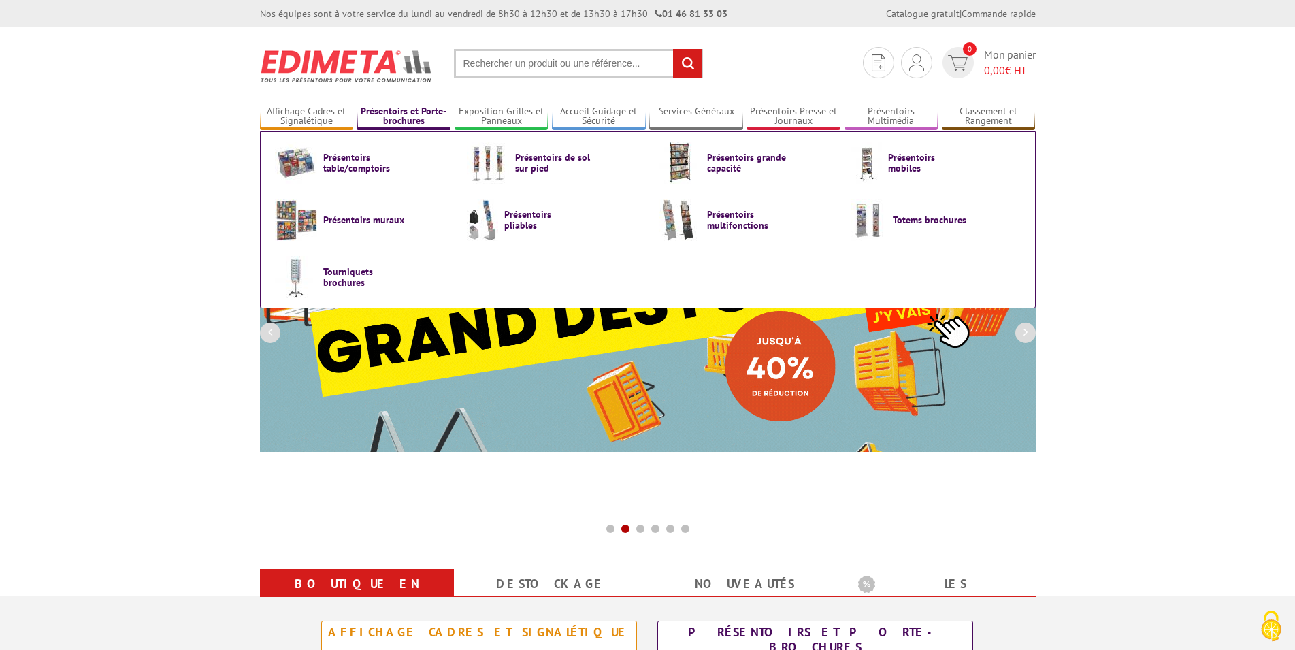
click at [378, 118] on link "Présentoirs et Porte-brochures" at bounding box center [404, 117] width 94 height 22
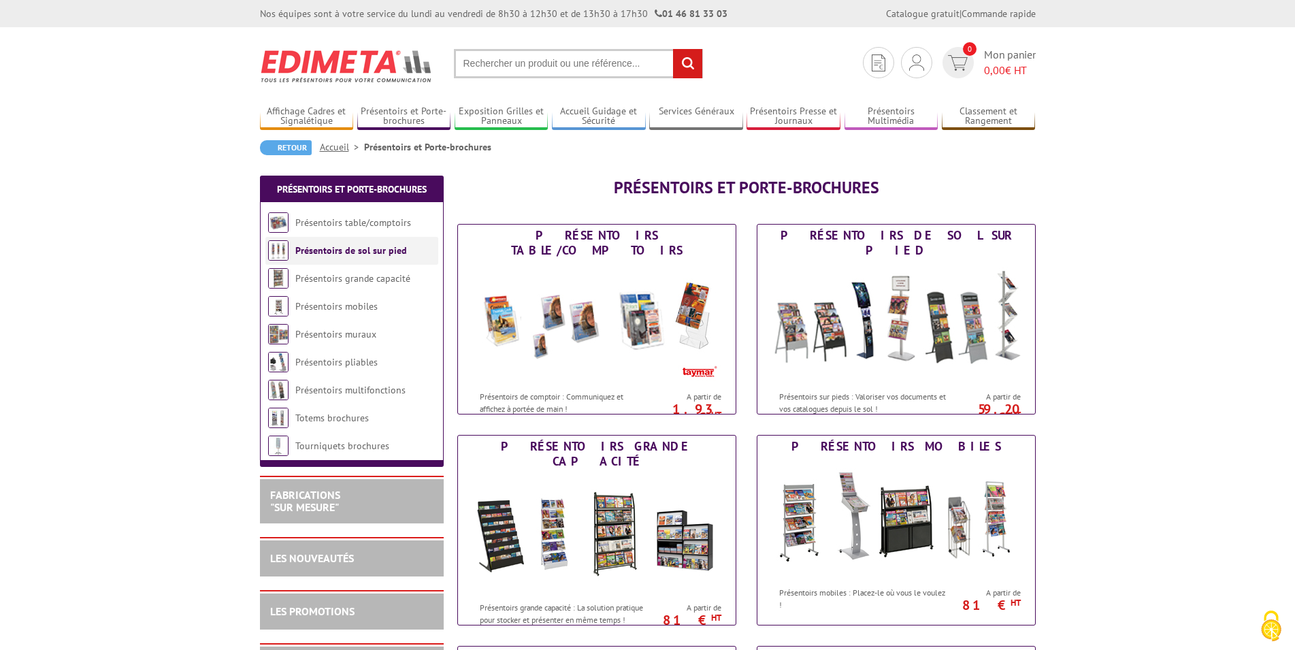
click at [350, 250] on link "Présentoirs de sol sur pied" at bounding box center [351, 250] width 112 height 12
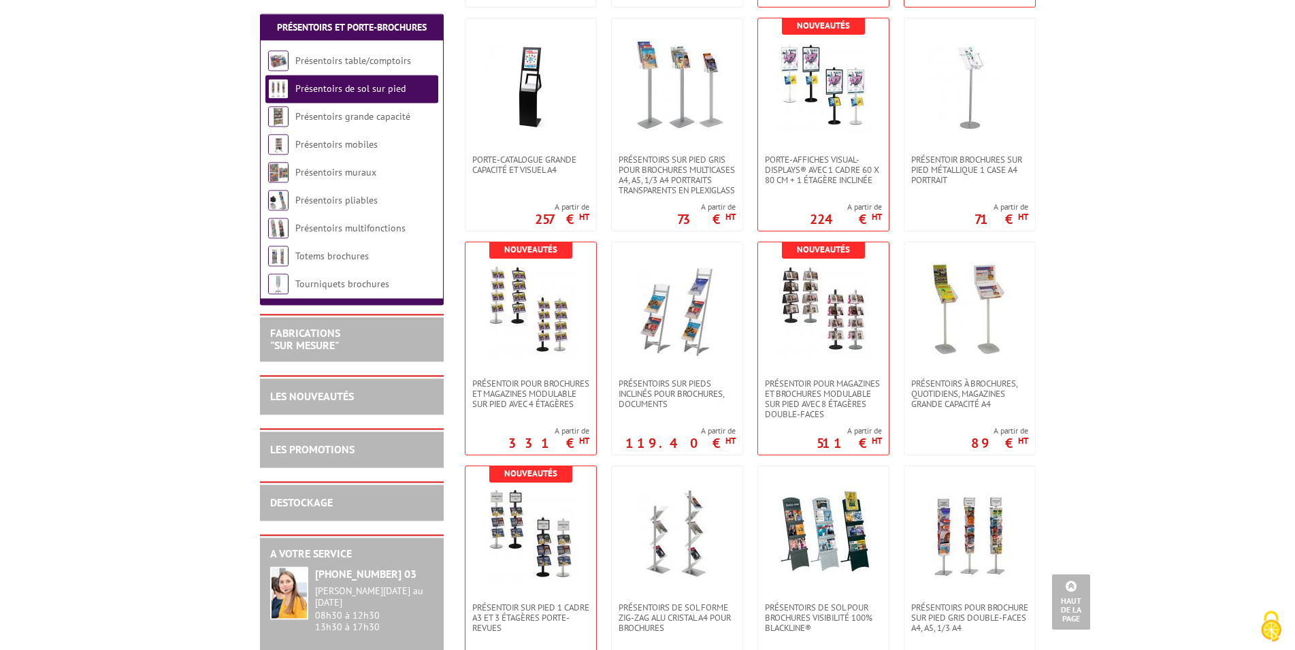
scroll to position [625, 0]
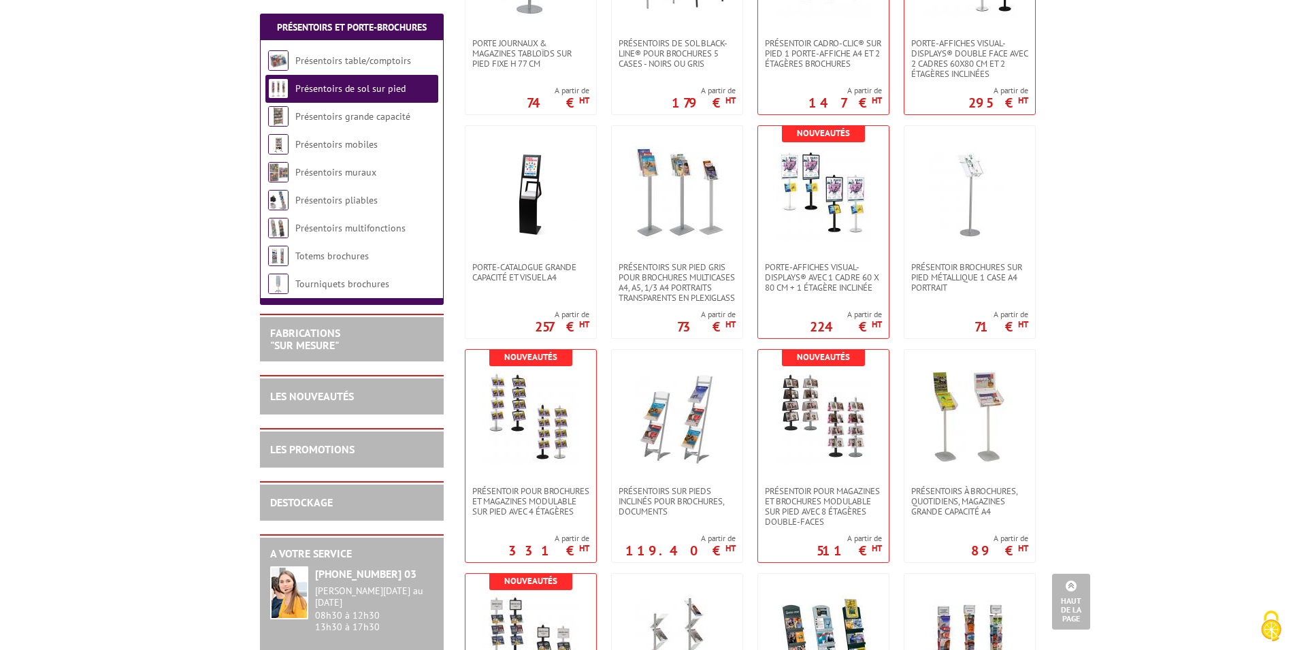
click at [971, 272] on span "Présentoir brochures sur pied métallique 1 case A4 Portrait" at bounding box center [969, 277] width 117 height 31
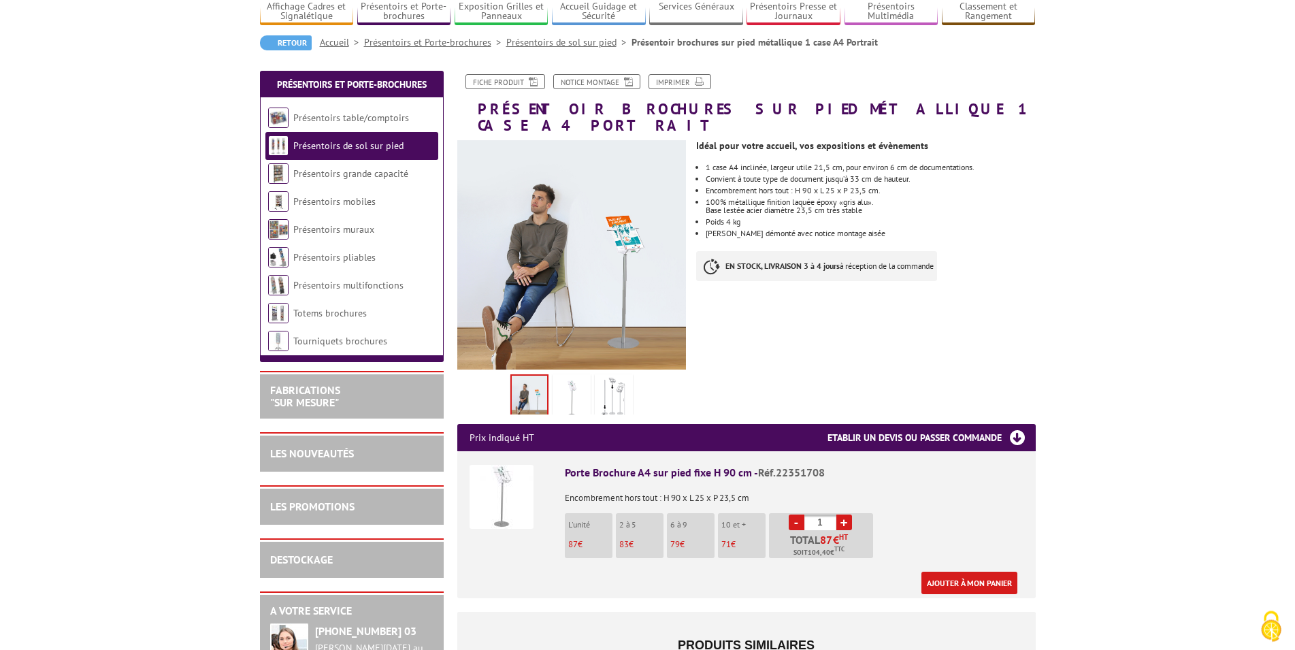
scroll to position [208, 0]
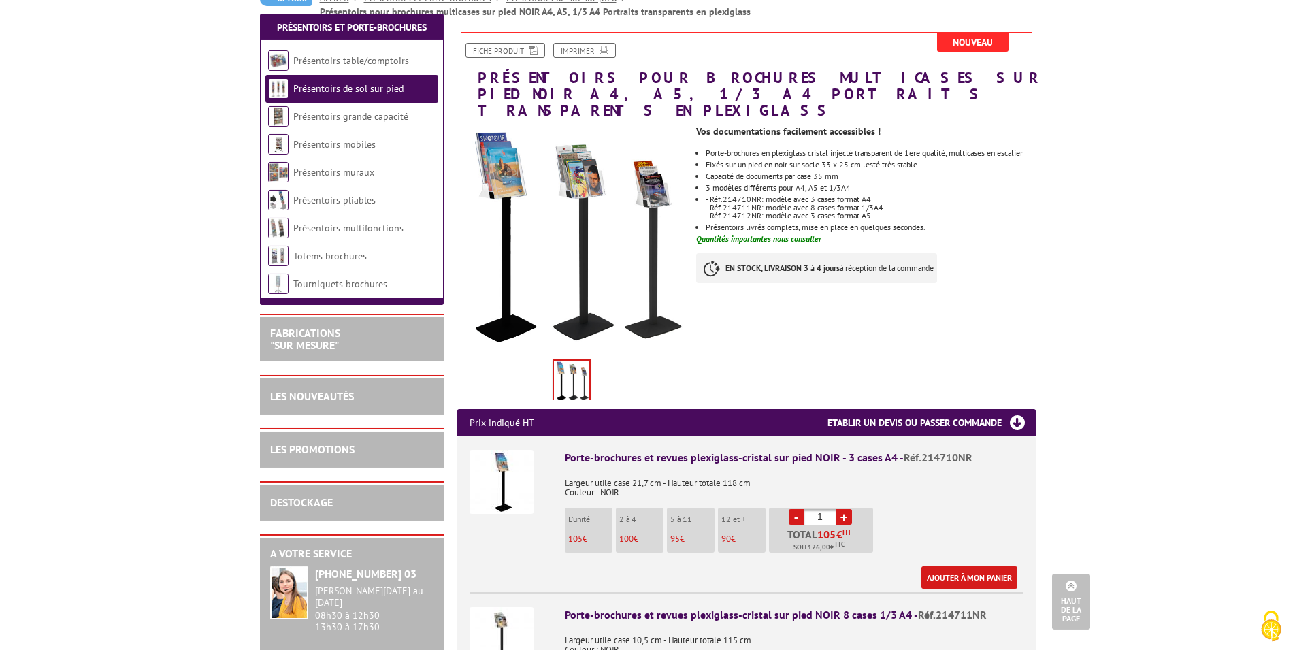
scroll to position [139, 0]
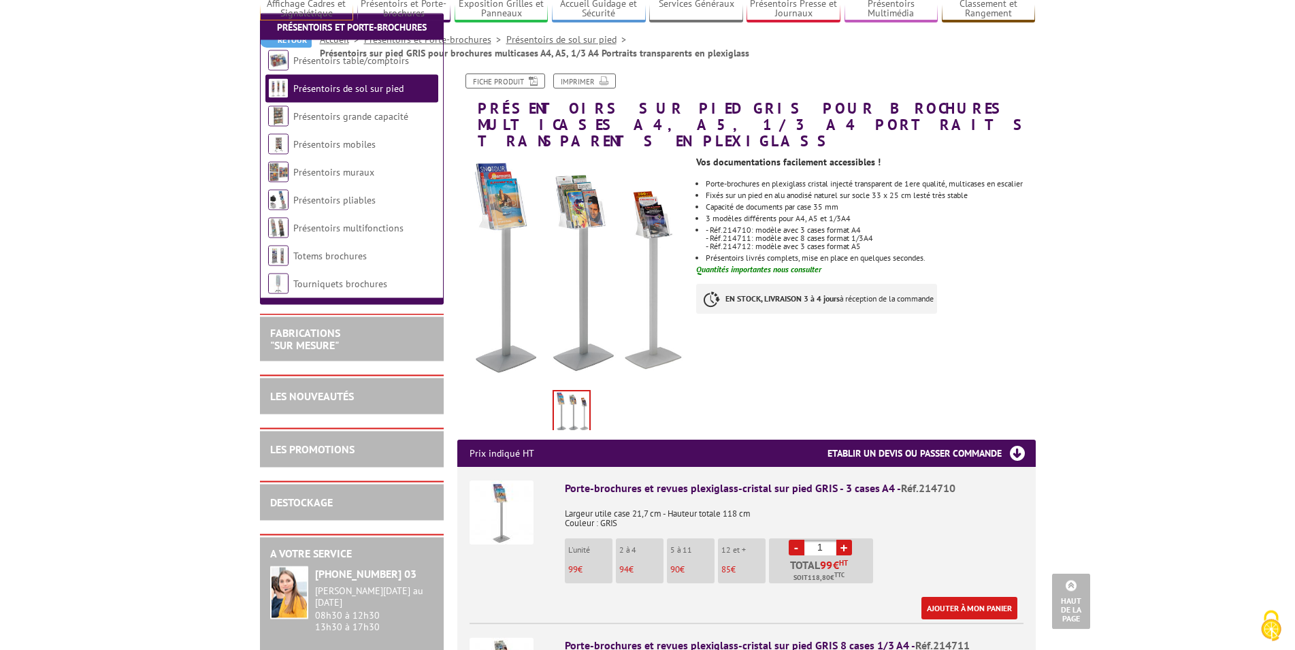
scroll to position [69, 0]
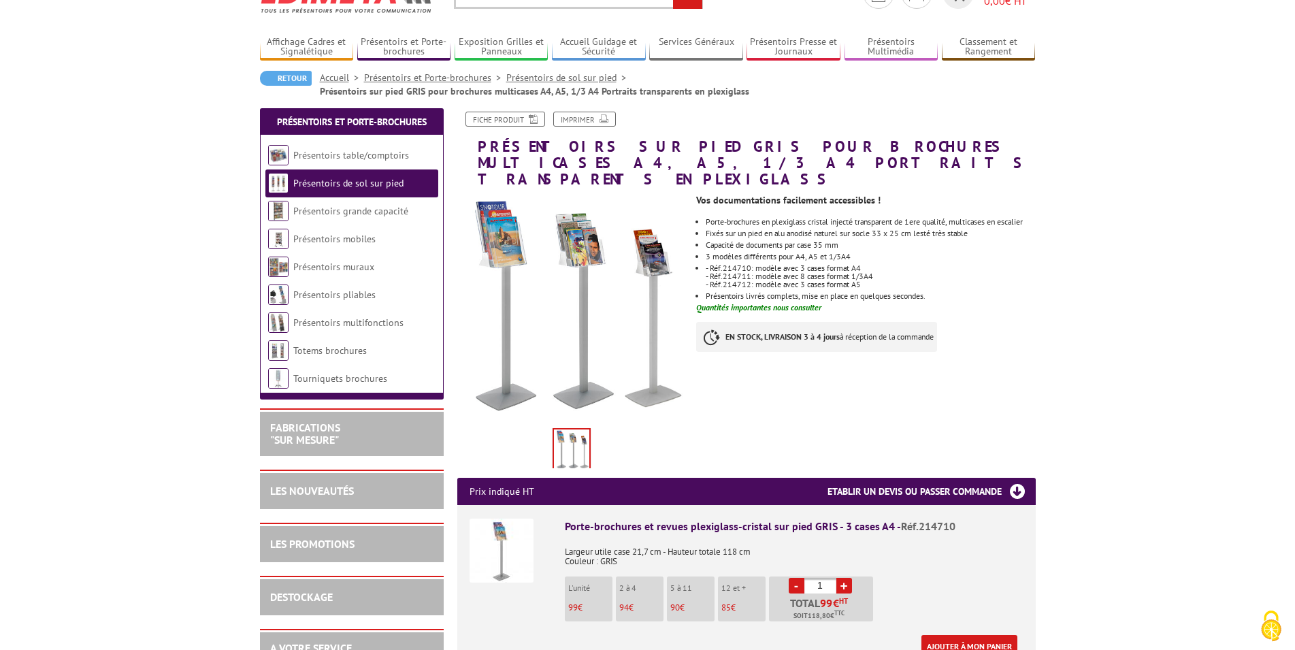
drag, startPoint x: 1150, startPoint y: 144, endPoint x: 1166, endPoint y: 118, distance: 30.6
